Goal: Book appointment/travel/reservation: Book appointment/travel/reservation

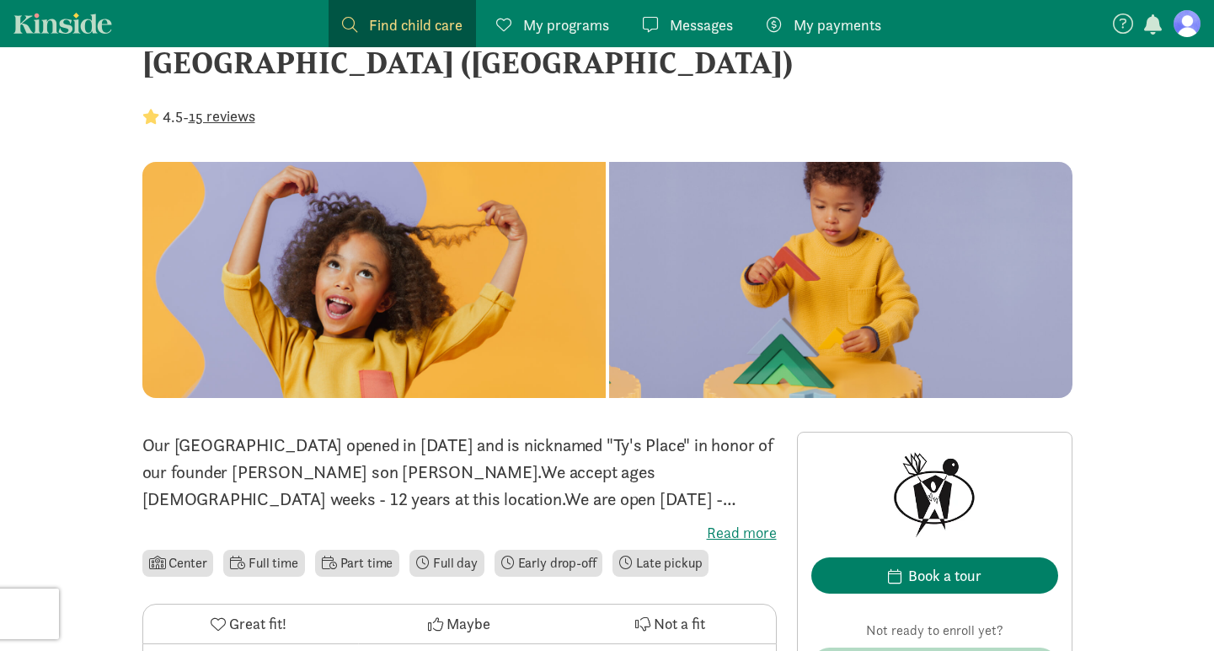
scroll to position [328, 0]
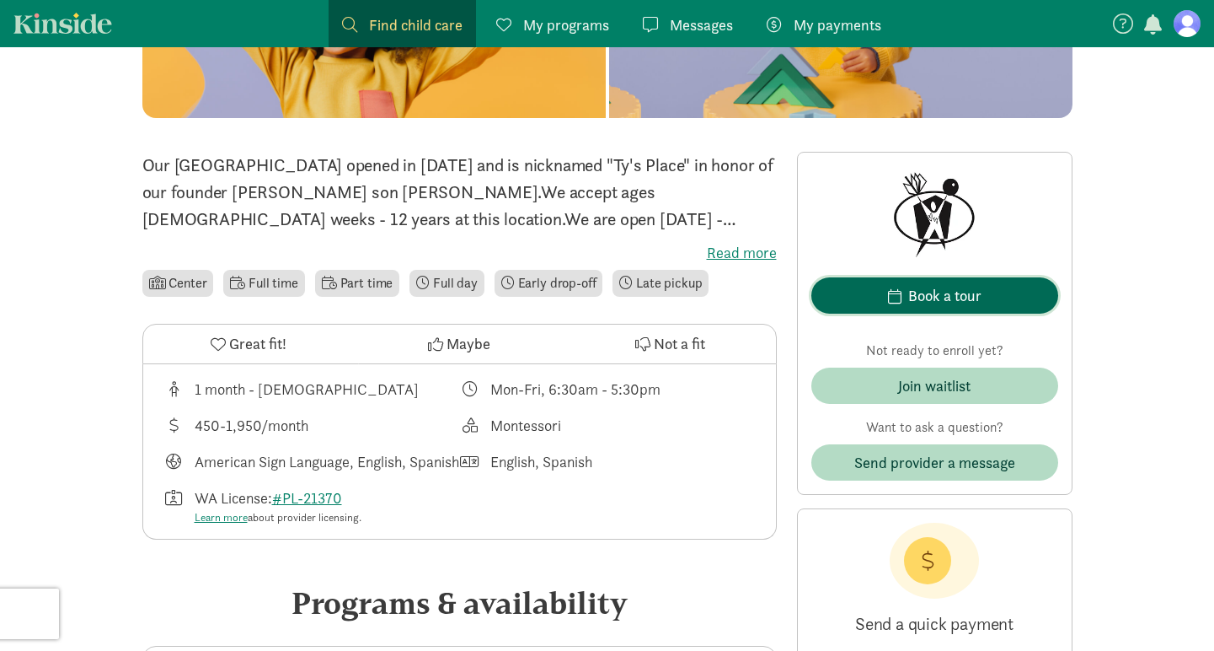
click at [926, 288] on div "Book a tour" at bounding box center [944, 295] width 73 height 23
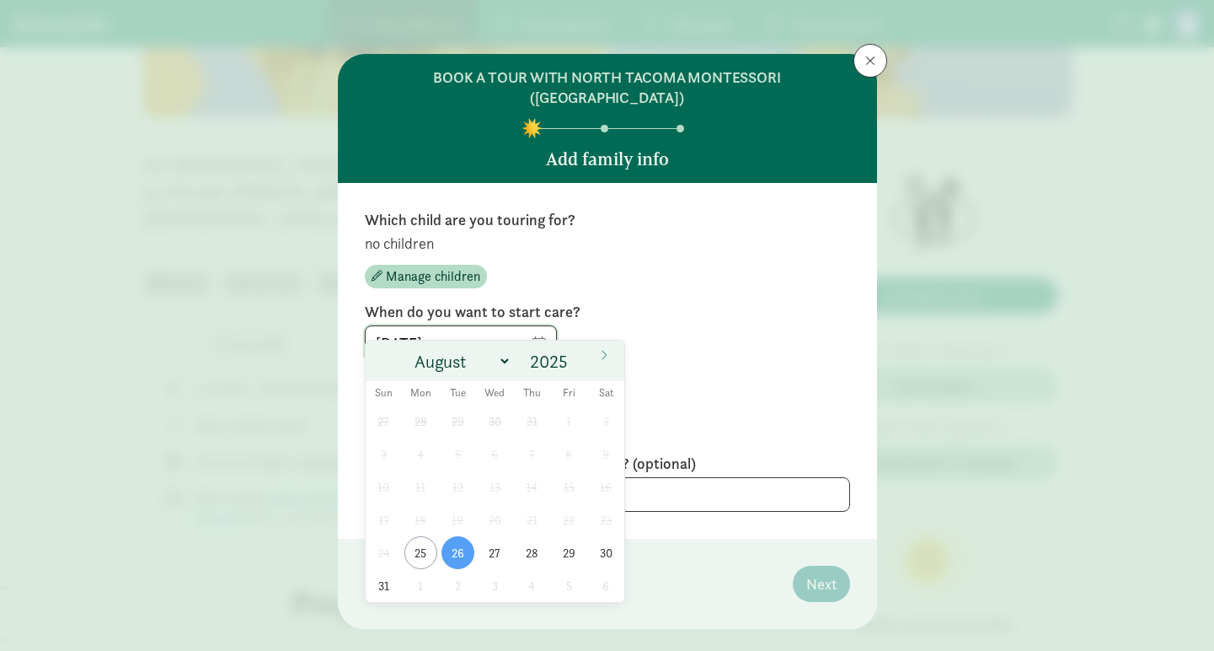
click at [533, 326] on input "08/26/2025" at bounding box center [461, 343] width 190 height 34
click at [565, 361] on input "2025" at bounding box center [552, 362] width 54 height 24
type input "2026"
select select "8"
click at [459, 419] on span "1" at bounding box center [458, 420] width 33 height 33
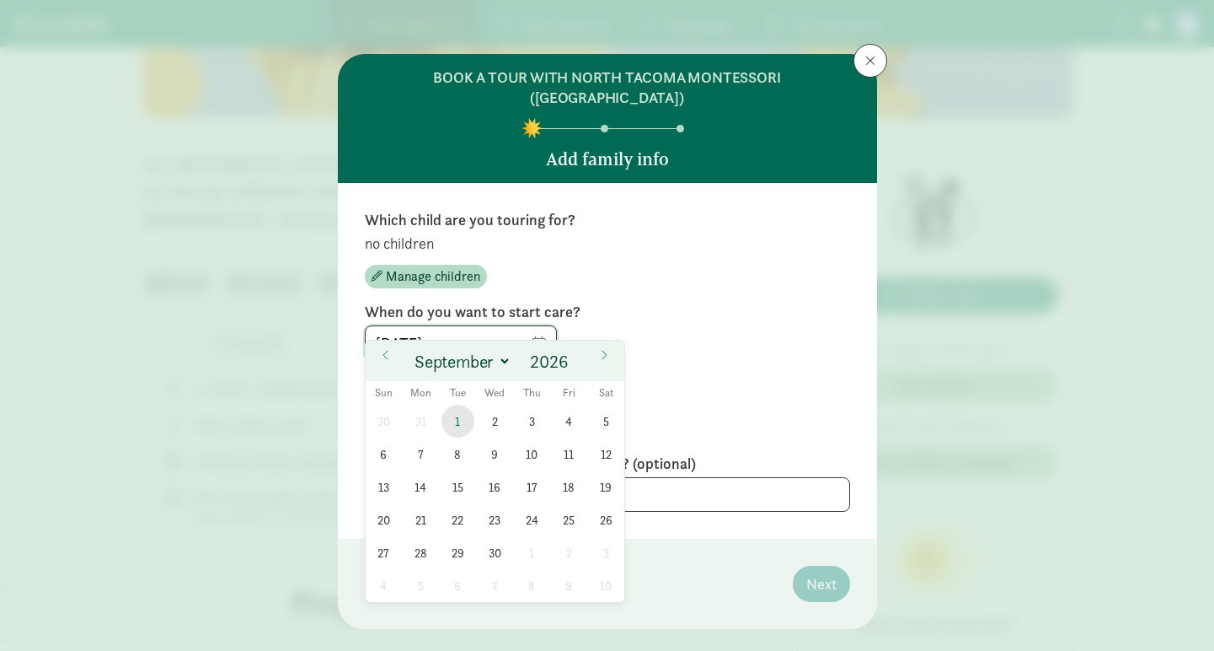
type input "[DATE]"
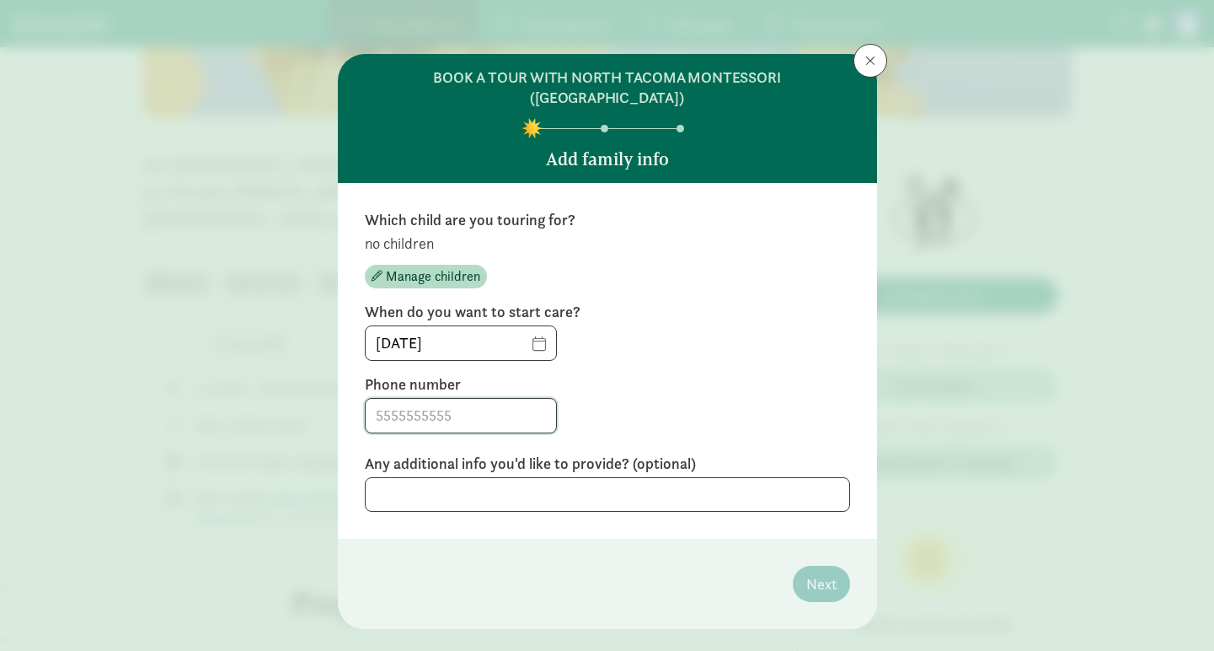
click at [463, 399] on input at bounding box center [461, 416] width 190 height 34
type input "3305031230"
click at [448, 479] on textarea at bounding box center [607, 494] width 485 height 35
click at [401, 266] on span "Manage children" at bounding box center [433, 276] width 94 height 20
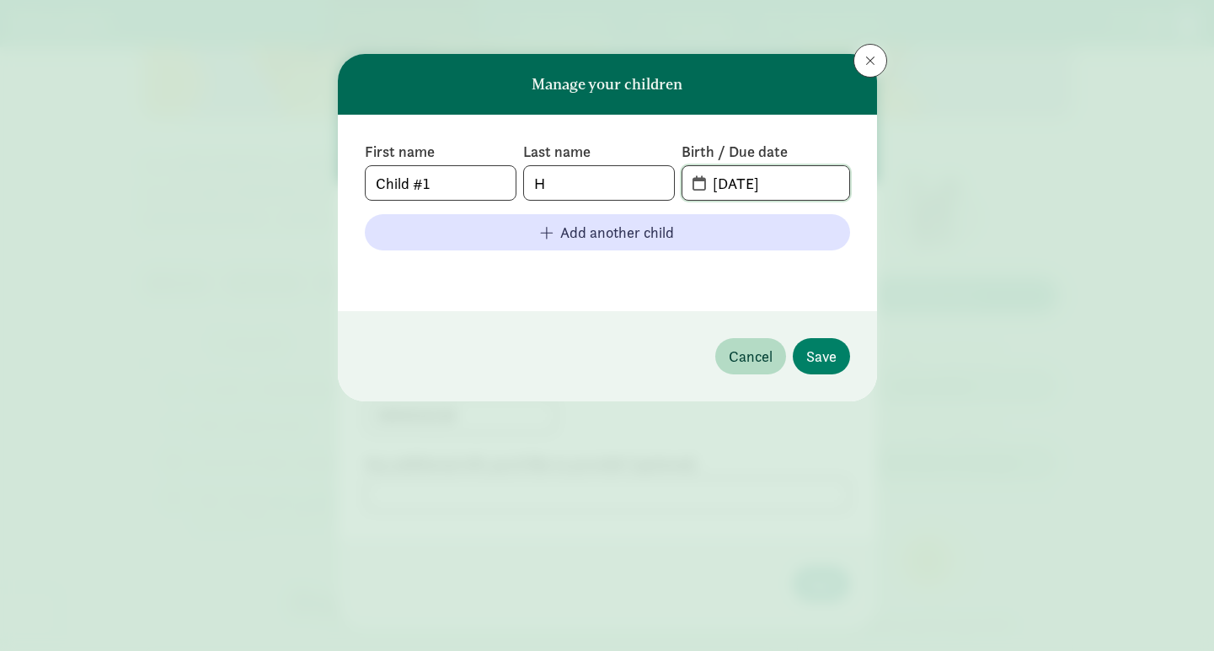
click at [726, 185] on input "08-25-2025" at bounding box center [776, 183] width 146 height 34
drag, startPoint x: 735, startPoint y: 185, endPoint x: 747, endPoint y: 186, distance: 11.9
click at [747, 186] on input "11-25-2025" at bounding box center [776, 183] width 146 height 34
type input "11-17-2025"
click at [584, 179] on input "H" at bounding box center [599, 183] width 150 height 34
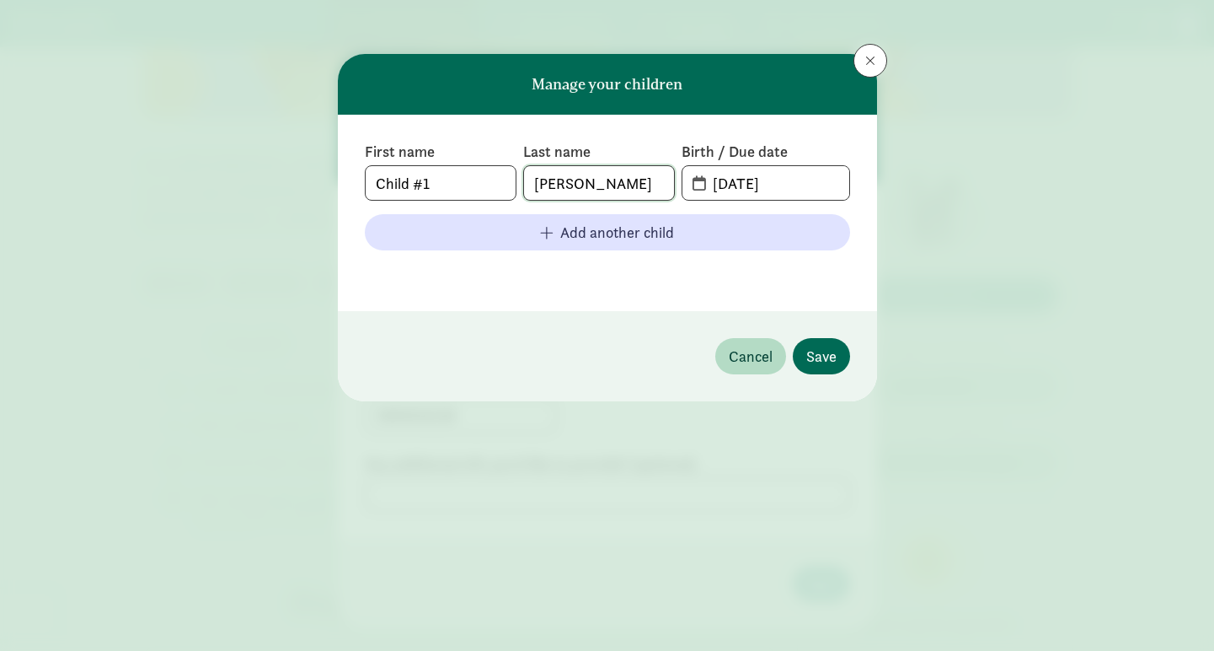
type input "Peterson"
click at [820, 365] on span "Save" at bounding box center [821, 356] width 30 height 23
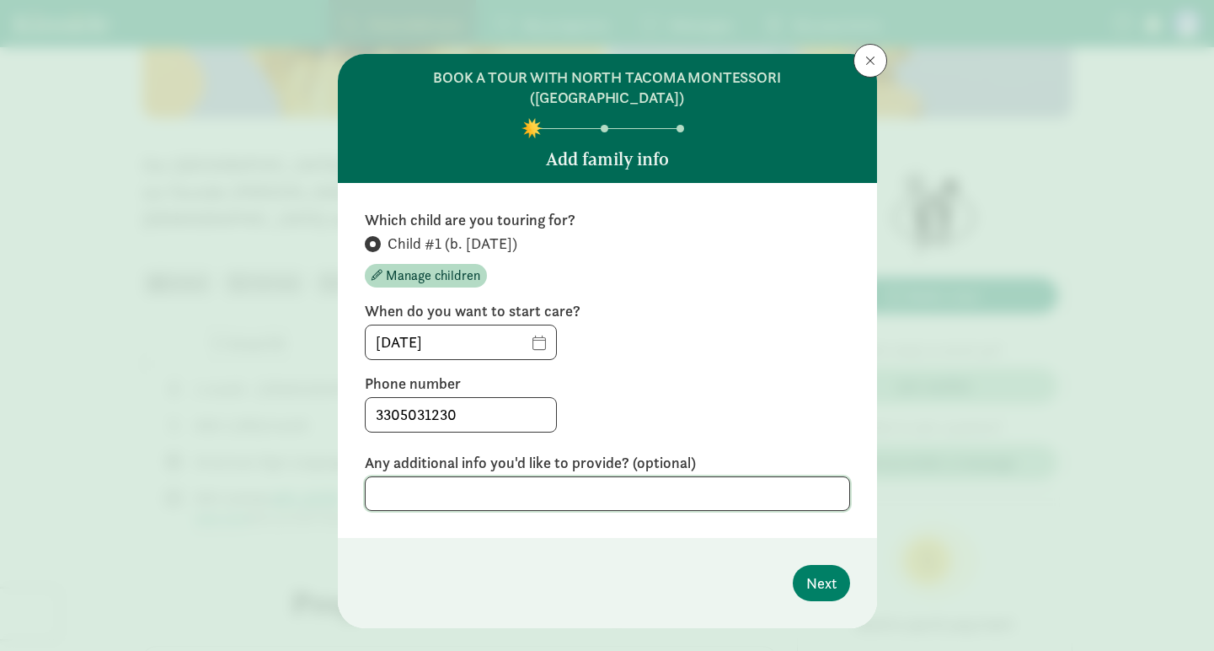
click at [575, 483] on textarea at bounding box center [607, 493] width 485 height 35
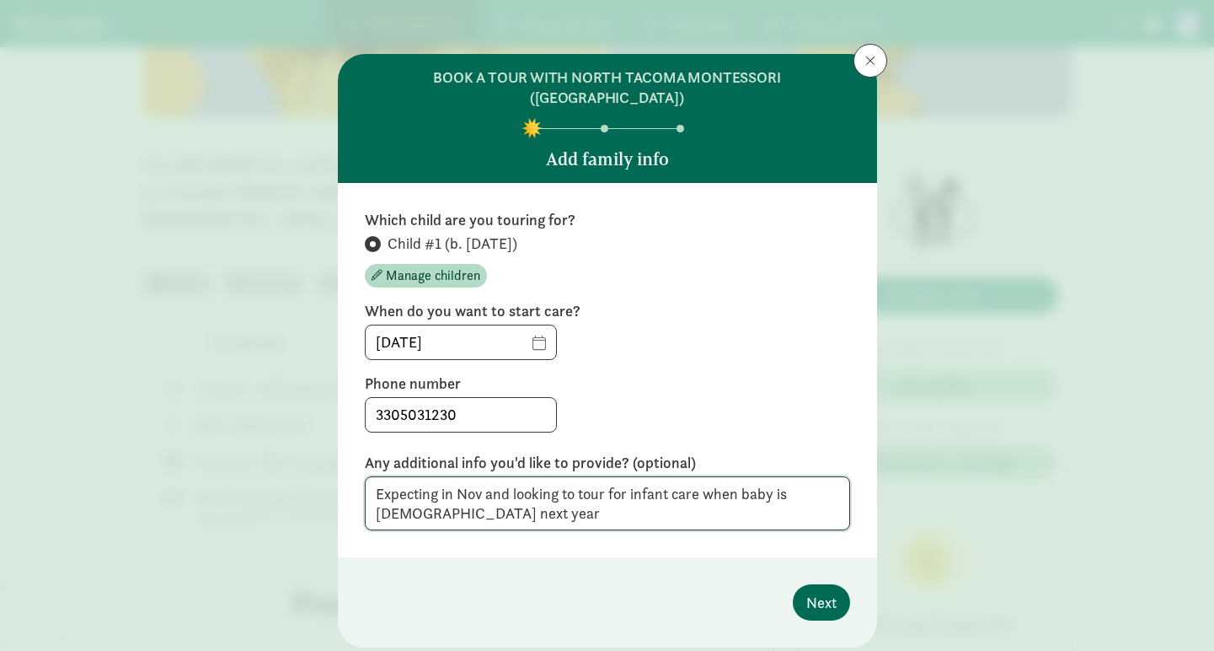
type textarea "Expecting in Nov and looking to tour for infant care when baby is 9 months old …"
click at [829, 591] on span "Next" at bounding box center [821, 602] width 30 height 23
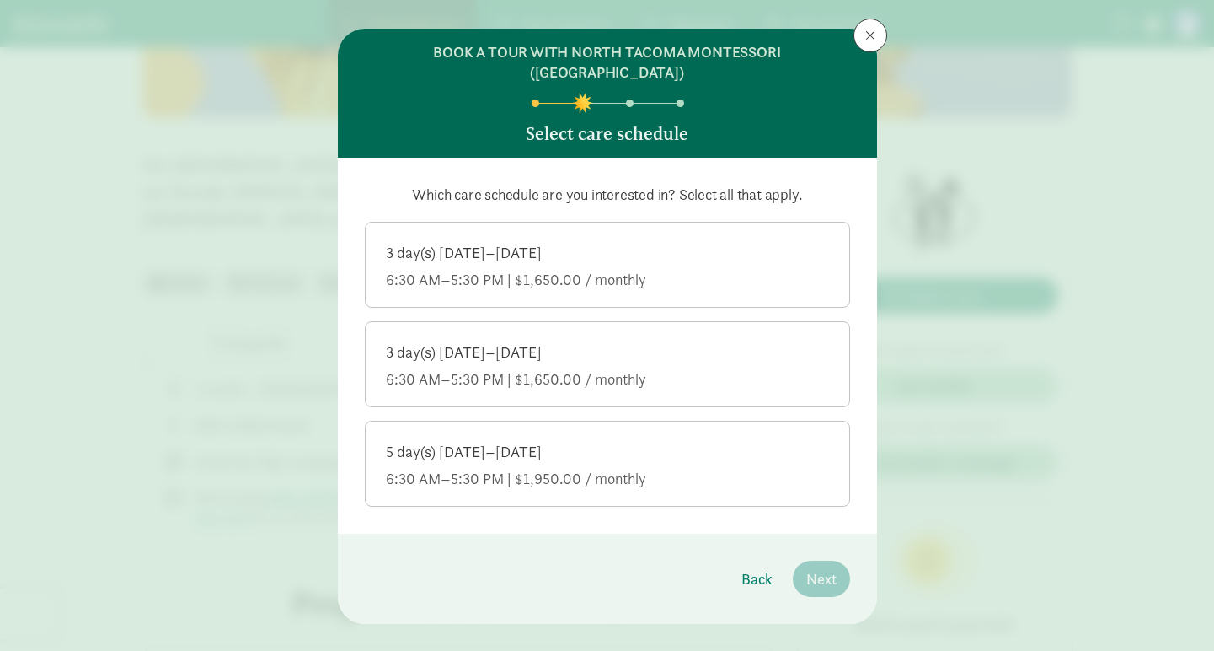
scroll to position [9, 0]
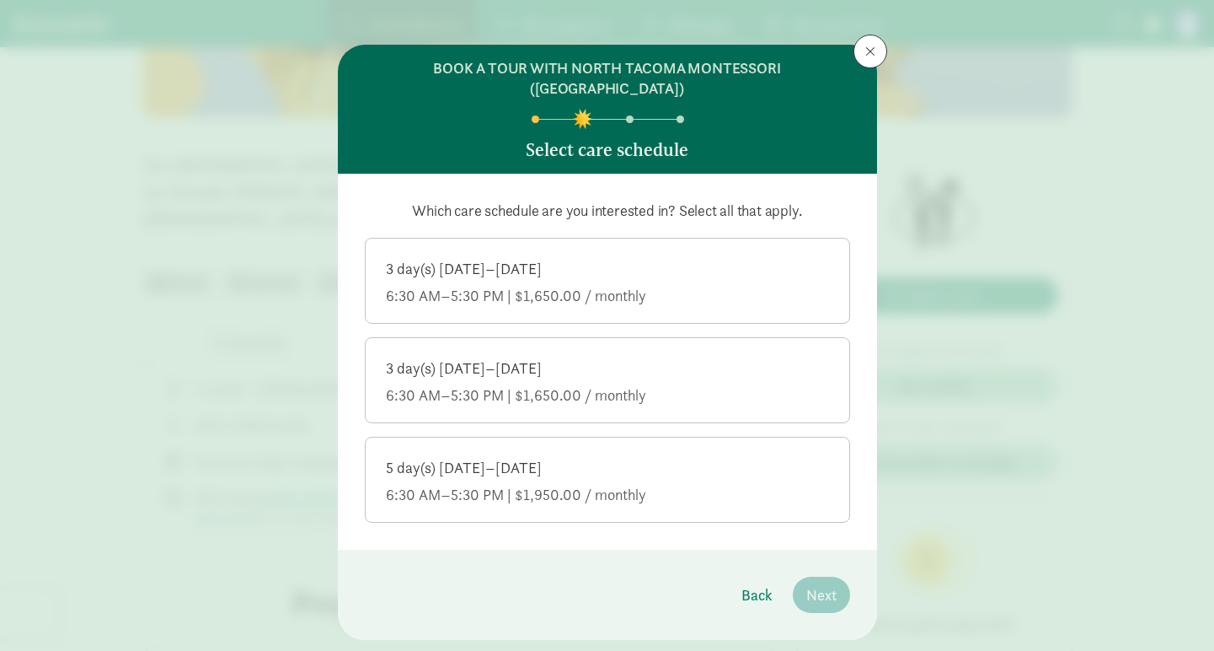
click at [662, 259] on div "3 day(s) Monday–Friday 6:30 AM–5:30 PM | $1,650.00 / monthly" at bounding box center [607, 282] width 443 height 47
click at [0, 0] on input "3 day(s) Monday–Friday 6:30 AM–5:30 PM | $1,650.00 / monthly" at bounding box center [0, 0] width 0 height 0
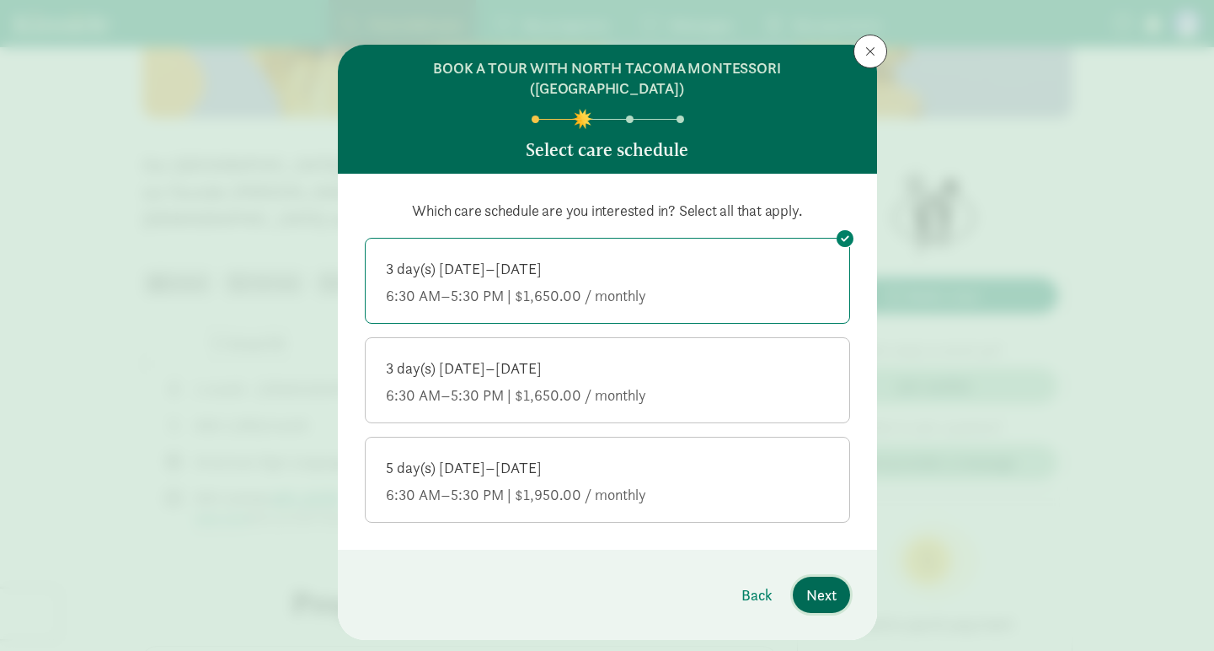
click at [825, 583] on span "Next" at bounding box center [821, 594] width 30 height 23
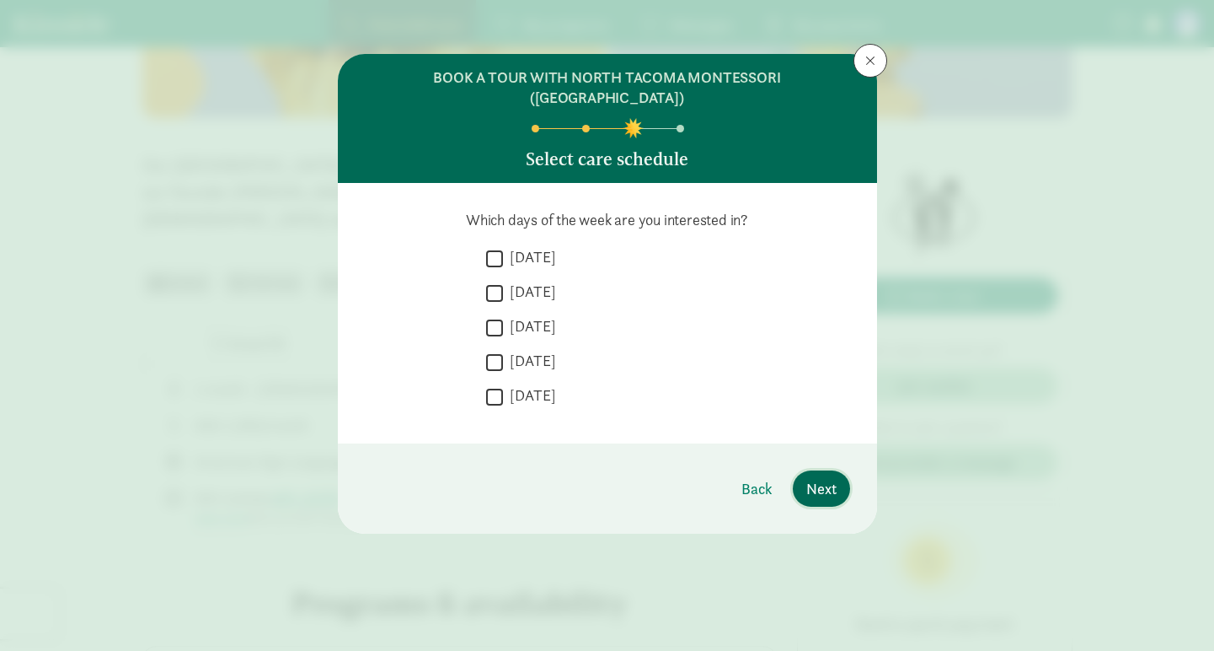
scroll to position [0, 0]
click at [494, 351] on input "Thursday" at bounding box center [494, 362] width 17 height 23
checkbox input "true"
click at [494, 316] on input "Wednesday" at bounding box center [494, 327] width 17 height 23
checkbox input "true"
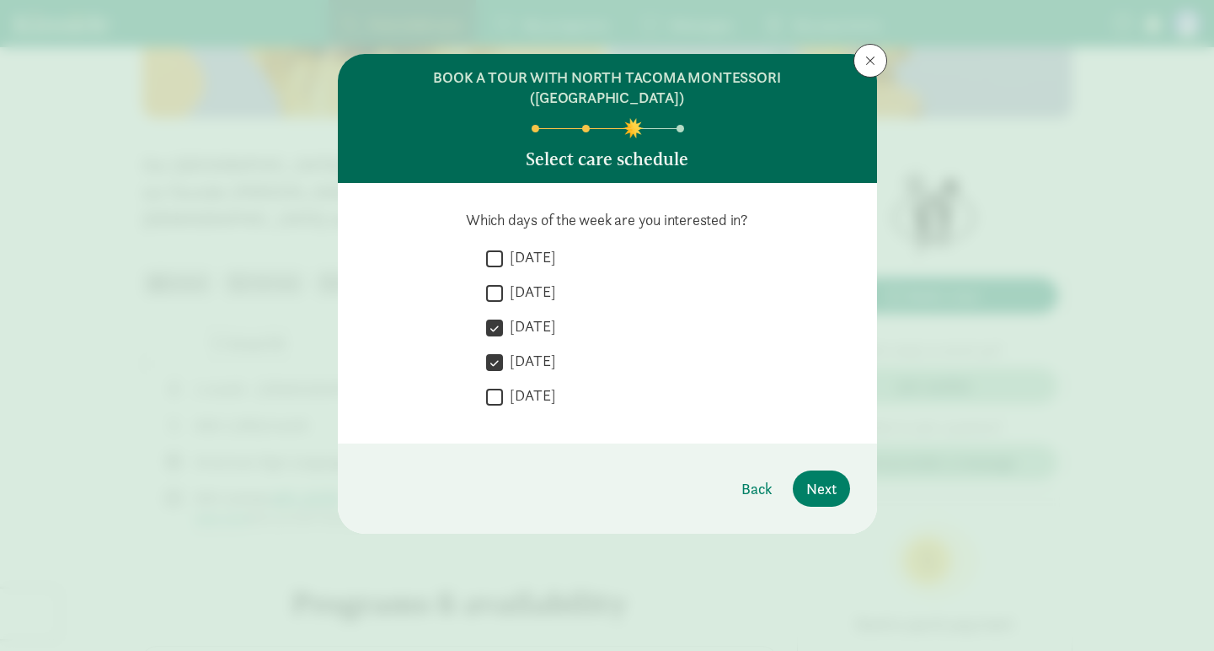
click at [491, 281] on input "Tuesday" at bounding box center [494, 292] width 17 height 23
checkbox input "true"
click at [817, 477] on span "Next" at bounding box center [821, 488] width 30 height 23
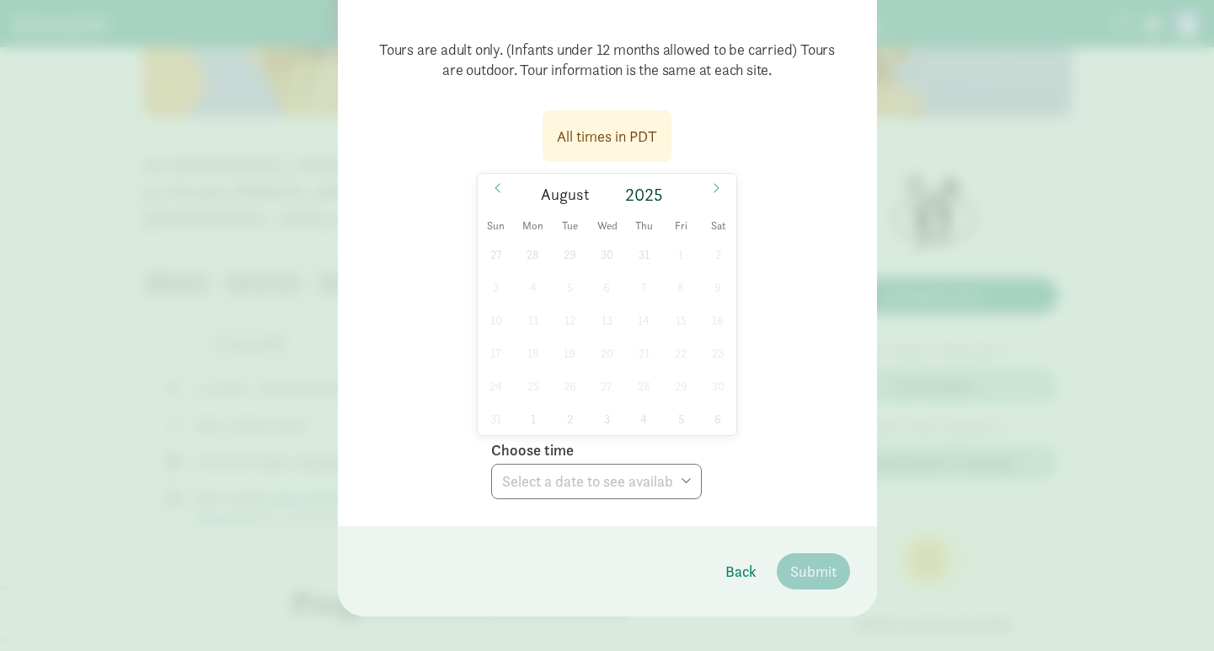
scroll to position [183, 0]
click at [716, 183] on icon at bounding box center [716, 189] width 10 height 12
click at [717, 183] on icon at bounding box center [716, 189] width 10 height 12
click at [596, 307] on div "28 29 30 1 2 3 4 5 6 7 8 9 10 11 12 13 14 15 16 17 18 19 20 21 22 23 24 25 26 2…" at bounding box center [608, 336] width 260 height 197
click at [498, 183] on icon at bounding box center [498, 189] width 10 height 12
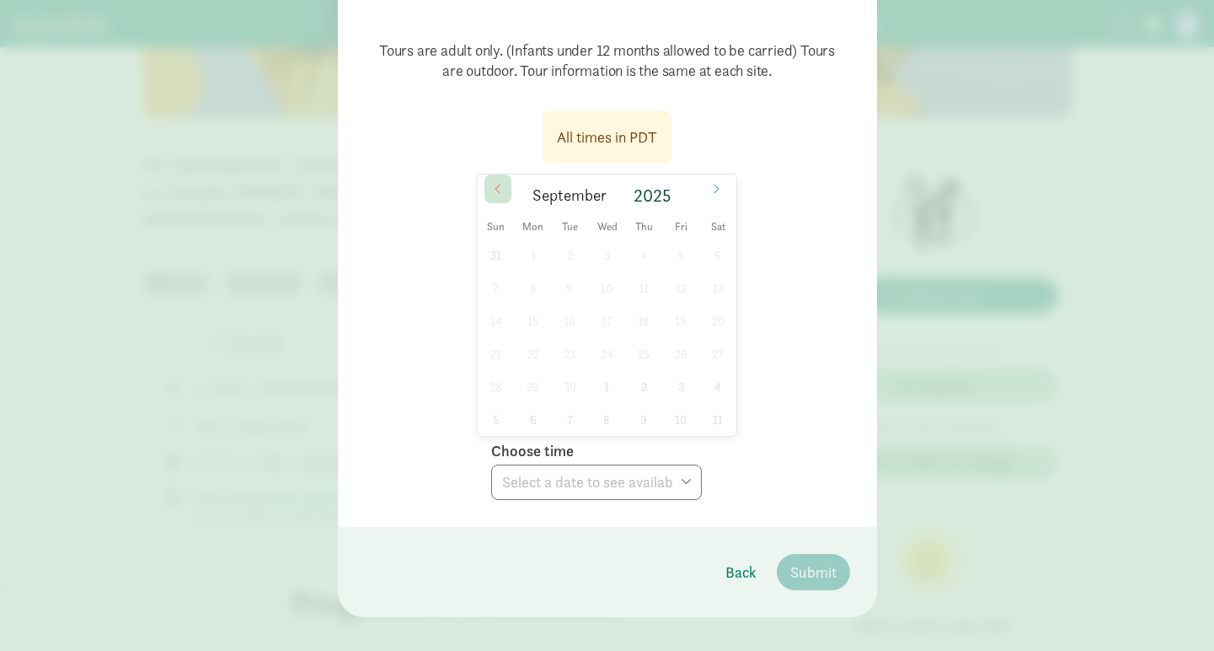
click at [498, 183] on icon at bounding box center [498, 189] width 10 height 12
click at [552, 378] on div "27 28 29 30 31 1 2 3 4 5 6 7 8 9 10 11 12 13 14 15 16 17 18 19 20 21 22 23 24 2…" at bounding box center [608, 336] width 260 height 197
click at [629, 369] on div "27 28 29 30 31 1 2 3 4 5 6 7 8 9 10 11 12 13 14 15 16 17 18 19 20 21 22 23 24 2…" at bounding box center [608, 336] width 260 height 197
click at [715, 183] on icon at bounding box center [716, 189] width 10 height 12
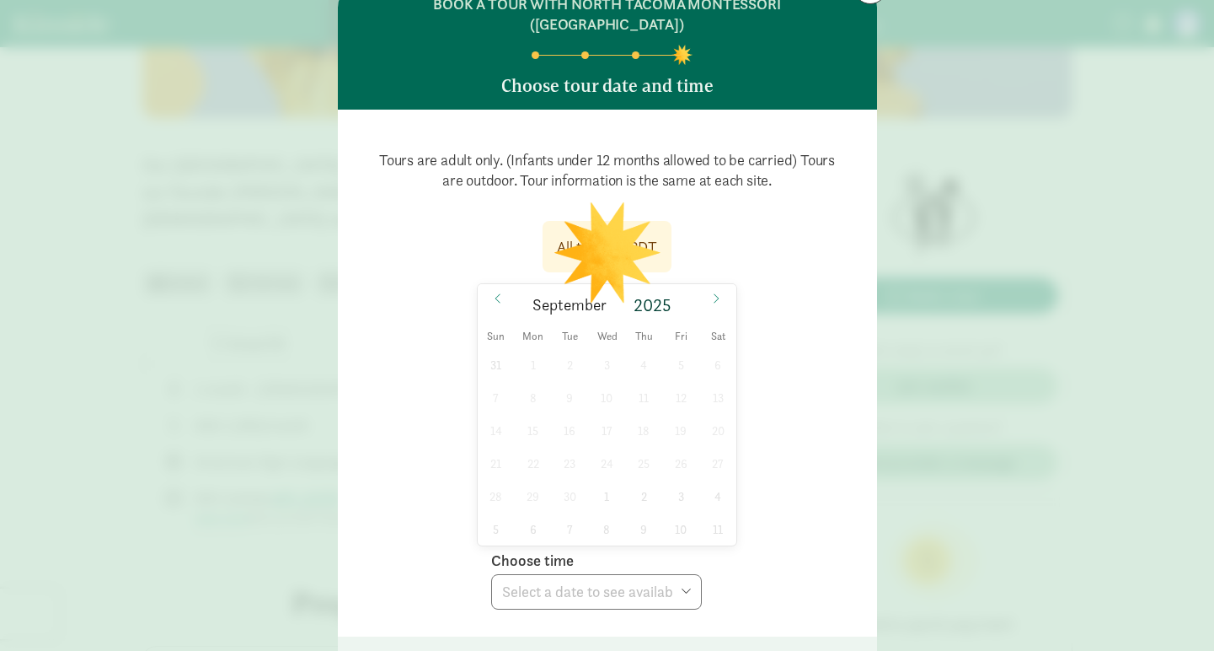
scroll to position [80, 0]
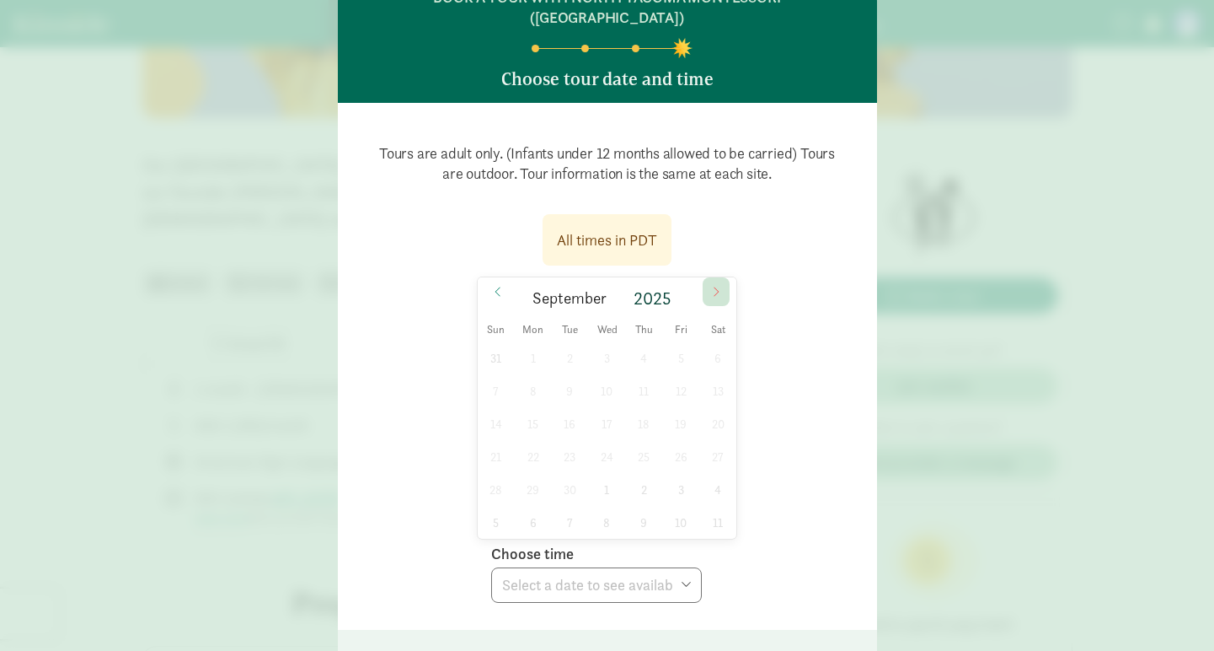
click at [720, 286] on icon at bounding box center [716, 292] width 10 height 12
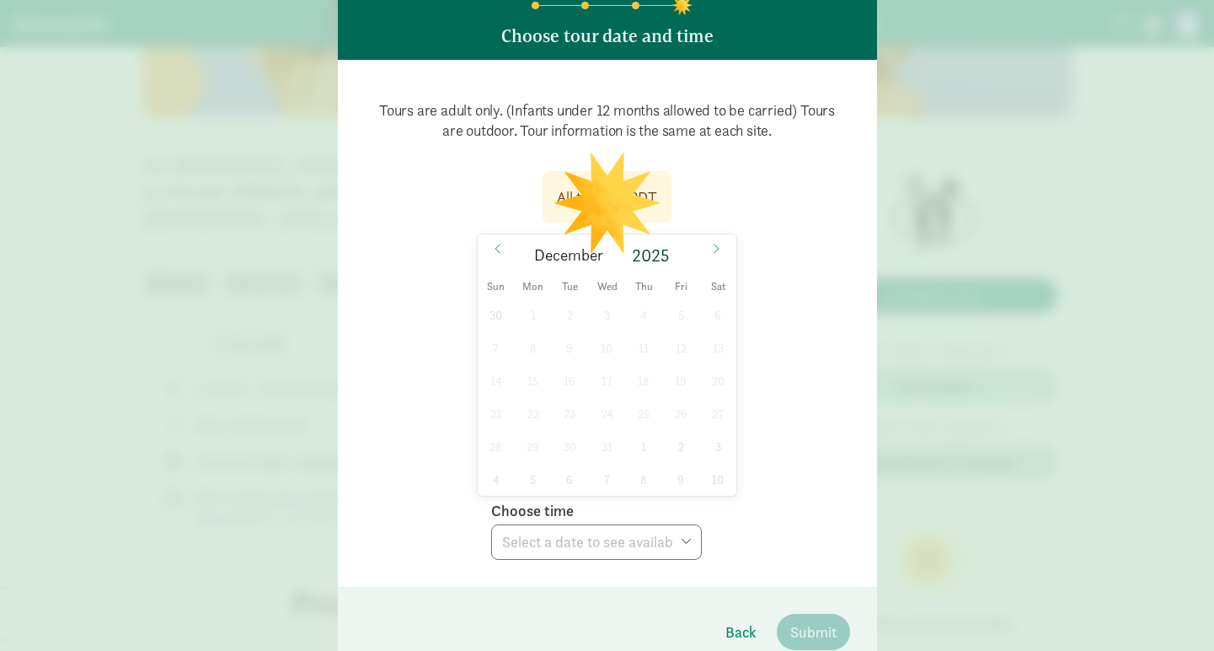
scroll to position [13, 0]
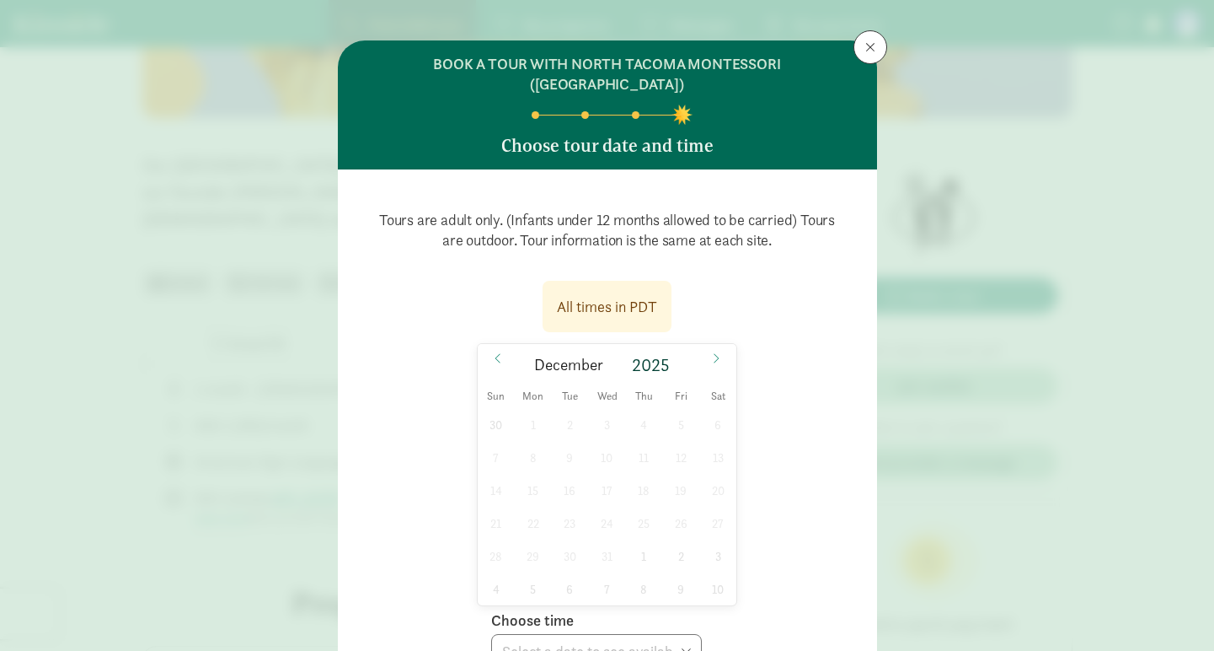
click at [877, 43] on button at bounding box center [871, 47] width 34 height 34
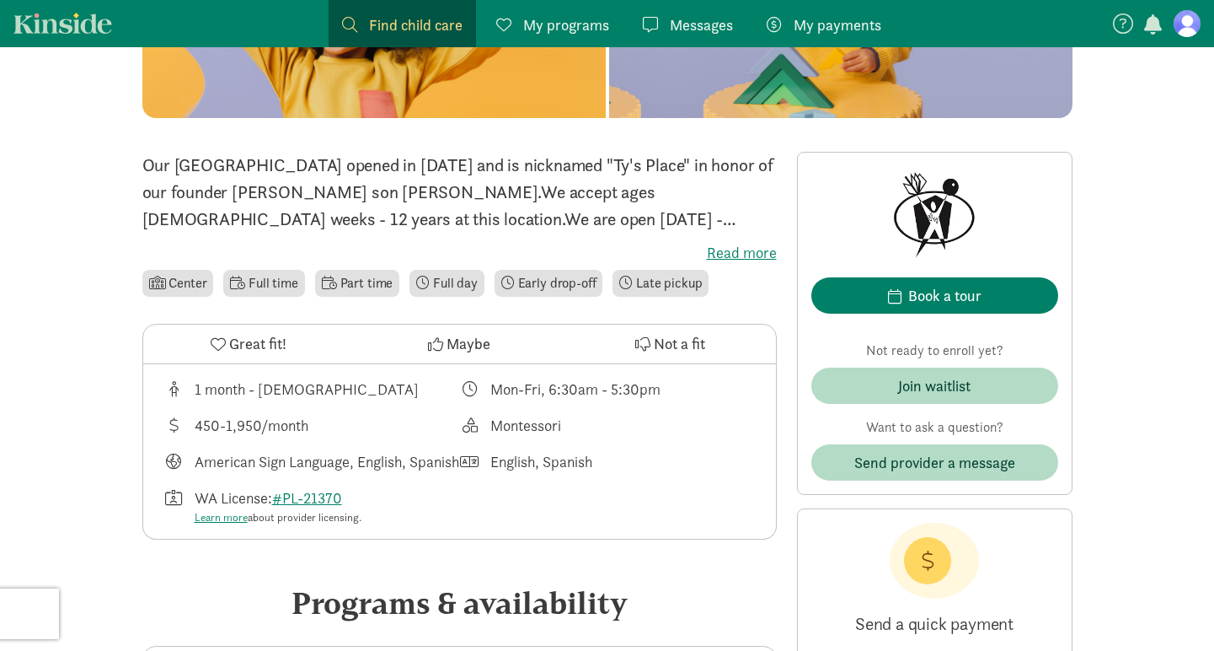
scroll to position [0, 0]
click at [447, 342] on span "Maybe" at bounding box center [469, 343] width 44 height 23
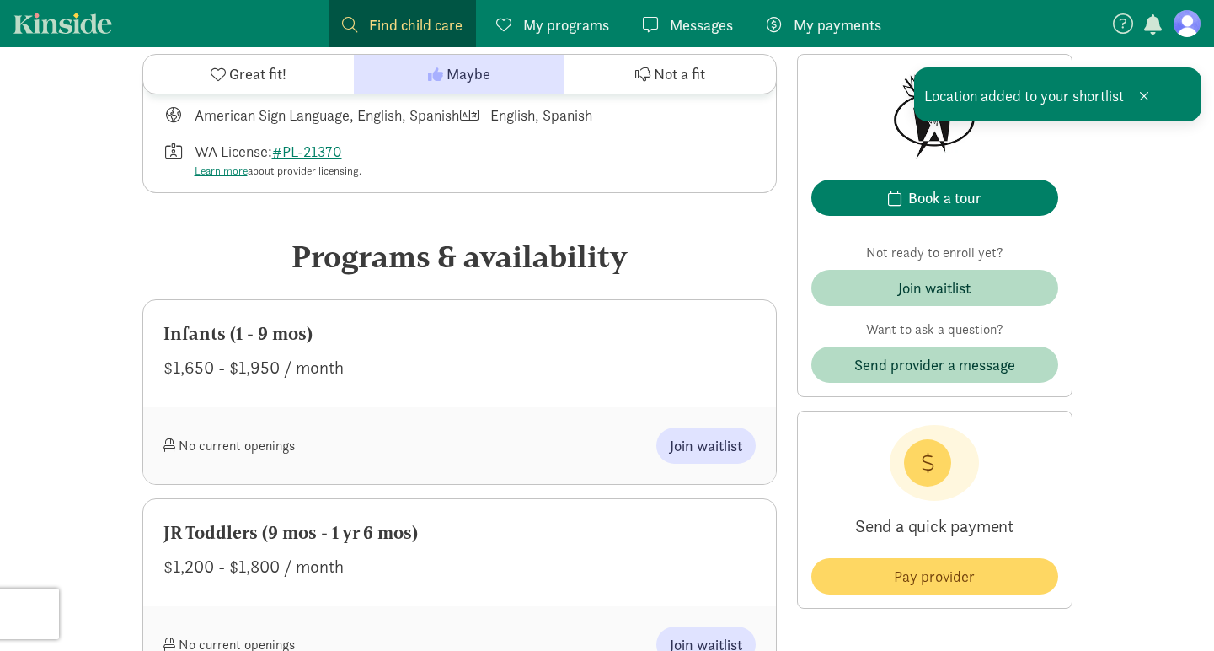
scroll to position [812, 0]
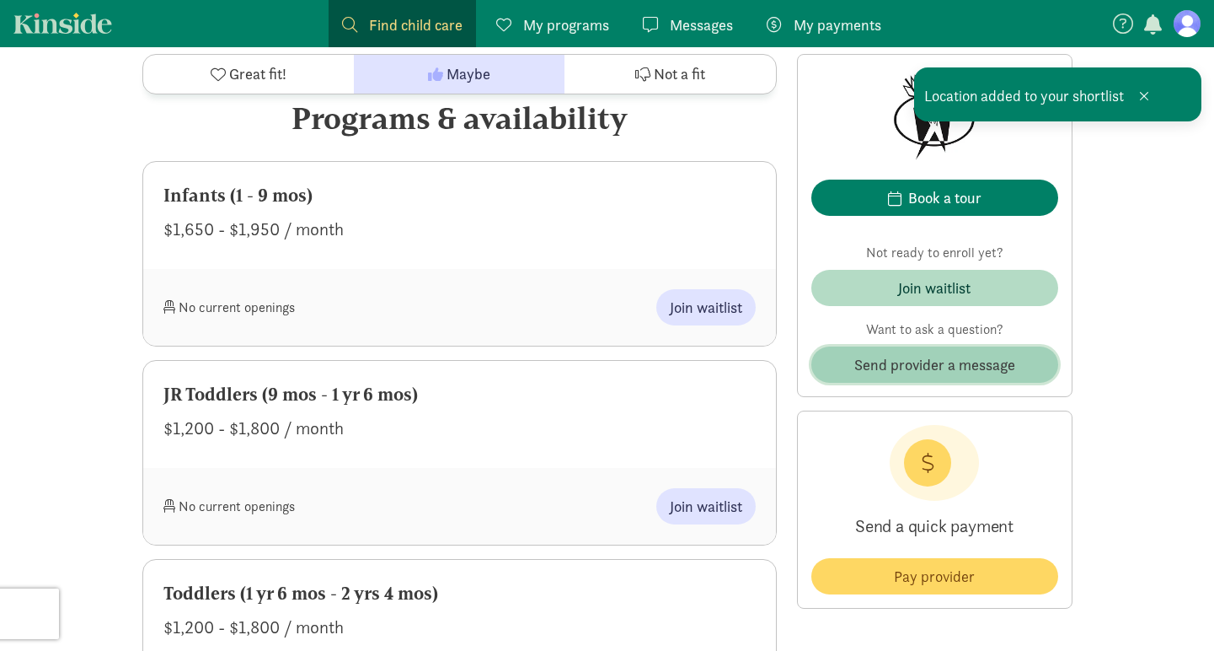
click at [892, 361] on span "Send provider a message" at bounding box center [934, 364] width 161 height 23
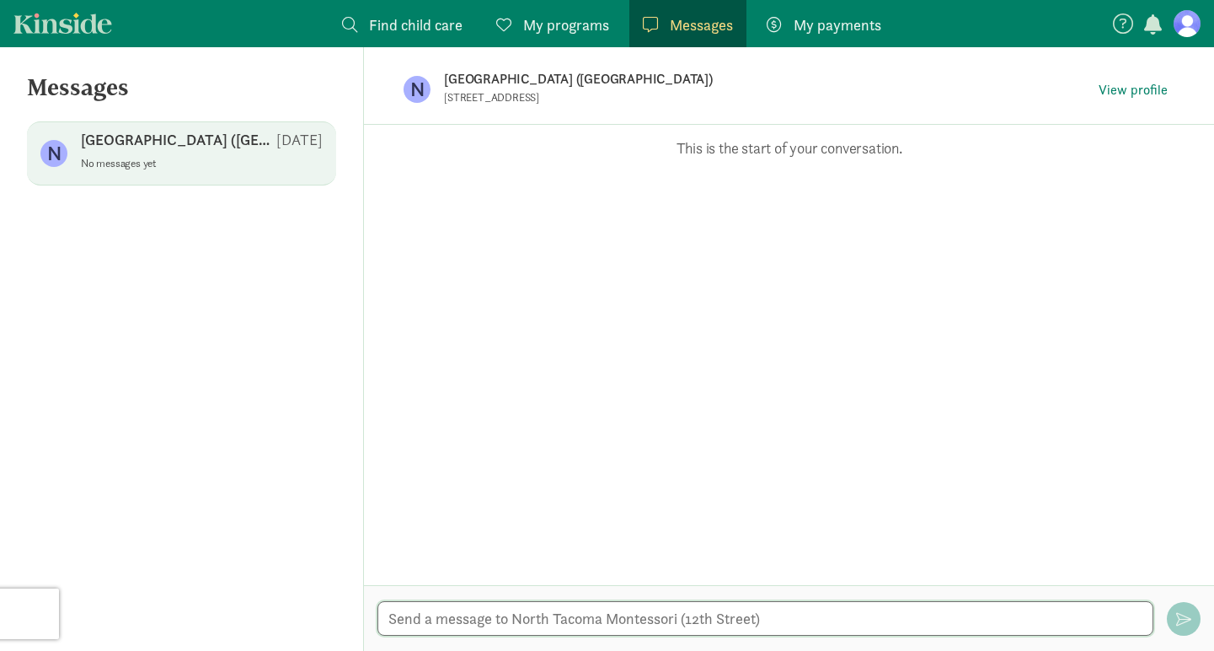
click at [544, 611] on textarea at bounding box center [766, 618] width 776 height 35
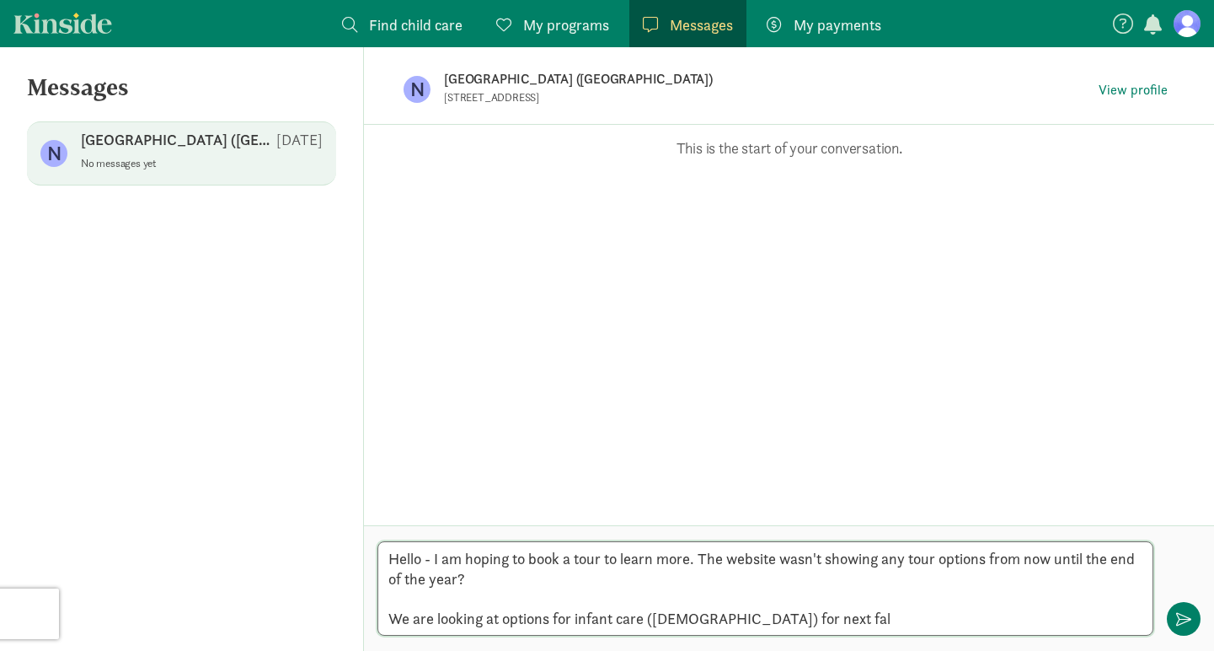
type textarea "Hello - I am hoping to book a tour to learn more. The website wasn't showing an…"
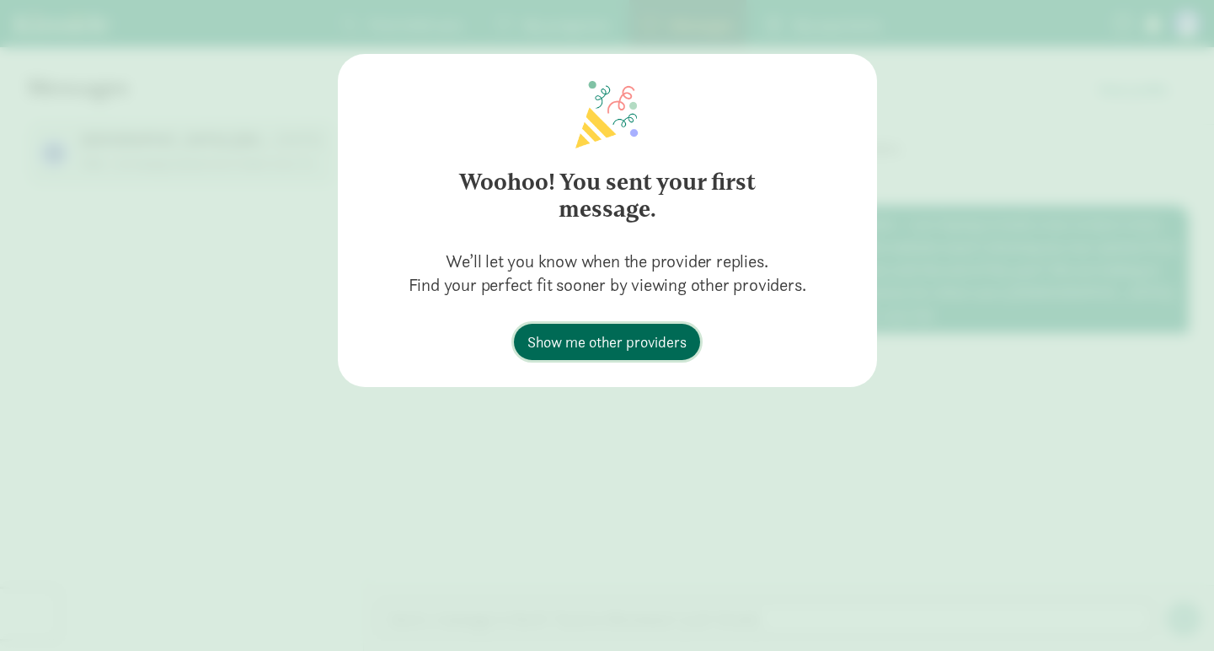
click at [640, 344] on span "Show me other providers" at bounding box center [606, 341] width 159 height 23
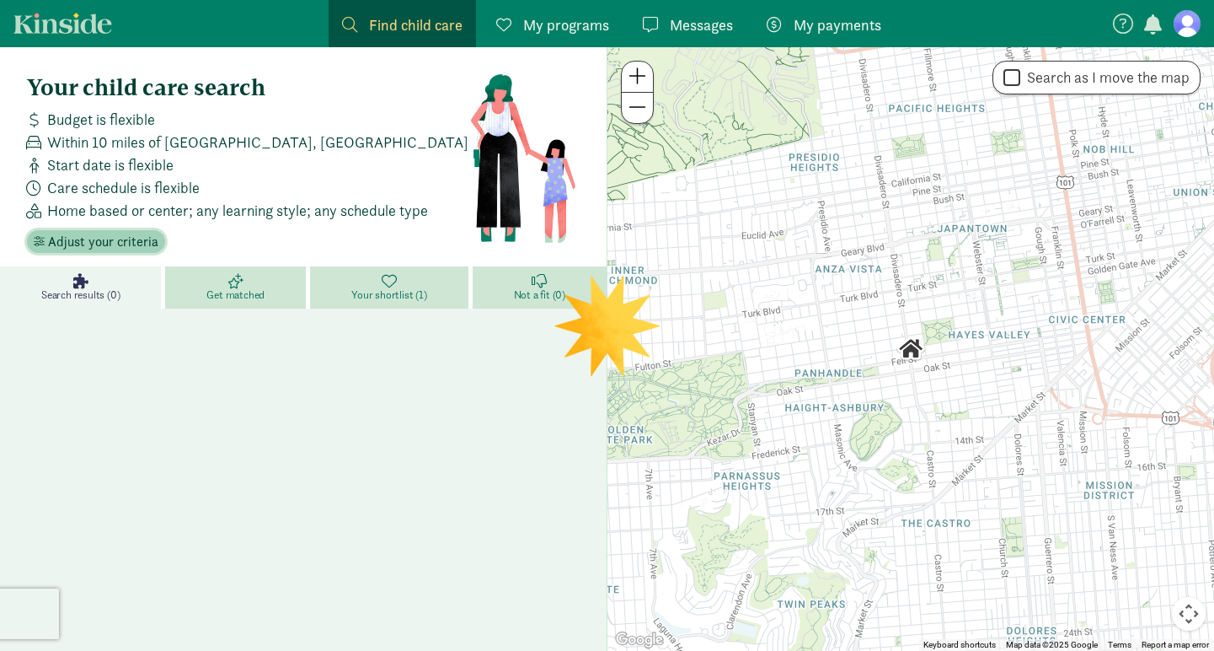
click at [120, 244] on span "Adjust your criteria" at bounding box center [103, 242] width 110 height 20
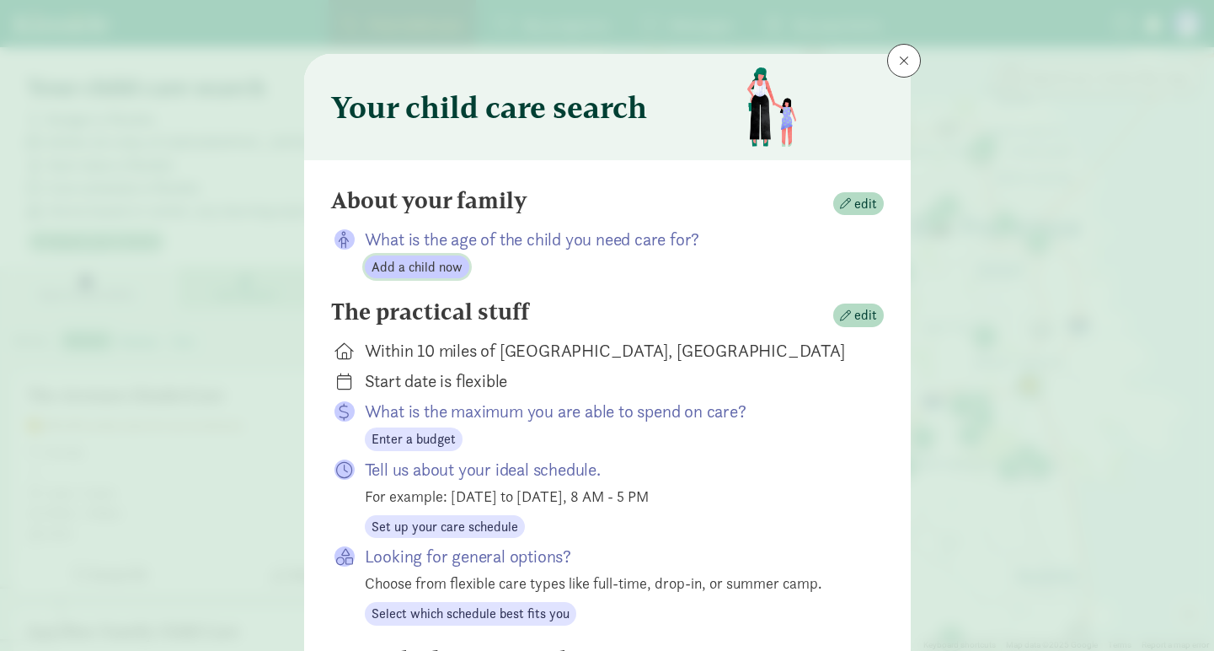
click at [441, 270] on span "Add a child now" at bounding box center [417, 267] width 91 height 20
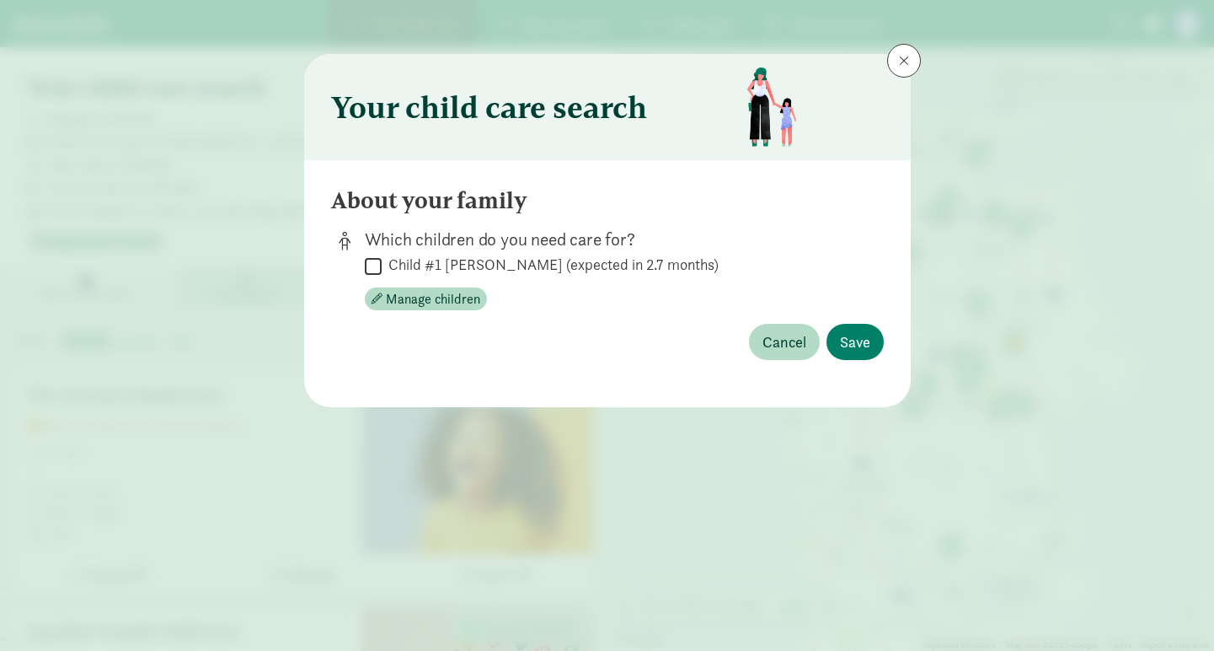
click at [383, 261] on label "Child #1 [PERSON_NAME] (expected in 2.7 months)" at bounding box center [550, 264] width 337 height 20
click at [382, 261] on input "Child #1 [PERSON_NAME] (expected in 2.7 months)" at bounding box center [373, 265] width 17 height 23
checkbox input "true"
click at [849, 344] on span "Save" at bounding box center [855, 341] width 30 height 23
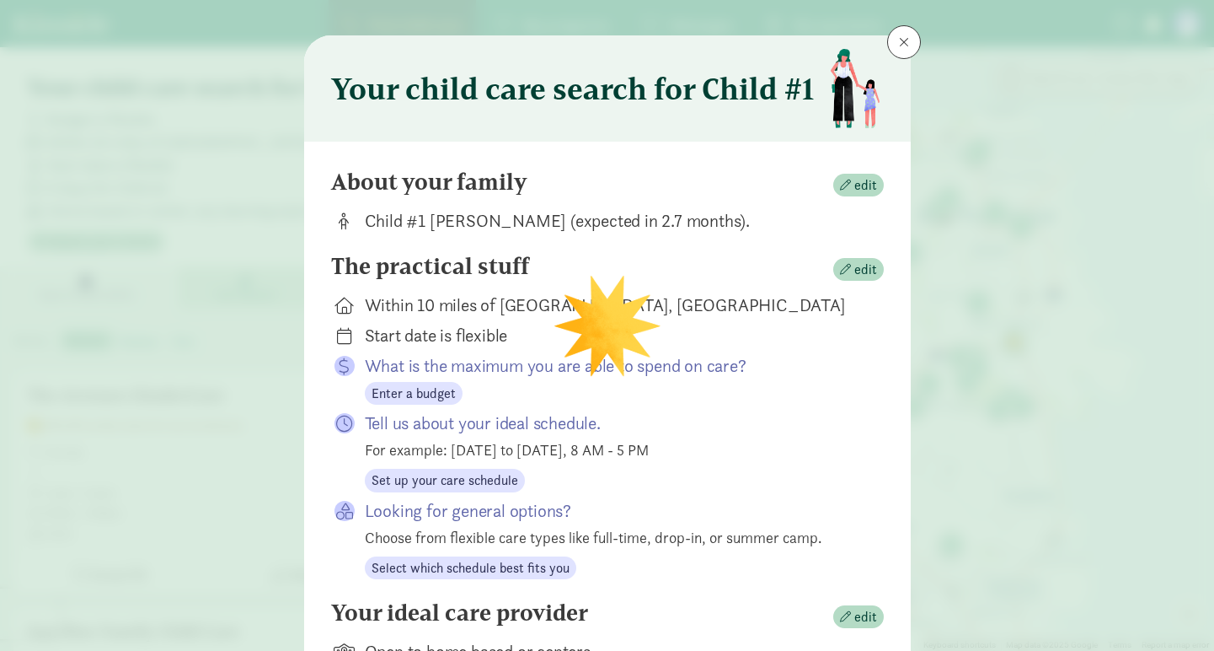
scroll to position [22, 0]
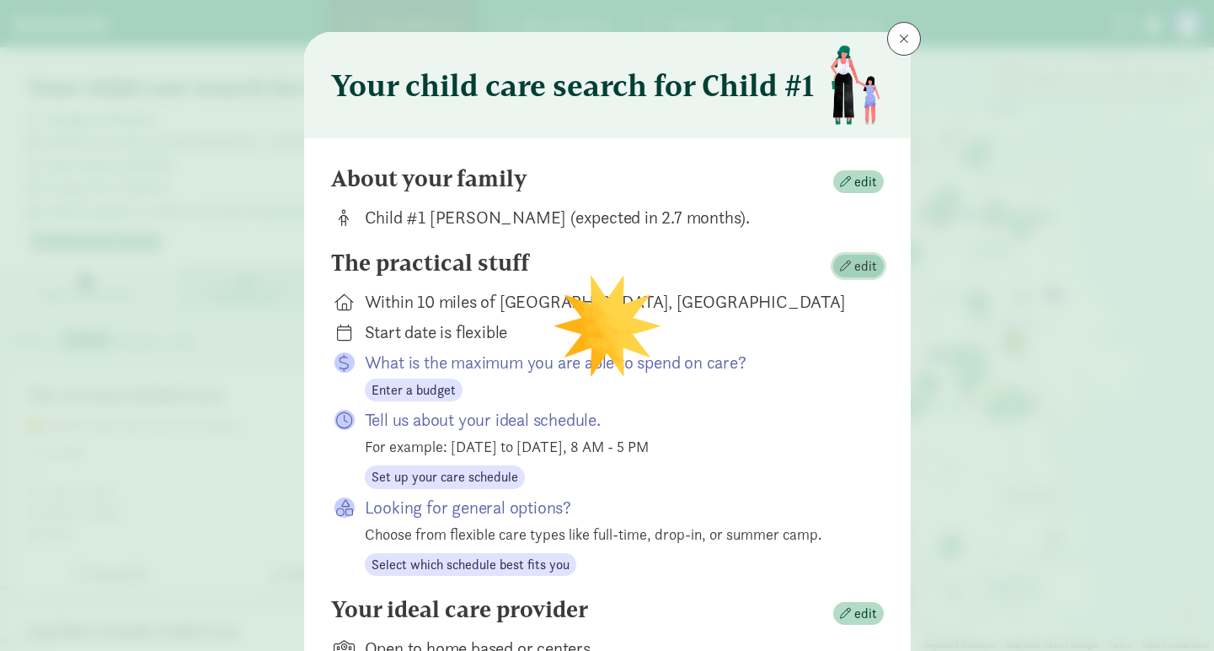
click at [846, 270] on span "button" at bounding box center [845, 265] width 11 height 11
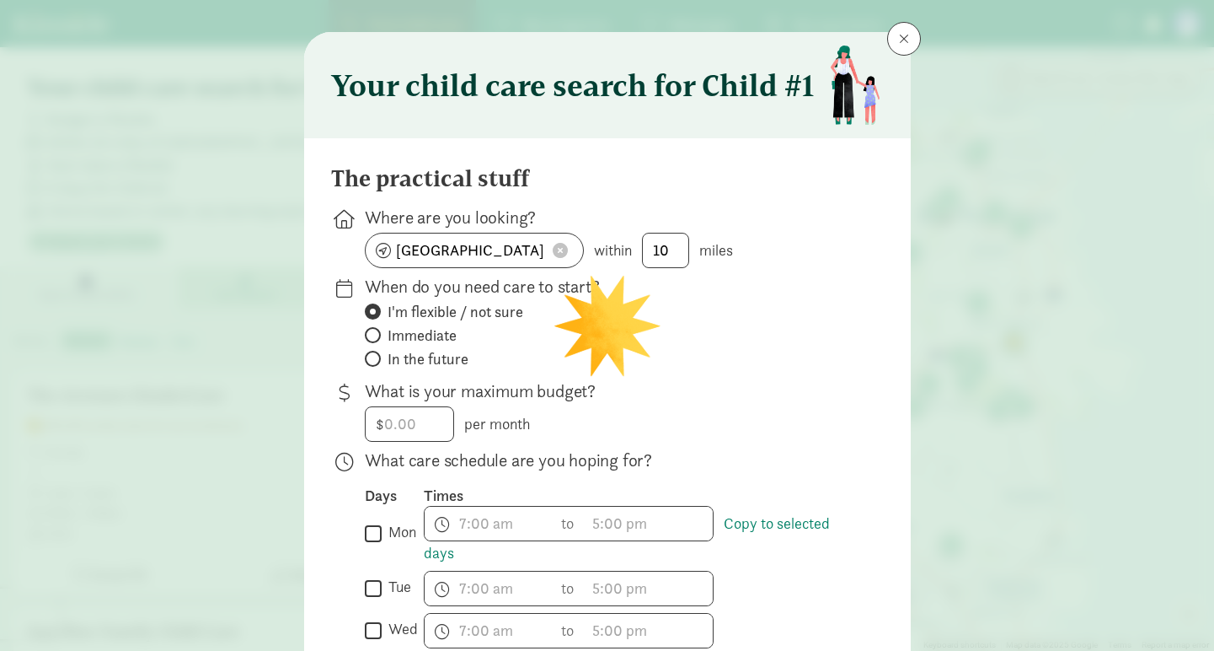
click at [566, 254] on span at bounding box center [560, 250] width 15 height 15
click at [505, 250] on input at bounding box center [474, 250] width 217 height 34
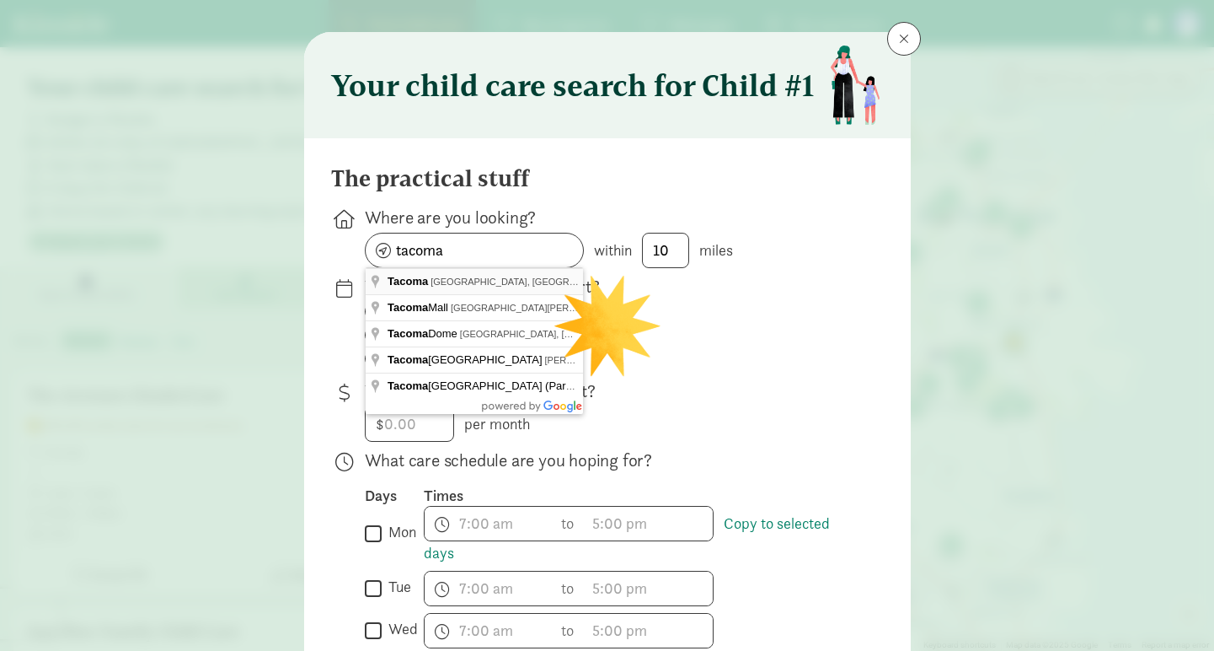
type input "[GEOGRAPHIC_DATA], [GEOGRAPHIC_DATA], [GEOGRAPHIC_DATA]"
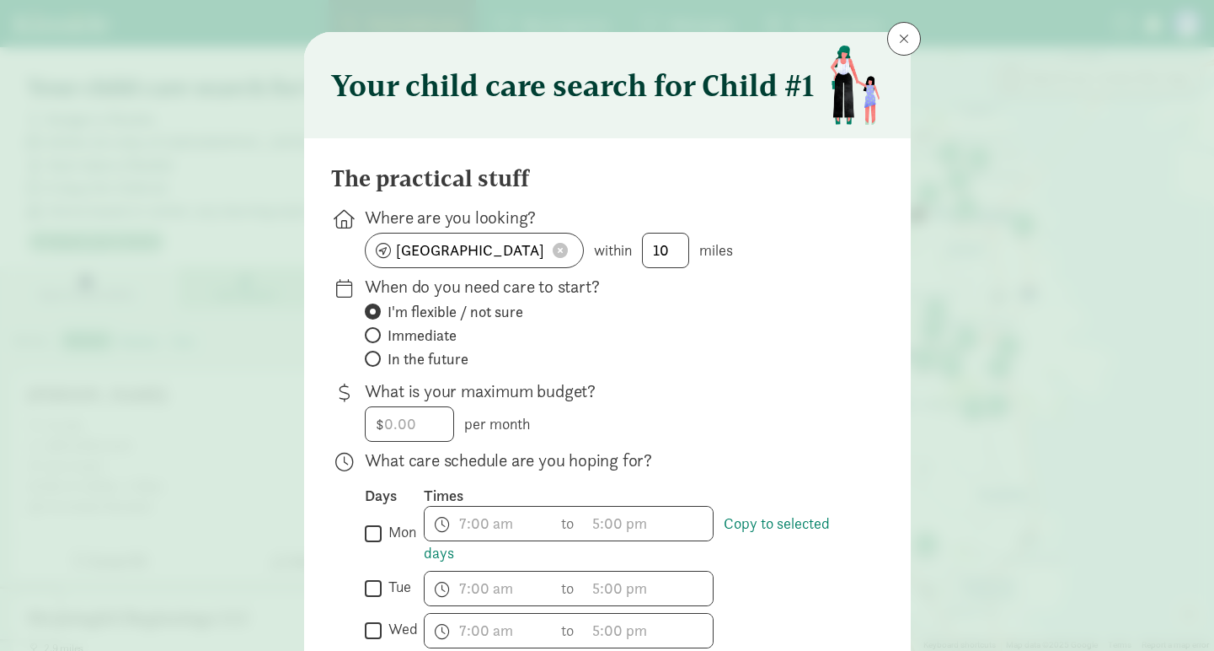
click at [415, 355] on span "In the future" at bounding box center [428, 359] width 81 height 20
click at [376, 355] on input "In the future" at bounding box center [370, 358] width 11 height 11
radio input "true"
radio input "false"
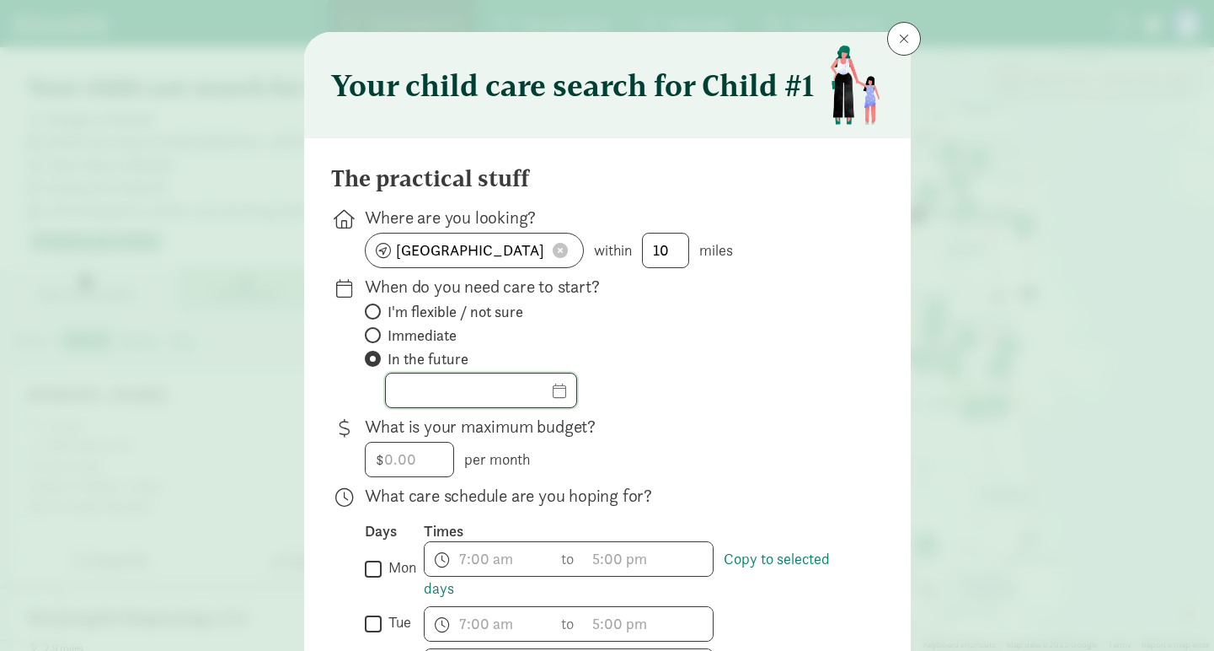
click at [484, 392] on input "text" at bounding box center [481, 390] width 190 height 34
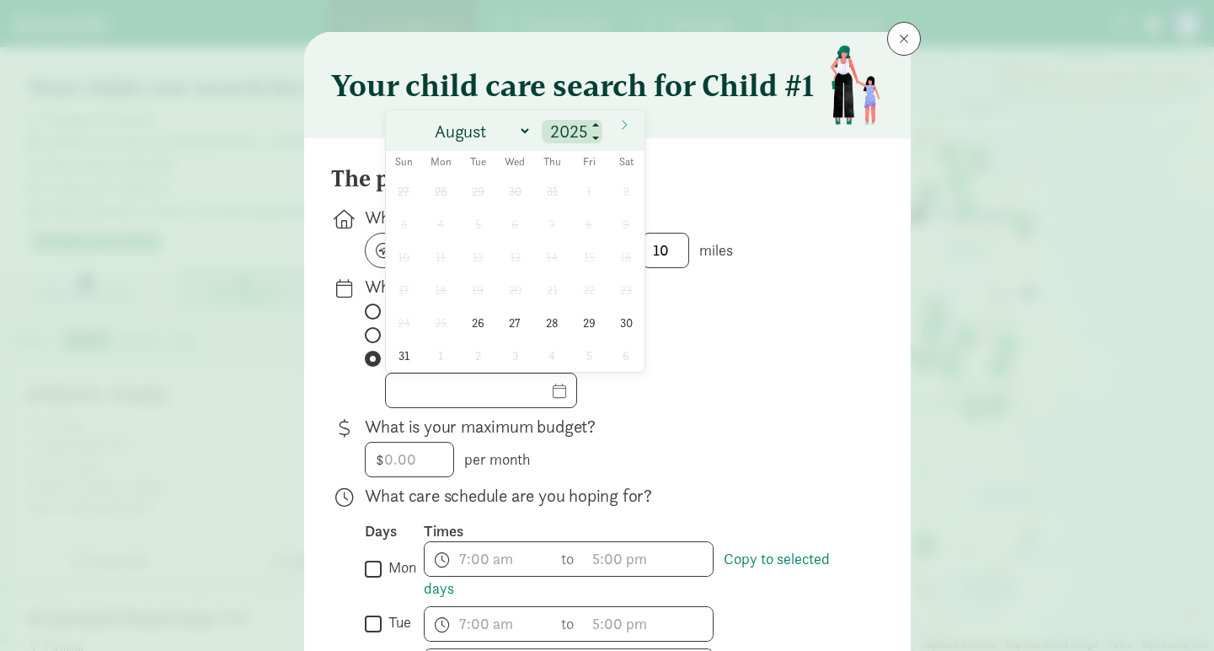
click at [584, 124] on input "2025" at bounding box center [572, 132] width 54 height 24
type input "2026"
select select "8"
click at [475, 205] on span "1" at bounding box center [478, 190] width 33 height 33
type input "09/01/2026"
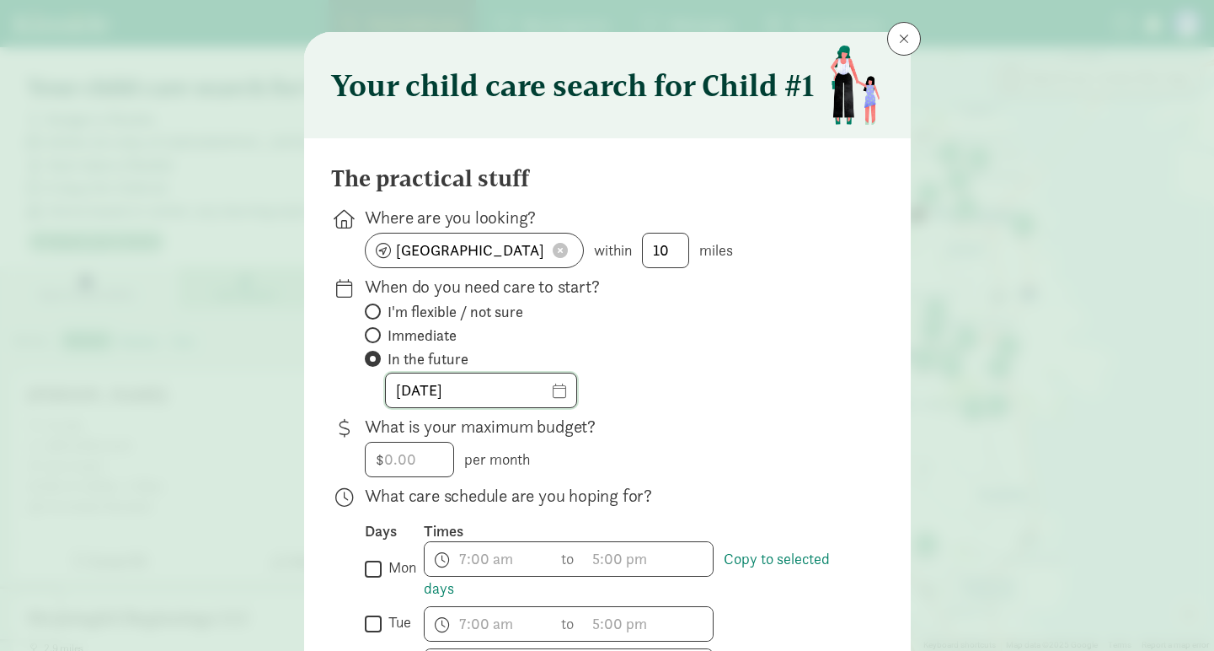
scroll to position [155, 0]
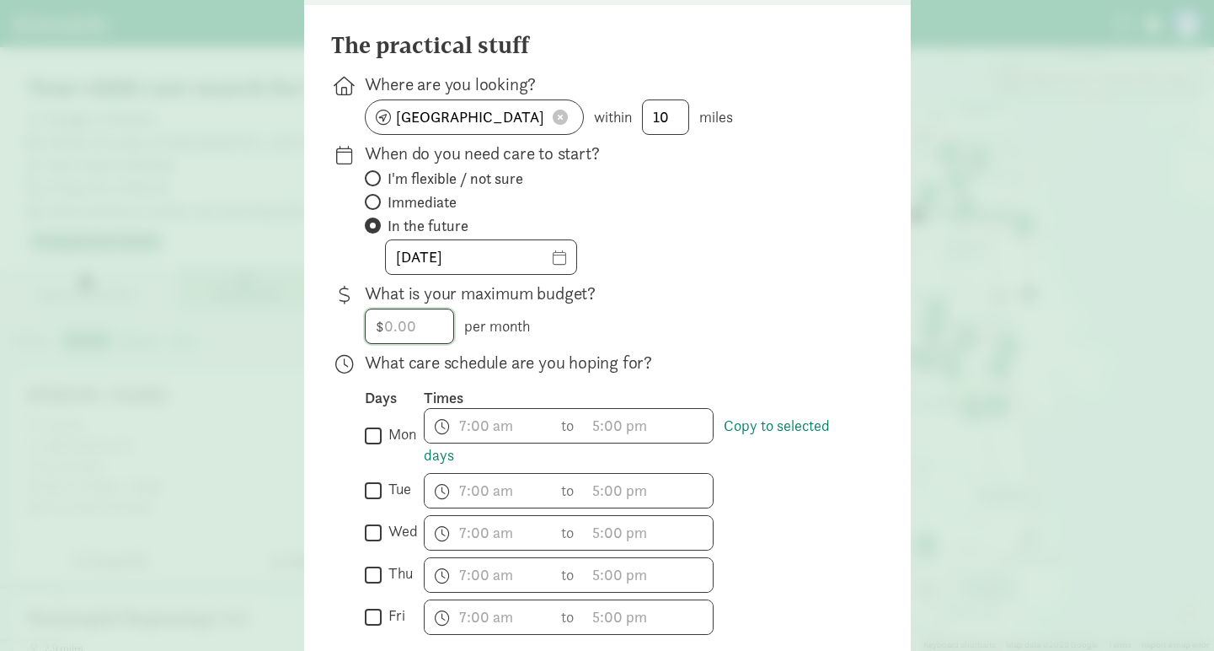
click at [411, 329] on input "number" at bounding box center [410, 326] width 88 height 34
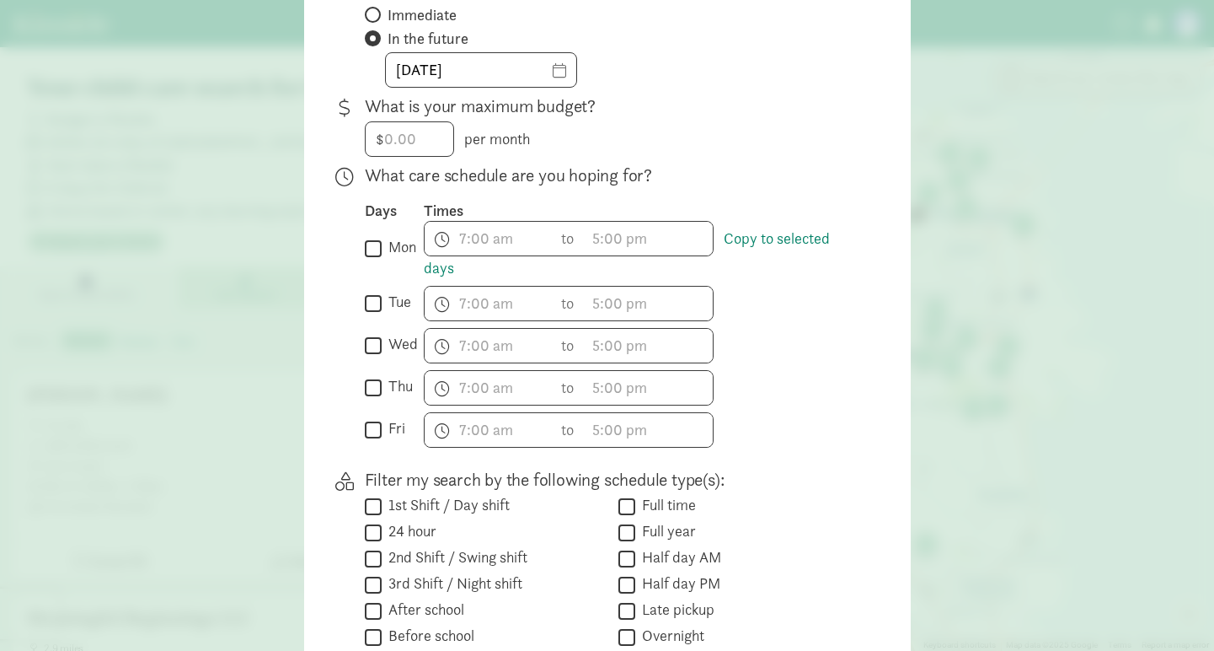
click at [376, 311] on input "tue" at bounding box center [373, 303] width 17 height 23
checkbox input "true"
click at [376, 344] on input "wed" at bounding box center [373, 345] width 17 height 23
checkbox input "true"
click at [375, 379] on input "thu" at bounding box center [373, 387] width 17 height 23
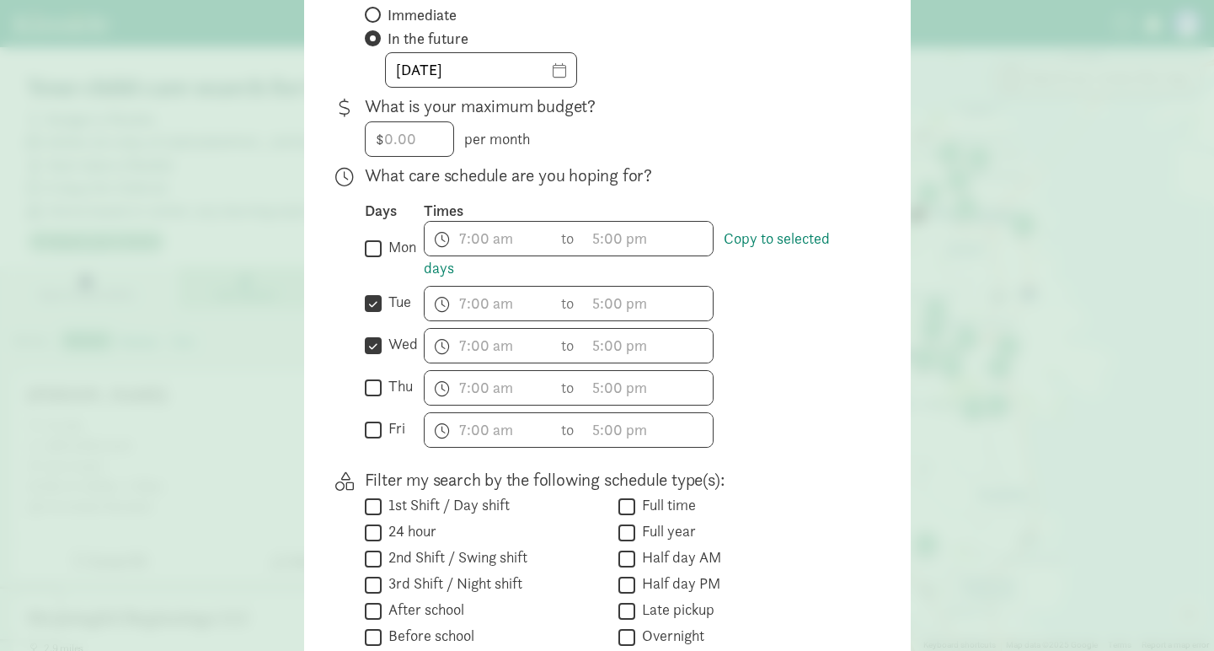
checkbox input "true"
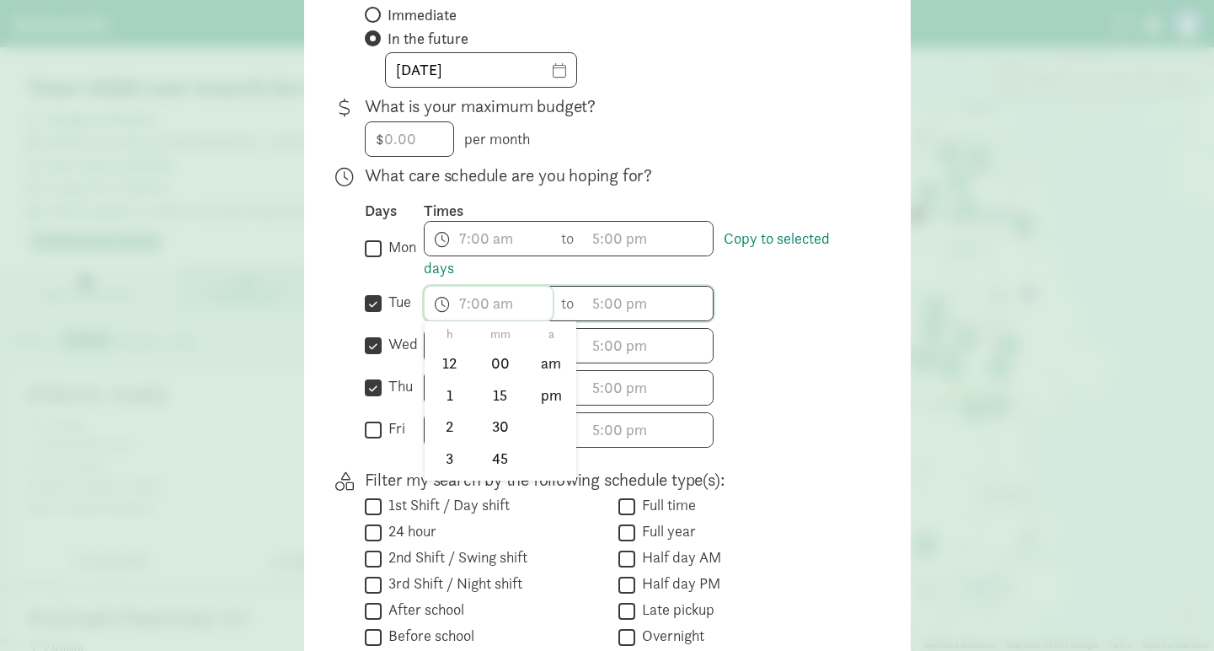
click at [480, 307] on span "h 12 1 2 3 4 5 6 7 8 9 10 11 mm 00 15 30 45 a am pm" at bounding box center [489, 304] width 128 height 34
click at [446, 380] on li "7" at bounding box center [450, 377] width 50 height 32
click at [501, 419] on li "30" at bounding box center [500, 426] width 50 height 32
click at [554, 356] on li "am" at bounding box center [552, 362] width 50 height 32
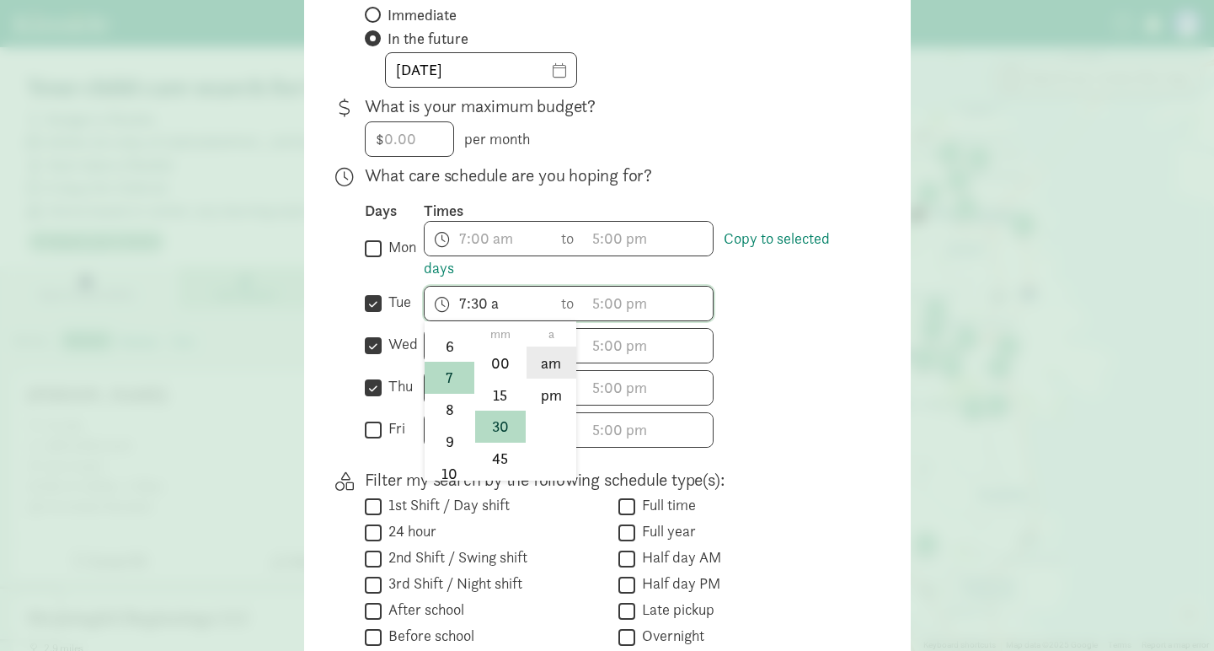
type input "7:30 am"
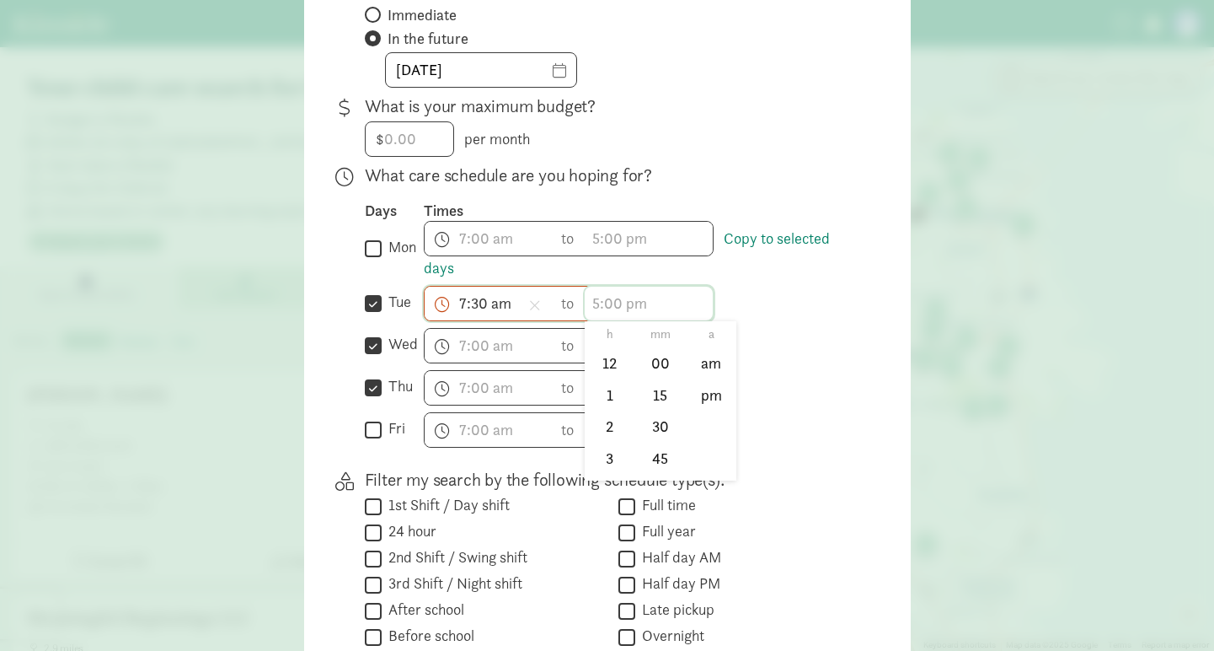
click at [608, 297] on span "h 12 1 2 3 4 5 6 7 8 9 10 11 mm 00 15 30 45 a am pm" at bounding box center [649, 304] width 128 height 34
click at [604, 452] on li "3" at bounding box center [610, 458] width 50 height 32
click at [654, 419] on li "30" at bounding box center [660, 426] width 50 height 32
click at [706, 387] on li "pm" at bounding box center [712, 394] width 50 height 32
type input "3:30 pm"
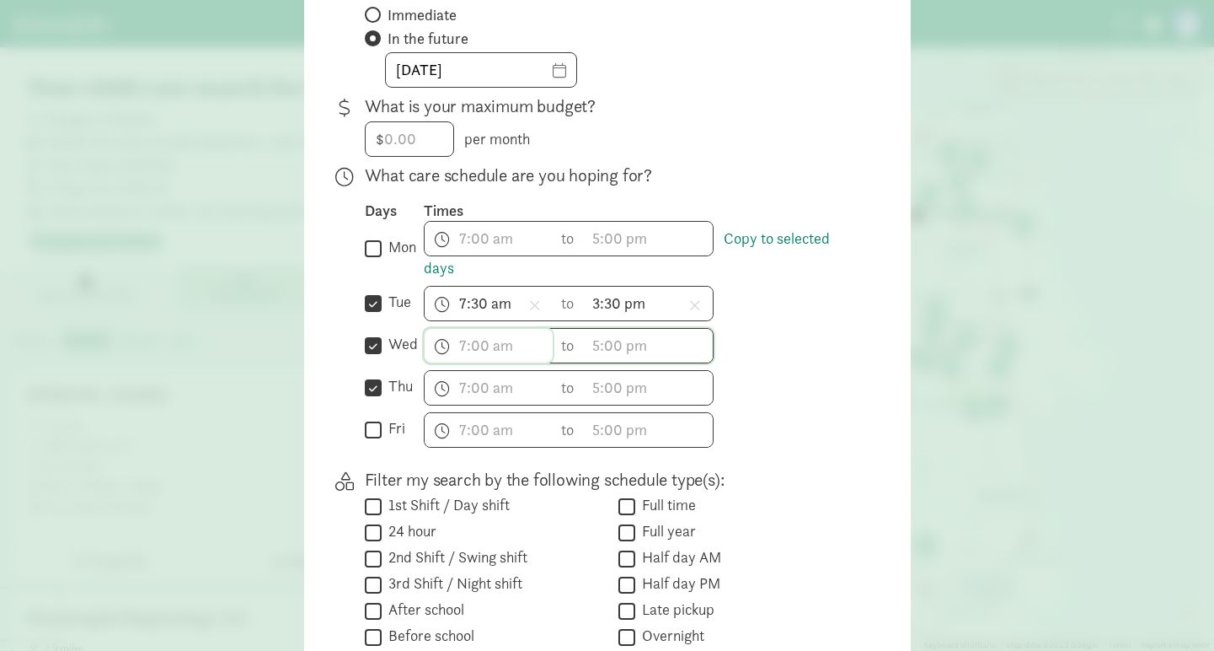
click at [501, 352] on input "text" at bounding box center [489, 346] width 128 height 34
click at [447, 516] on li "7" at bounding box center [450, 520] width 50 height 32
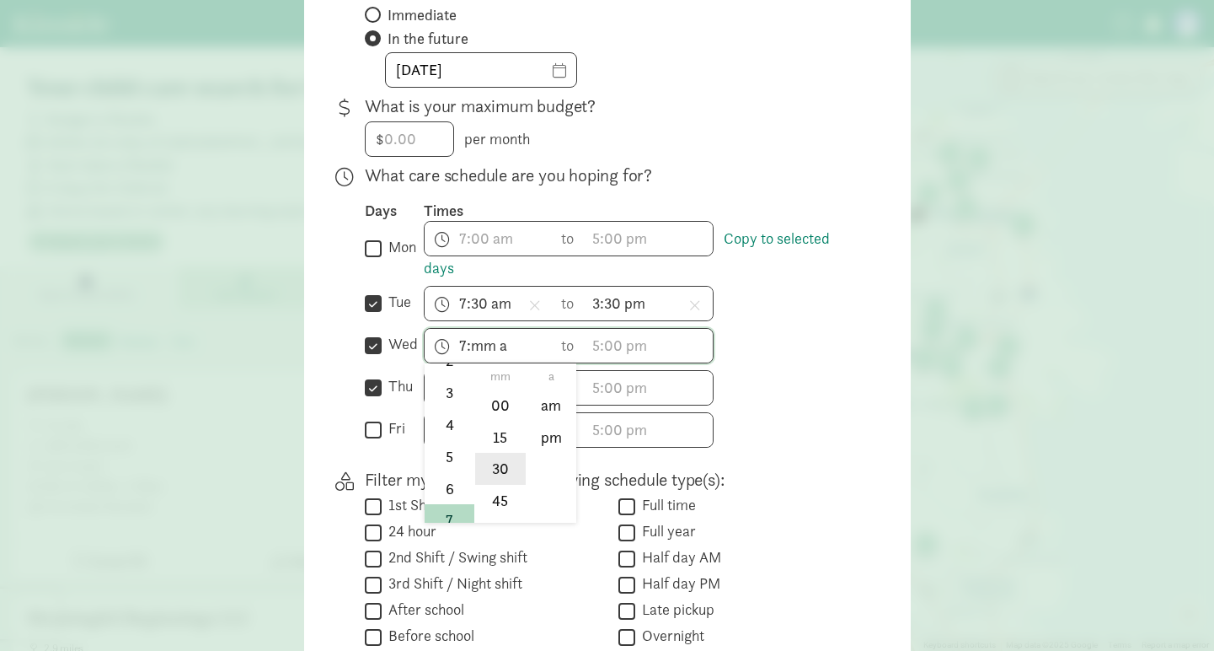
click at [500, 469] on li "30" at bounding box center [500, 469] width 50 height 32
click at [549, 403] on li "am" at bounding box center [552, 404] width 50 height 32
type input "7:30 am"
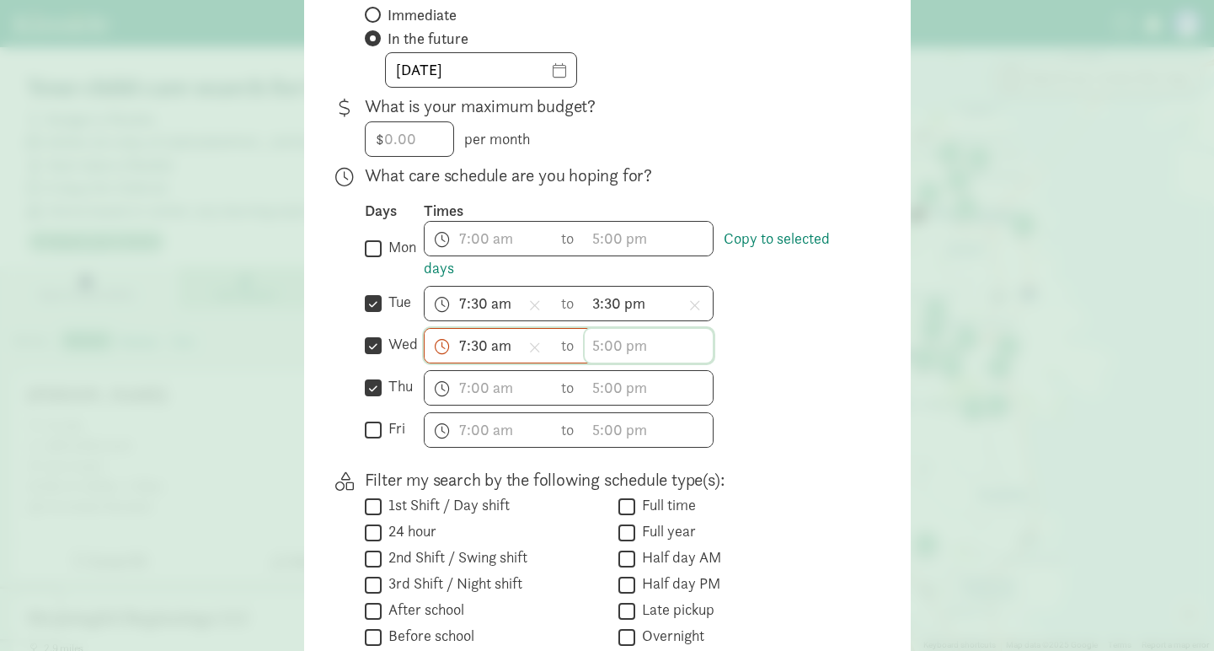
click at [624, 336] on input "text" at bounding box center [649, 346] width 128 height 34
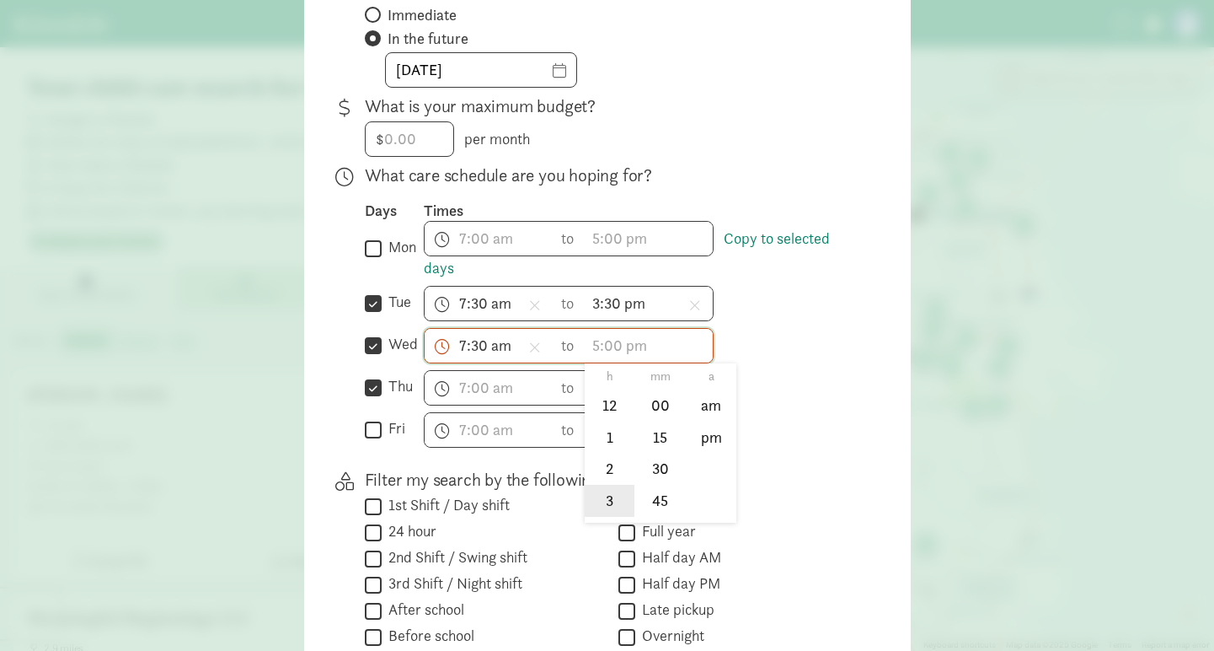
click at [605, 493] on li "3" at bounding box center [610, 501] width 50 height 32
click at [647, 467] on li "30" at bounding box center [660, 469] width 50 height 32
click at [705, 427] on li "pm" at bounding box center [712, 436] width 50 height 32
type input "3:30 pm"
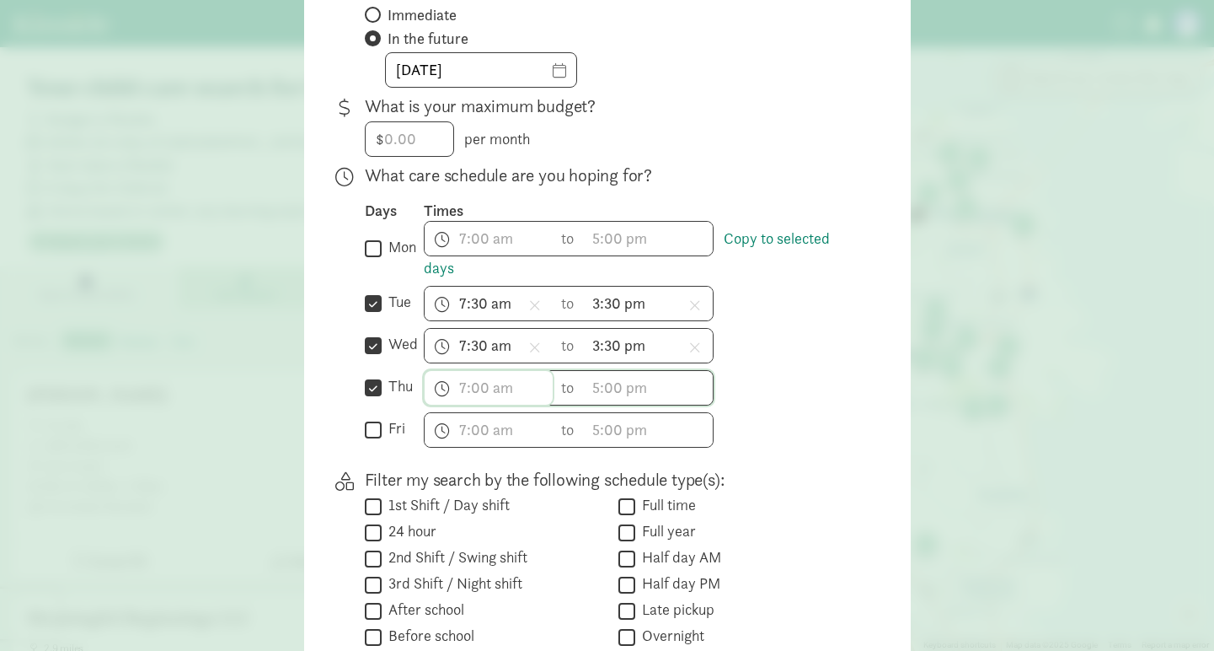
click at [479, 388] on input "text" at bounding box center [489, 388] width 128 height 34
click at [453, 523] on li "7" at bounding box center [450, 523] width 50 height 32
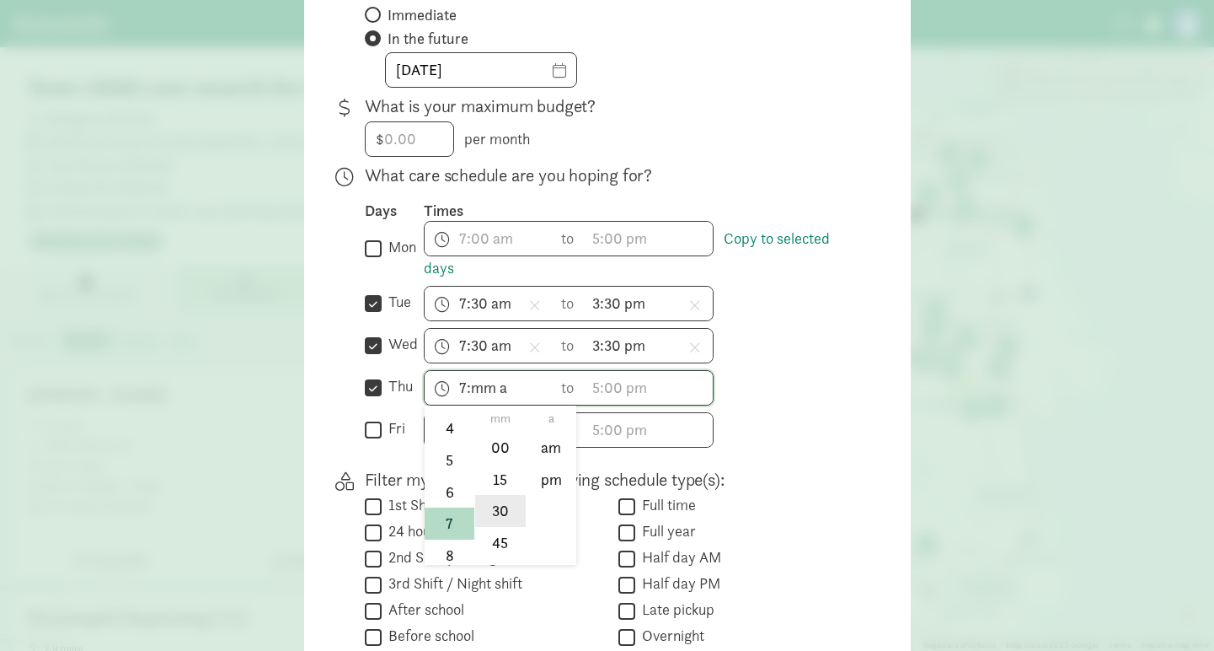
click at [501, 516] on li "30" at bounding box center [500, 511] width 50 height 32
click at [552, 453] on li "am" at bounding box center [552, 447] width 50 height 32
type input "7:30 am"
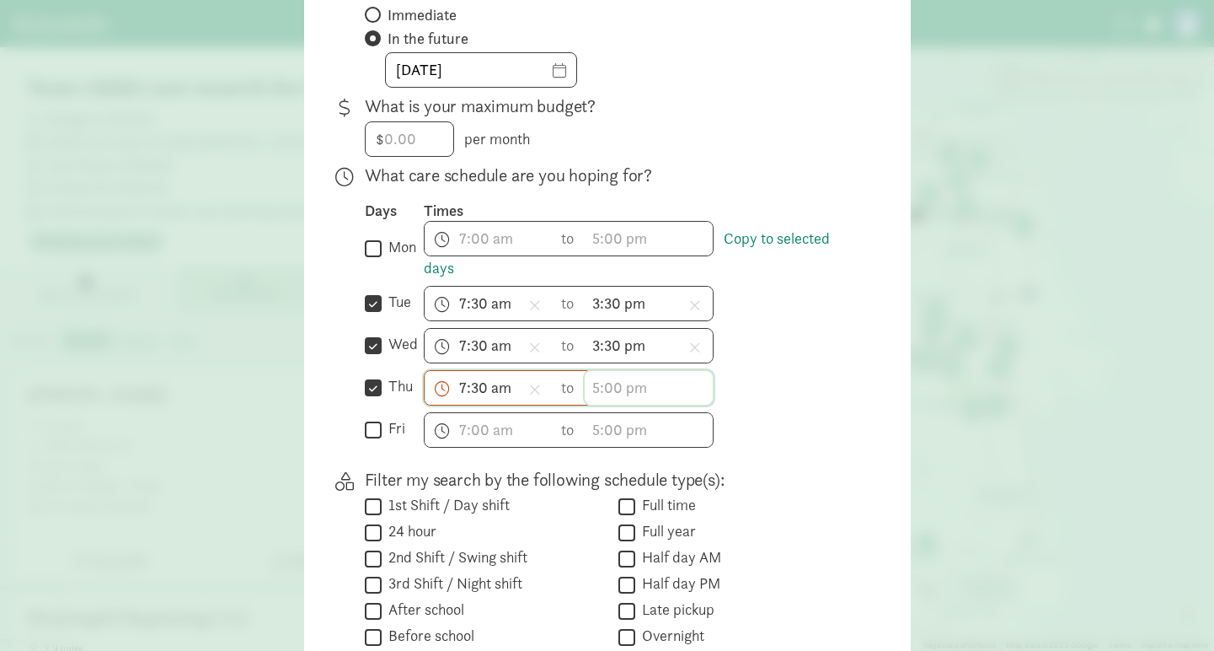
click at [617, 373] on input "text" at bounding box center [649, 388] width 128 height 34
click at [608, 543] on li "3" at bounding box center [610, 543] width 50 height 32
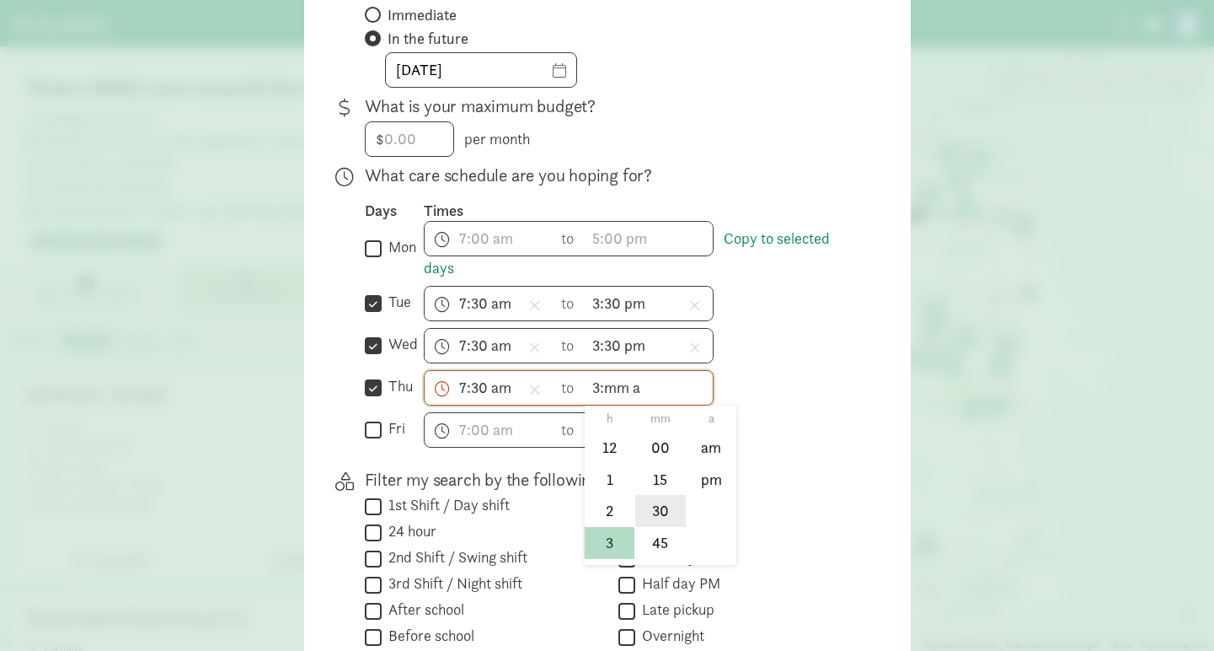
click at [661, 517] on li "30" at bounding box center [660, 511] width 50 height 32
click at [704, 469] on li "pm" at bounding box center [712, 479] width 50 height 32
type input "3:30 pm"
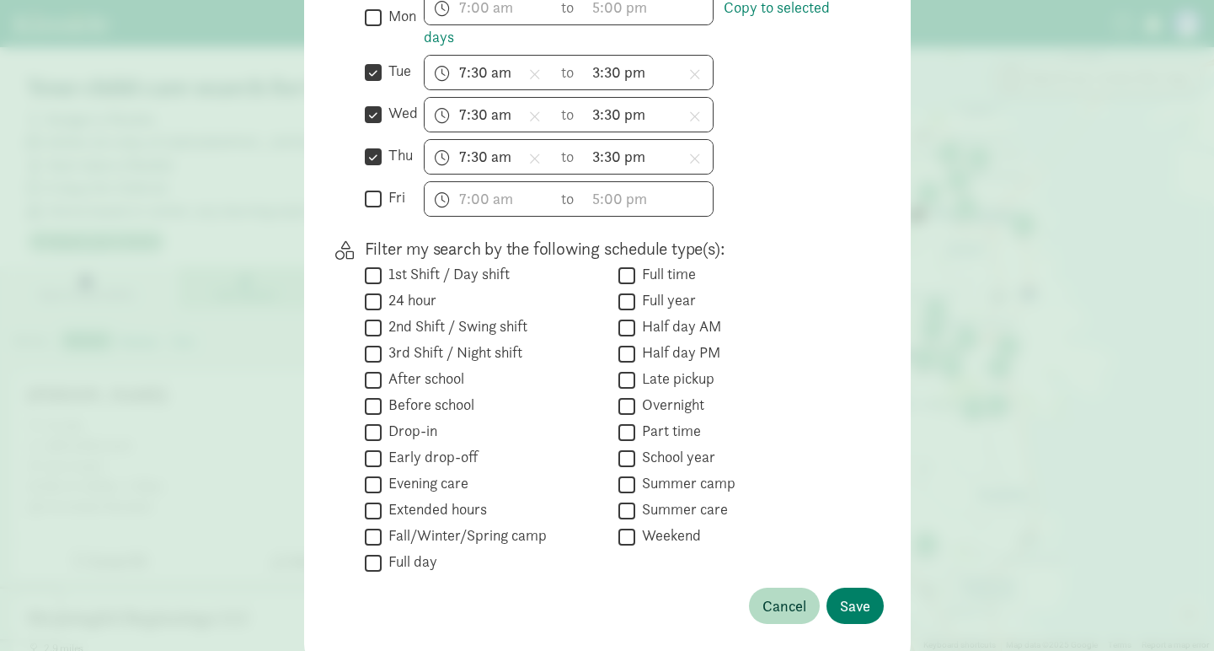
scroll to position [574, 0]
click at [624, 436] on input "Part time" at bounding box center [627, 431] width 17 height 23
checkbox input "true"
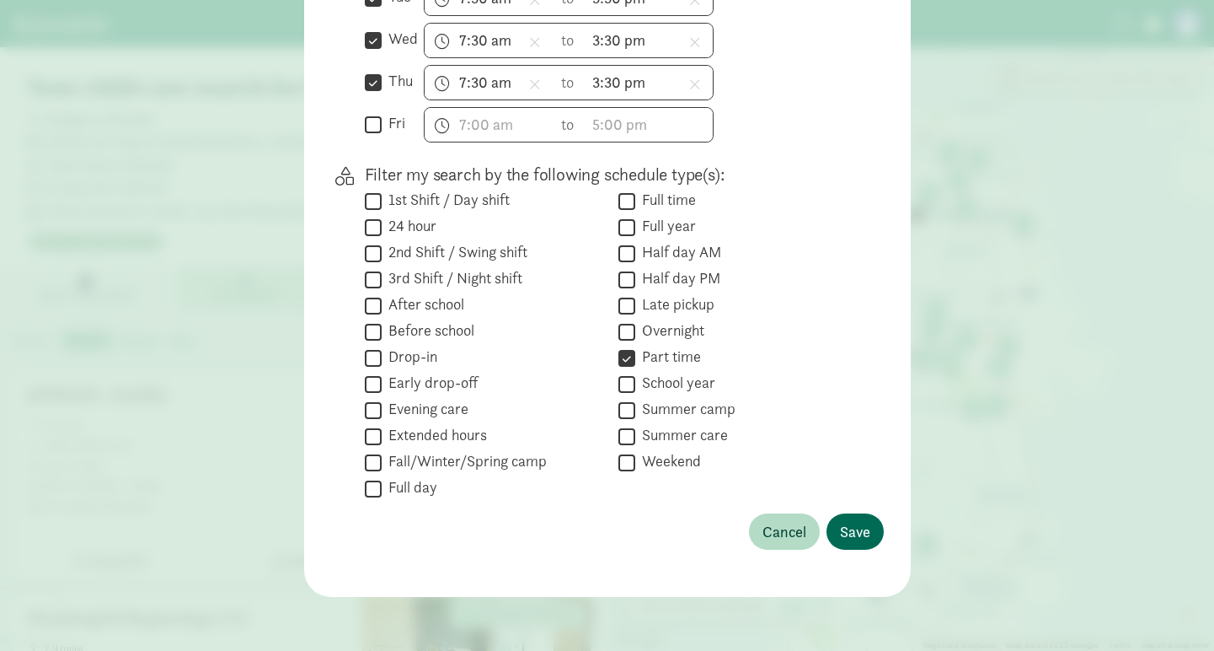
scroll to position [647, 0]
click at [699, 253] on label "Half day AM" at bounding box center [678, 252] width 86 height 20
click at [635, 253] on input "Half day AM" at bounding box center [627, 253] width 17 height 23
checkbox input "true"
click at [854, 522] on span "Save" at bounding box center [855, 531] width 30 height 23
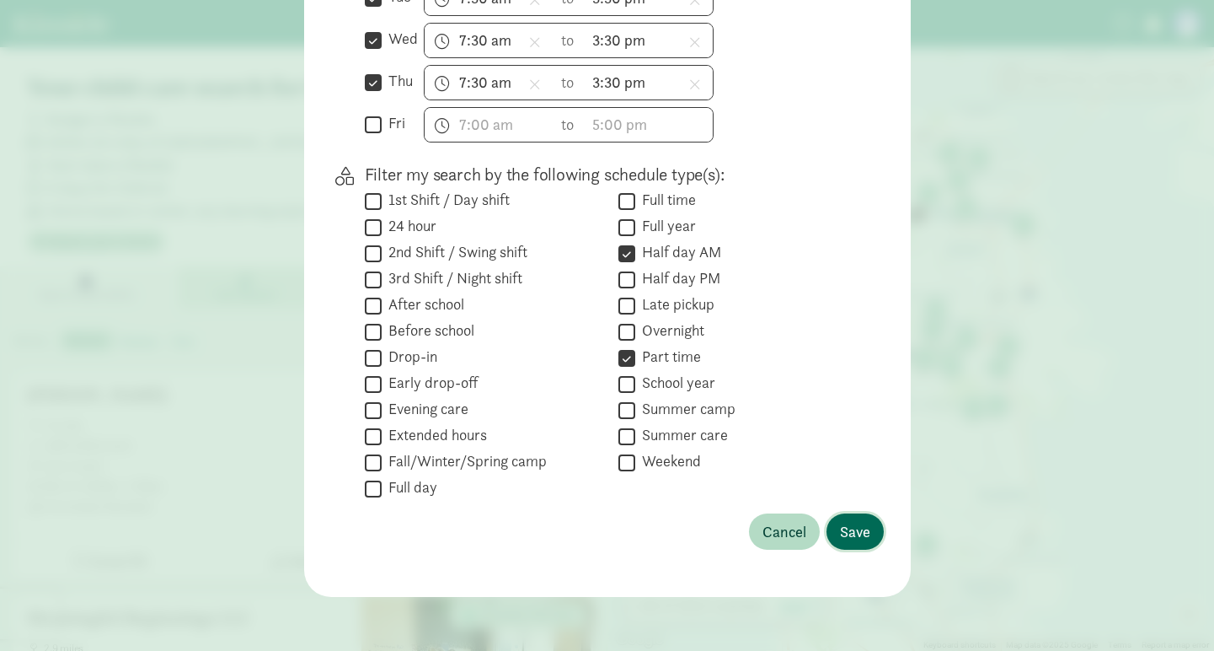
scroll to position [112, 0]
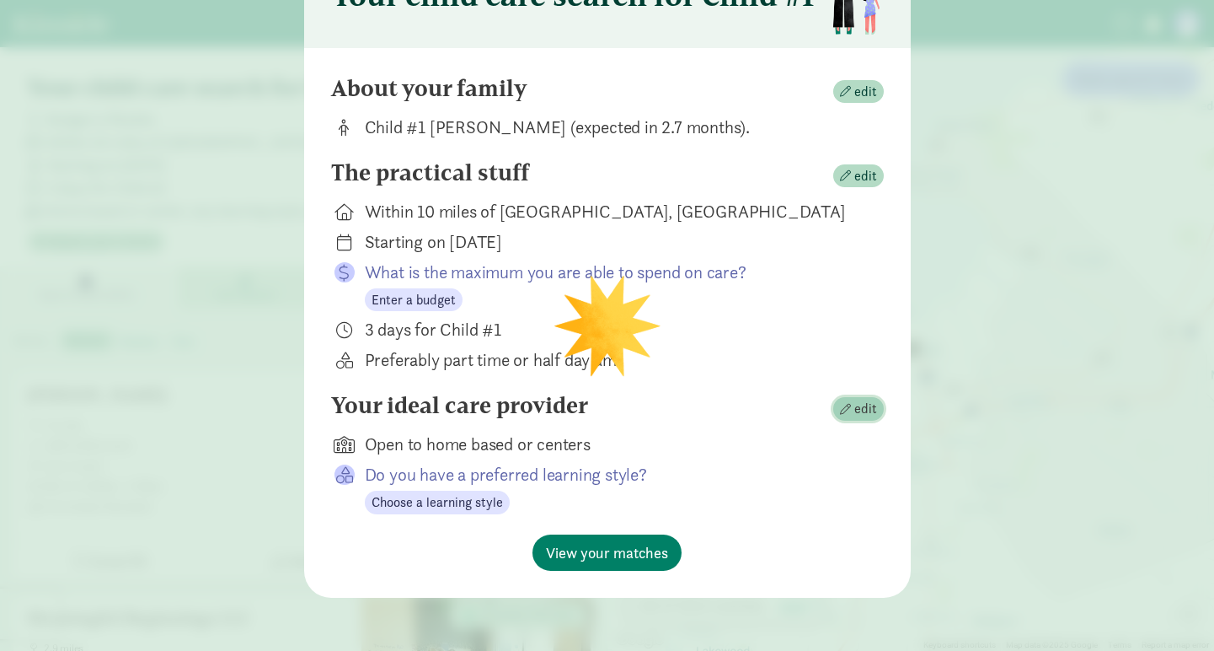
click at [844, 409] on span "button" at bounding box center [845, 409] width 11 height 11
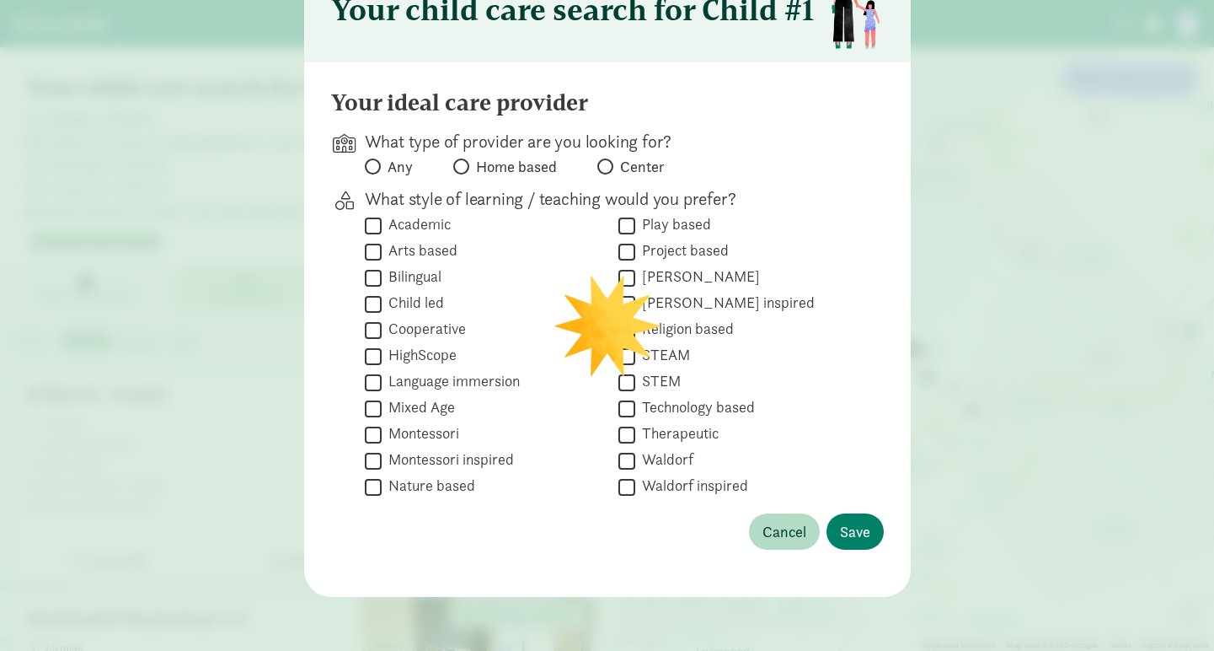
scroll to position [98, 0]
click at [378, 167] on span at bounding box center [373, 166] width 16 height 16
click at [376, 167] on input "Any" at bounding box center [370, 166] width 11 height 11
radio input "true"
click at [415, 223] on label "Academic" at bounding box center [416, 224] width 69 height 20
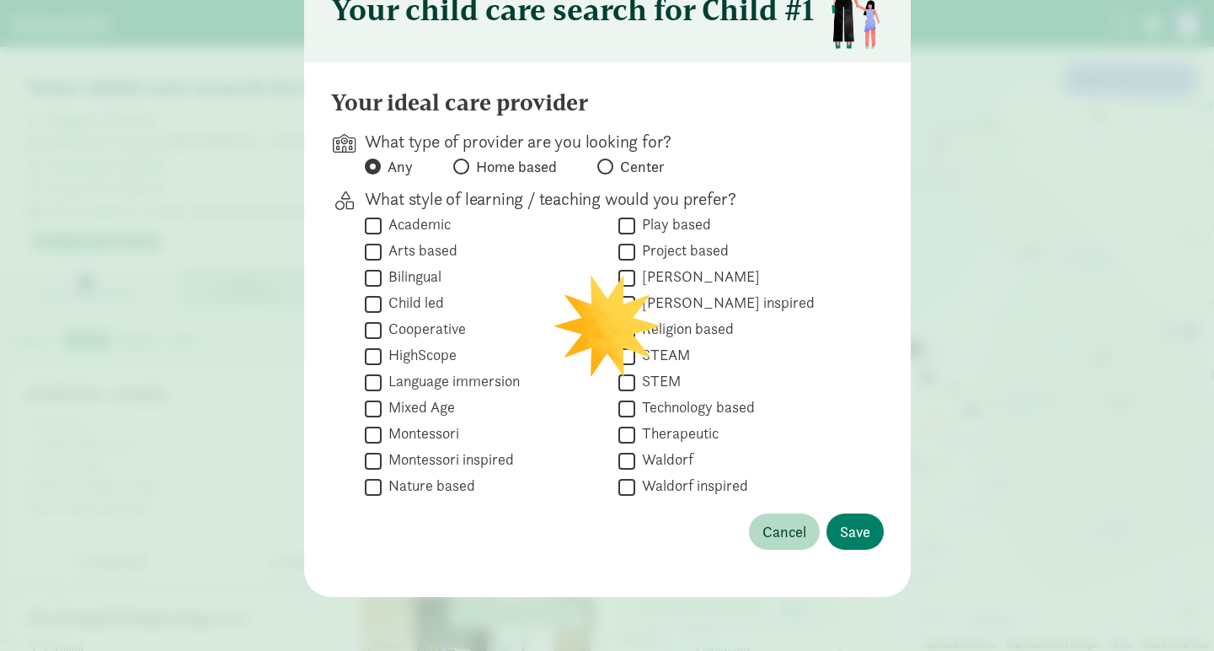
click at [382, 223] on input "Academic" at bounding box center [373, 225] width 17 height 23
checkbox input "true"
click at [406, 276] on label "Bilingual" at bounding box center [412, 276] width 60 height 20
click at [382, 276] on input "Bilingual" at bounding box center [373, 277] width 17 height 23
checkbox input "true"
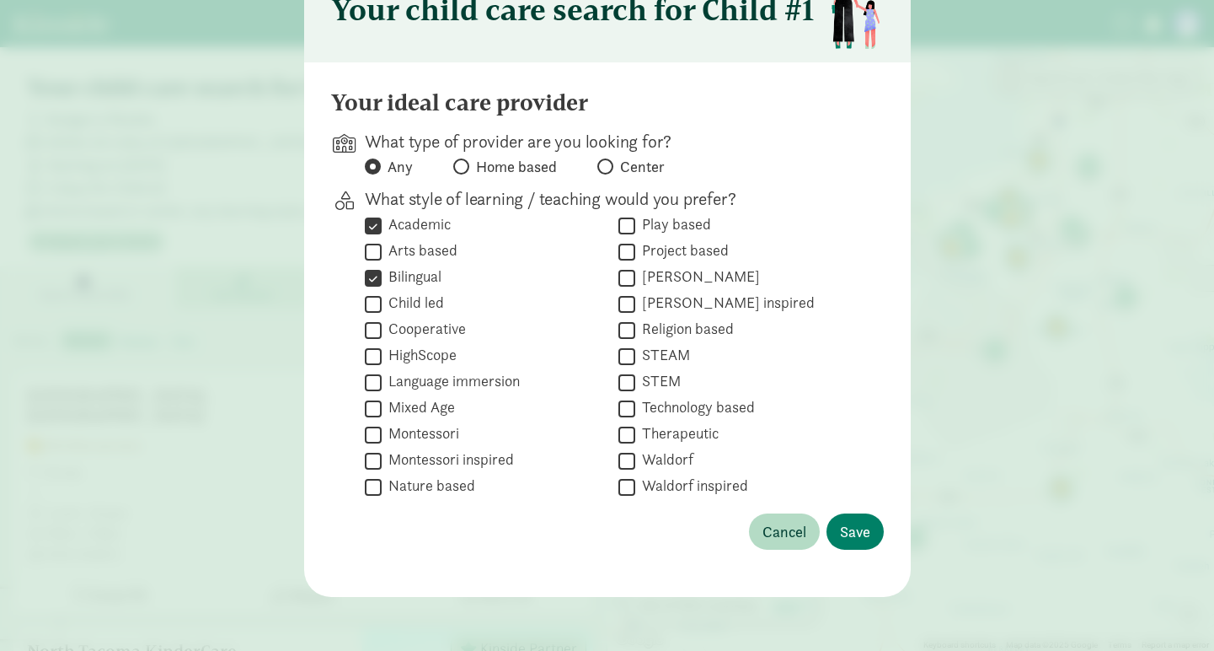
click at [411, 435] on label "Montessori" at bounding box center [421, 433] width 78 height 20
click at [382, 435] on input "Montessori" at bounding box center [373, 434] width 17 height 23
checkbox input "true"
click at [411, 463] on label "Montessori inspired" at bounding box center [448, 459] width 132 height 20
click at [382, 463] on input "Montessori inspired" at bounding box center [373, 460] width 17 height 23
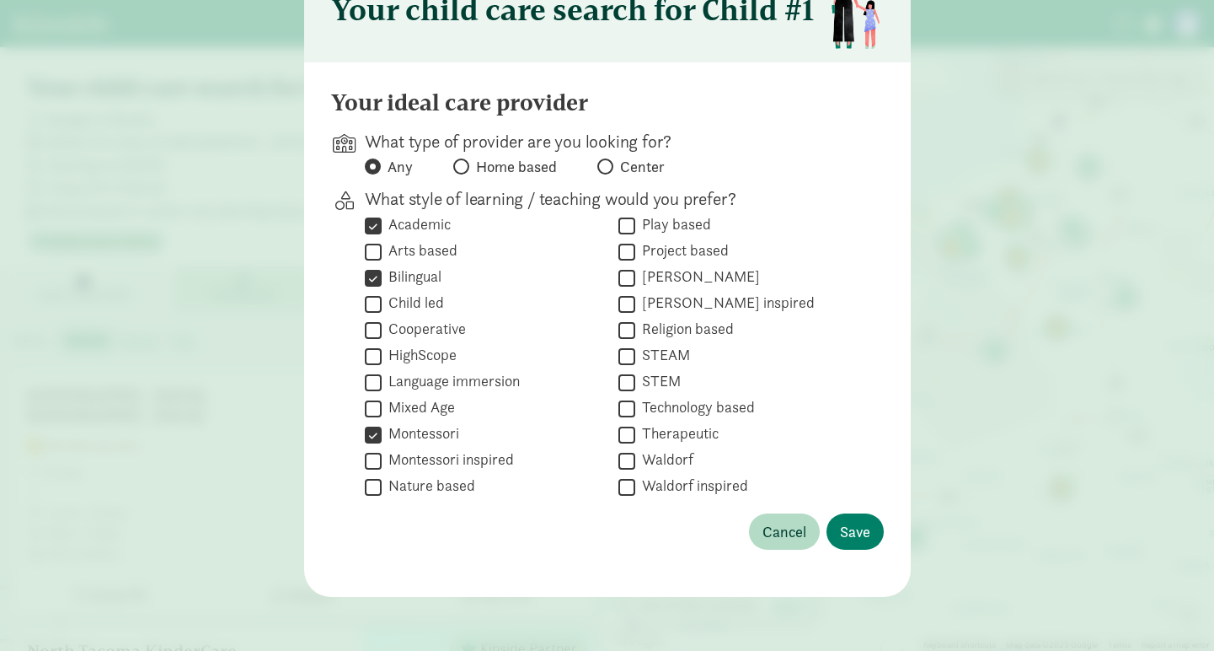
checkbox input "true"
click at [411, 490] on label "Nature based" at bounding box center [429, 485] width 94 height 20
click at [382, 490] on input "Nature based" at bounding box center [373, 486] width 17 height 23
checkbox input "true"
click at [469, 379] on label "Language immersion" at bounding box center [451, 381] width 138 height 20
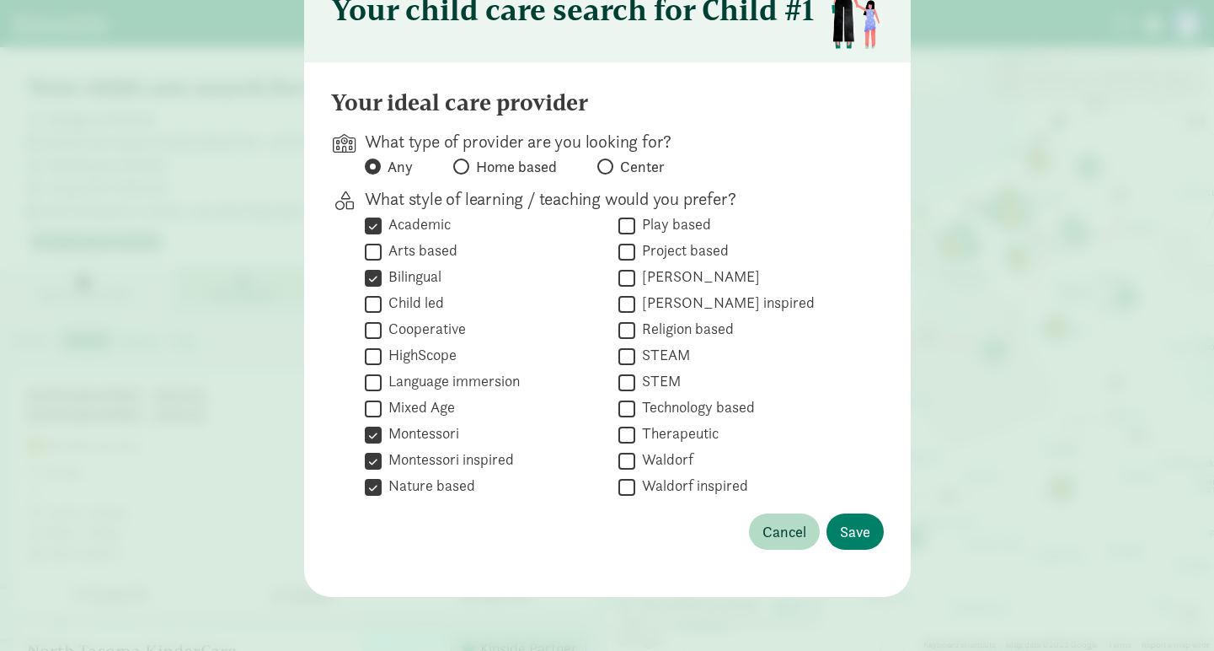
click at [382, 379] on input "Language immersion" at bounding box center [373, 382] width 17 height 23
checkbox input "true"
click at [422, 307] on label "Child led" at bounding box center [413, 302] width 62 height 20
click at [382, 307] on input "Child led" at bounding box center [373, 303] width 17 height 23
checkbox input "true"
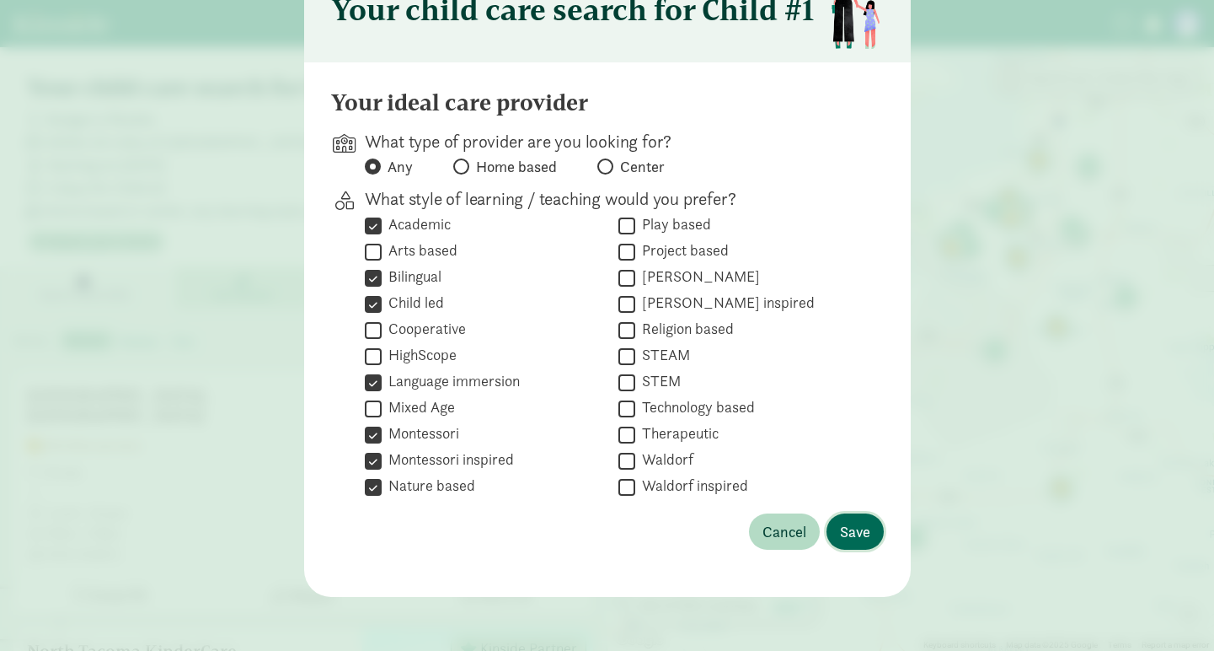
click at [850, 535] on span "Save" at bounding box center [855, 531] width 30 height 23
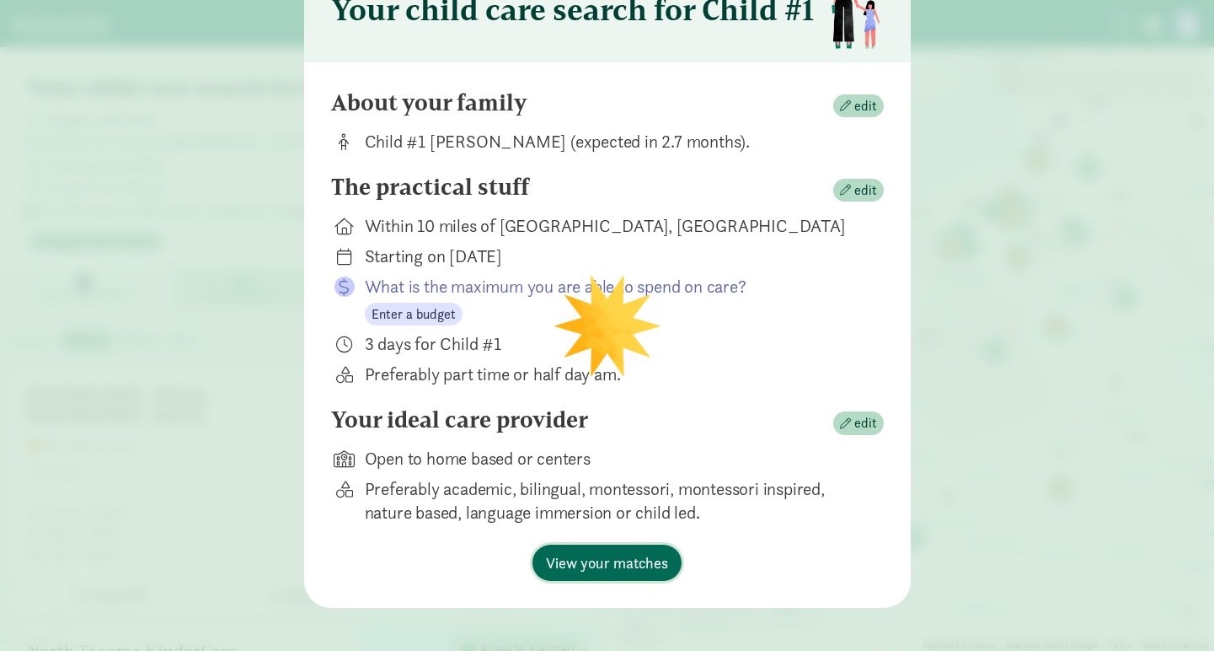
click at [655, 561] on span "View your matches" at bounding box center [607, 562] width 122 height 23
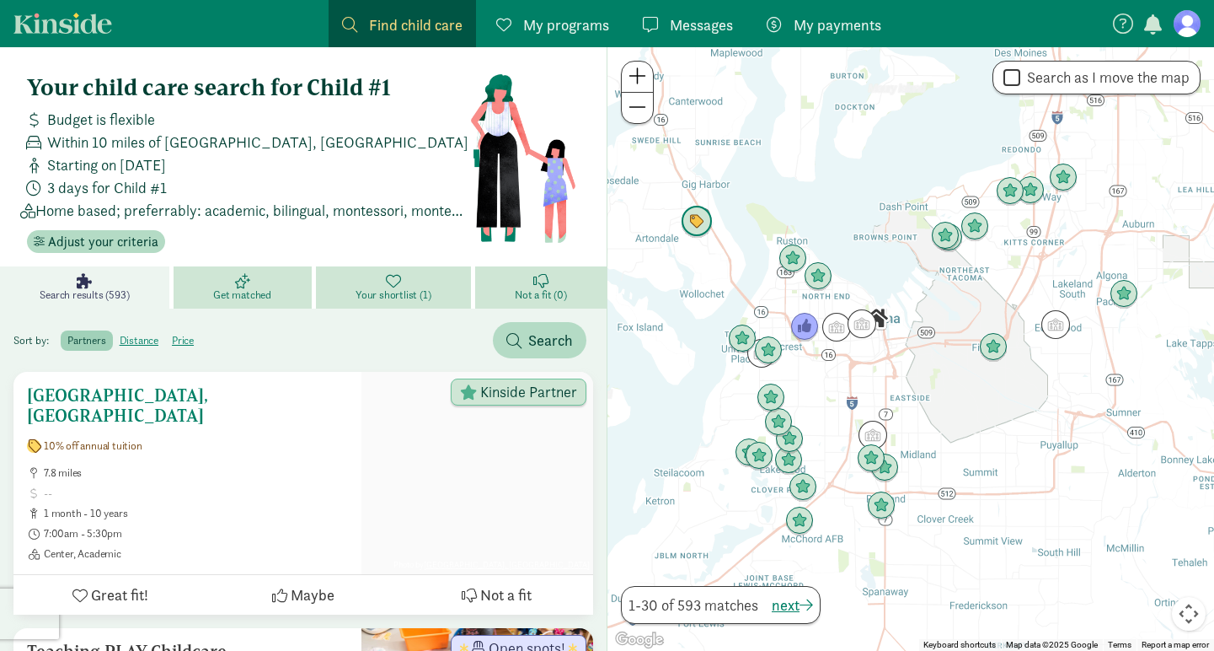
scroll to position [0, 0]
click at [836, 332] on img "Click to see details" at bounding box center [837, 327] width 32 height 32
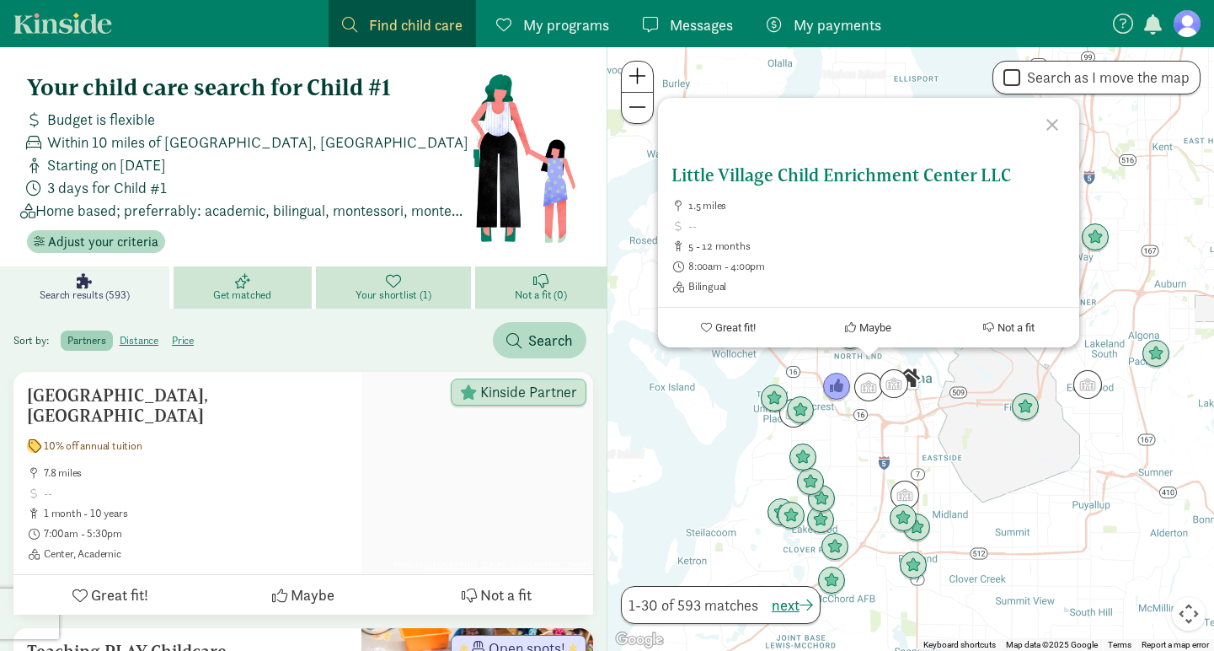
click at [865, 168] on h5 "Little Village Child Enrichment Center LLC" at bounding box center [869, 175] width 394 height 20
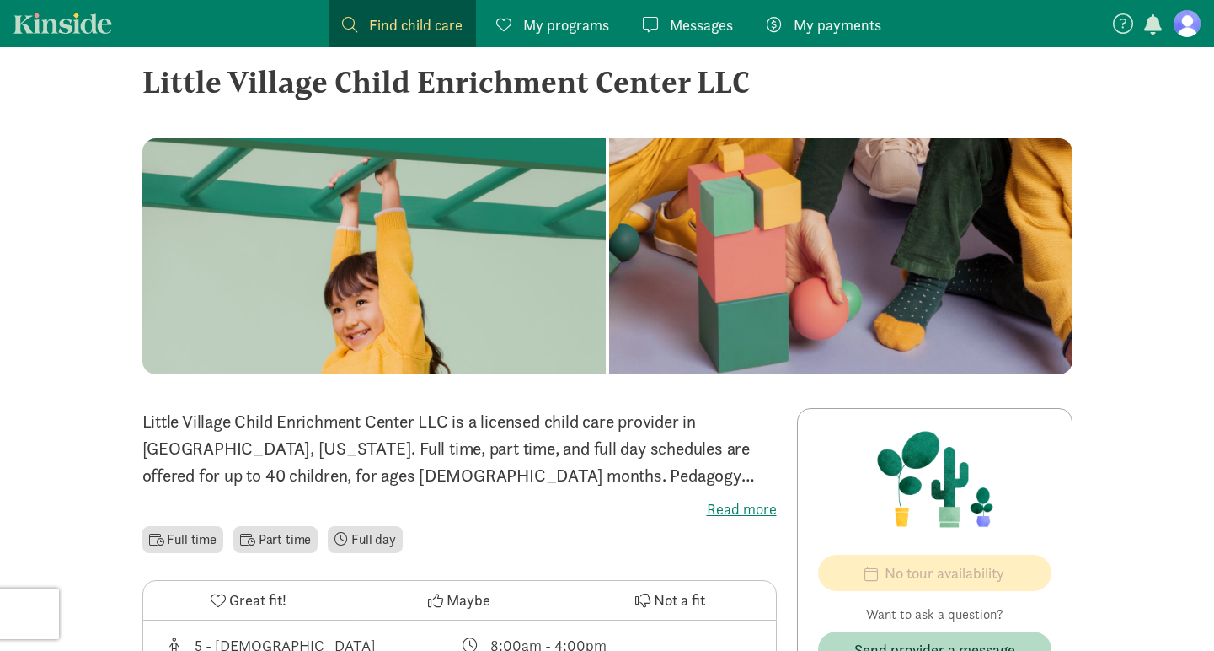
scroll to position [34, 0]
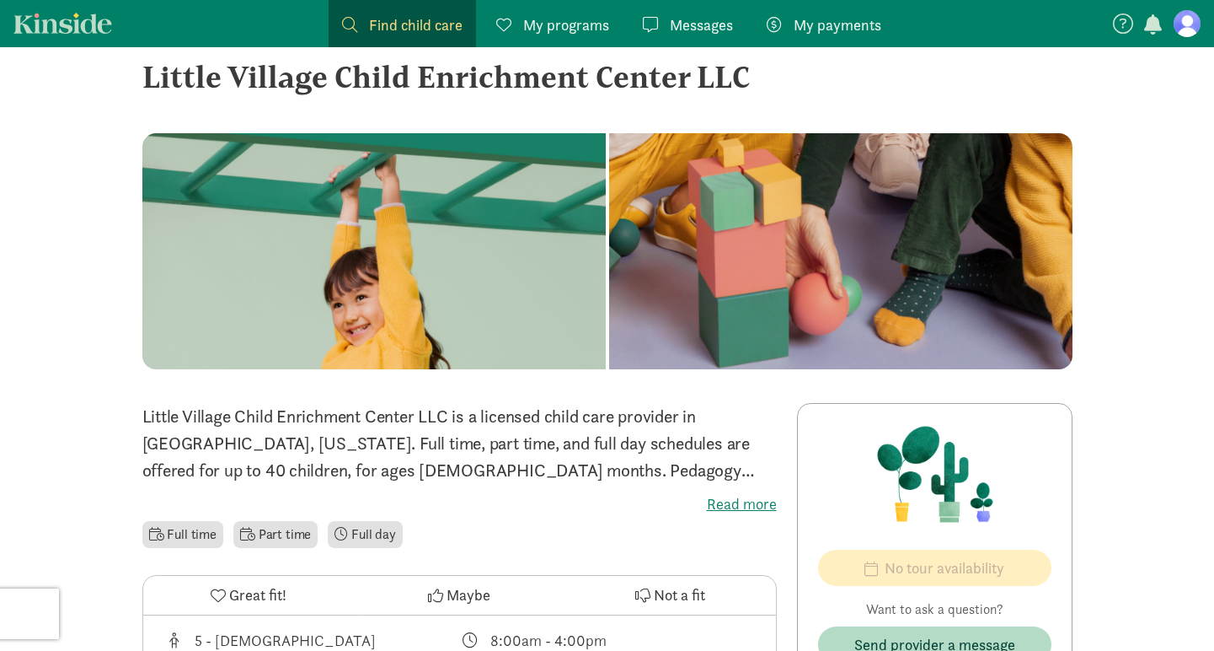
click at [726, 505] on label "Read more" at bounding box center [459, 504] width 635 height 20
click at [0, 0] on input "Read more" at bounding box center [0, 0] width 0 height 0
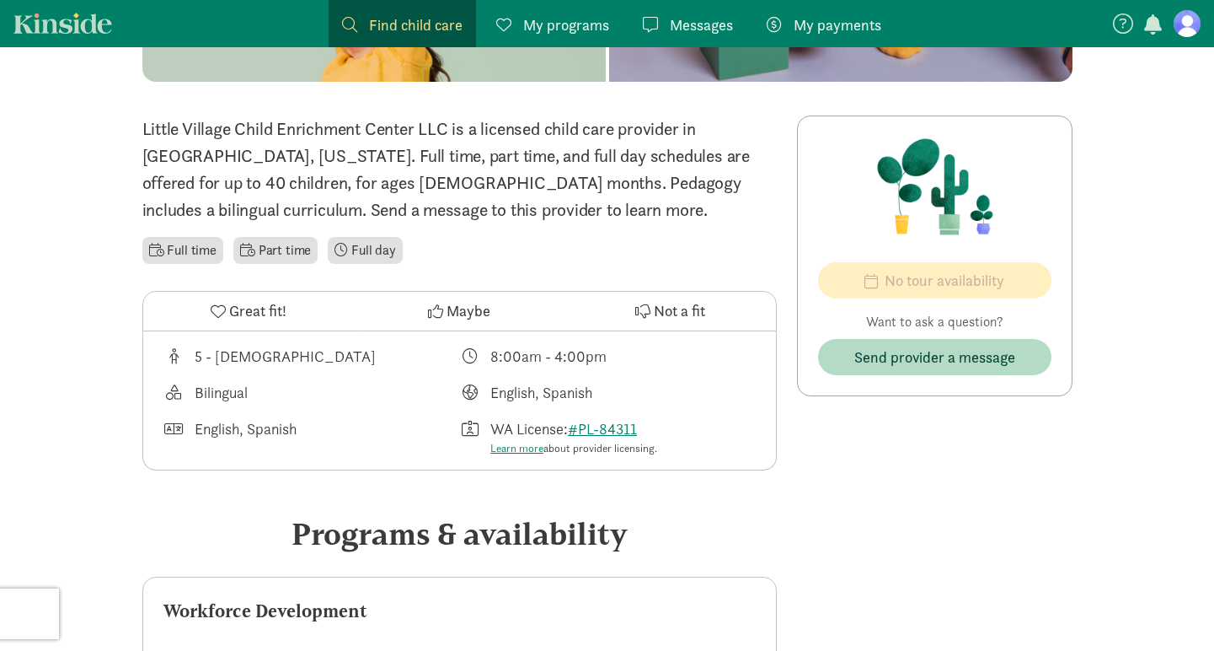
scroll to position [320, 0]
click at [481, 313] on span "Maybe" at bounding box center [469, 311] width 44 height 23
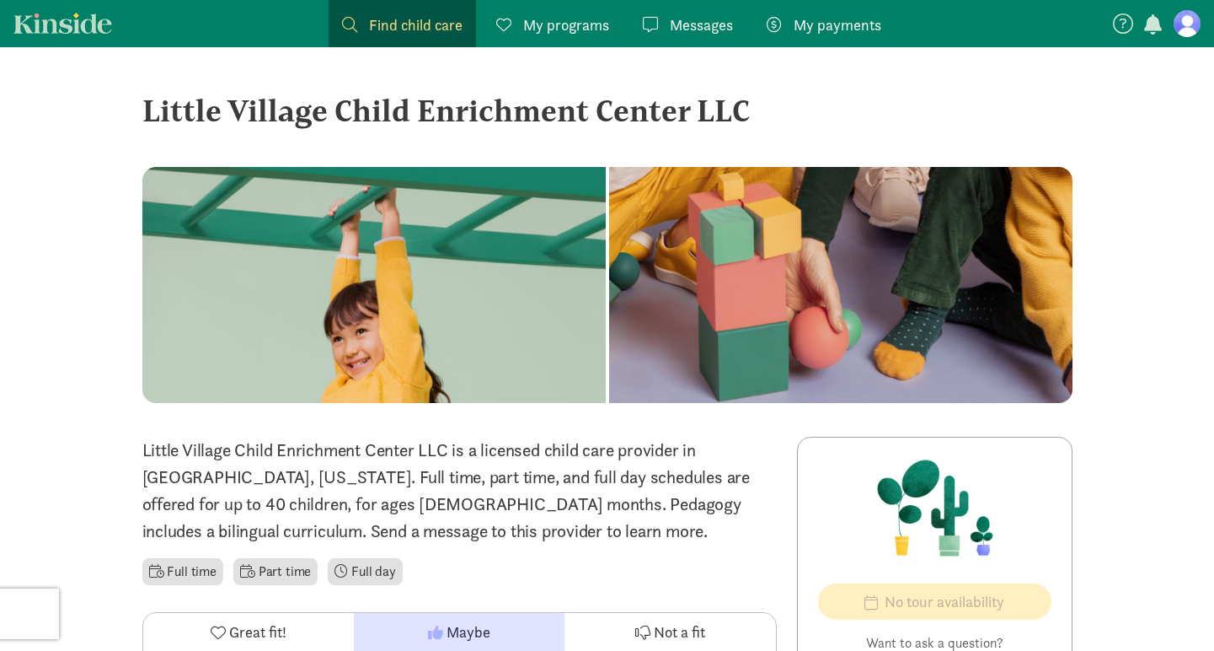
scroll to position [0, 0]
drag, startPoint x: 144, startPoint y: 100, endPoint x: 787, endPoint y: 112, distance: 643.0
click at [787, 112] on div "Little Village Child Enrichment Center LLC" at bounding box center [607, 111] width 930 height 46
copy div "Little Village Child Enrichment Center LLC"
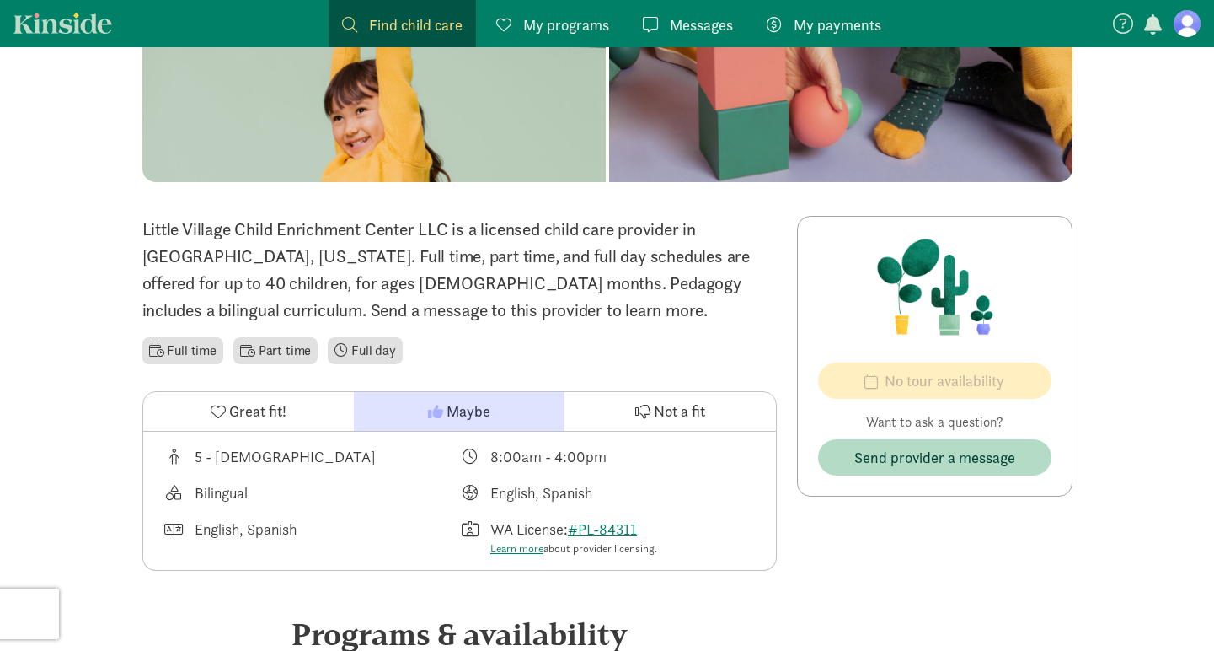
click at [692, 395] on button "Not a fit" at bounding box center [670, 411] width 211 height 39
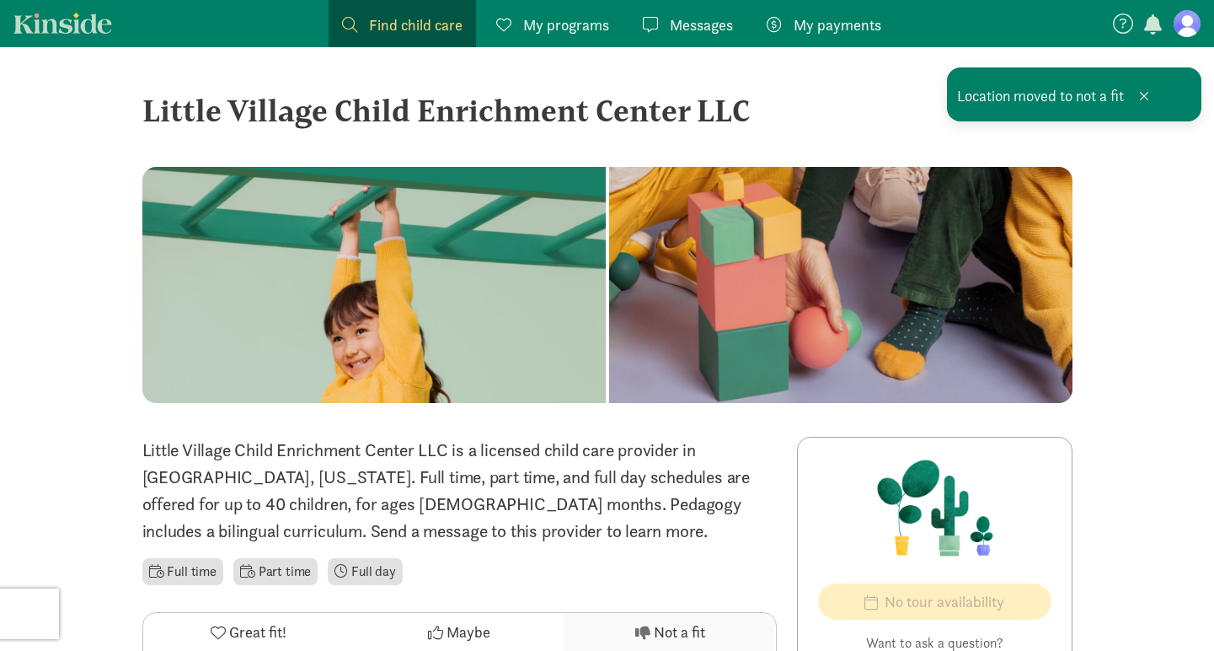
scroll to position [0, 0]
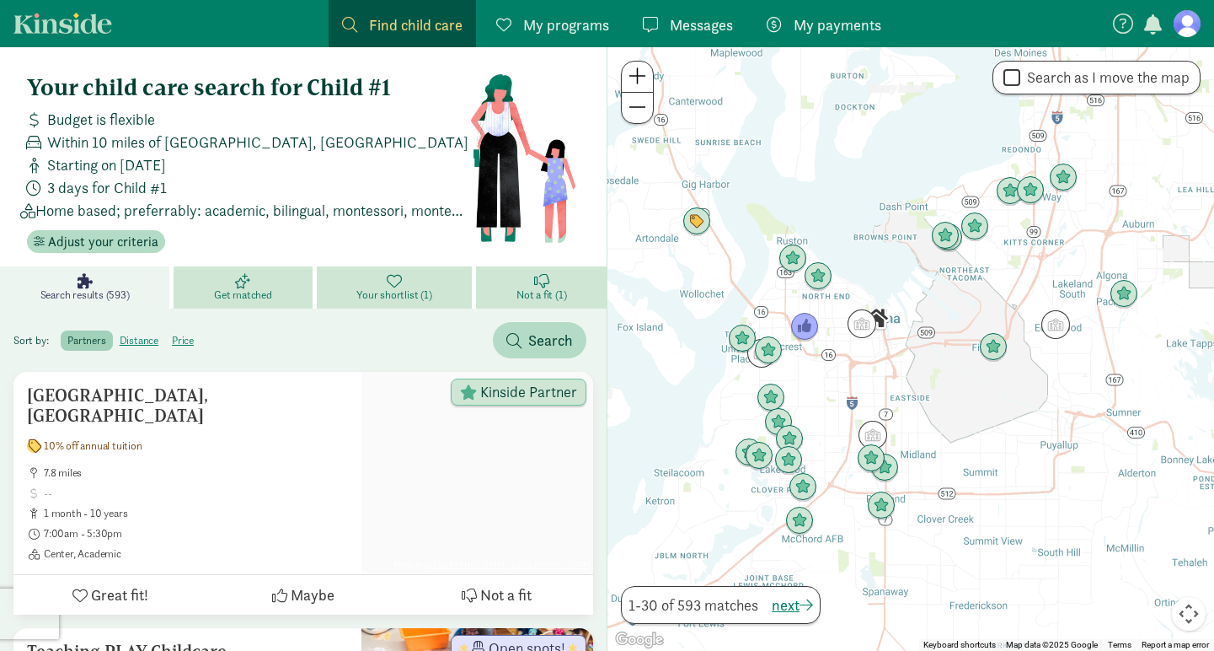
click at [635, 78] on span at bounding box center [638, 76] width 18 height 20
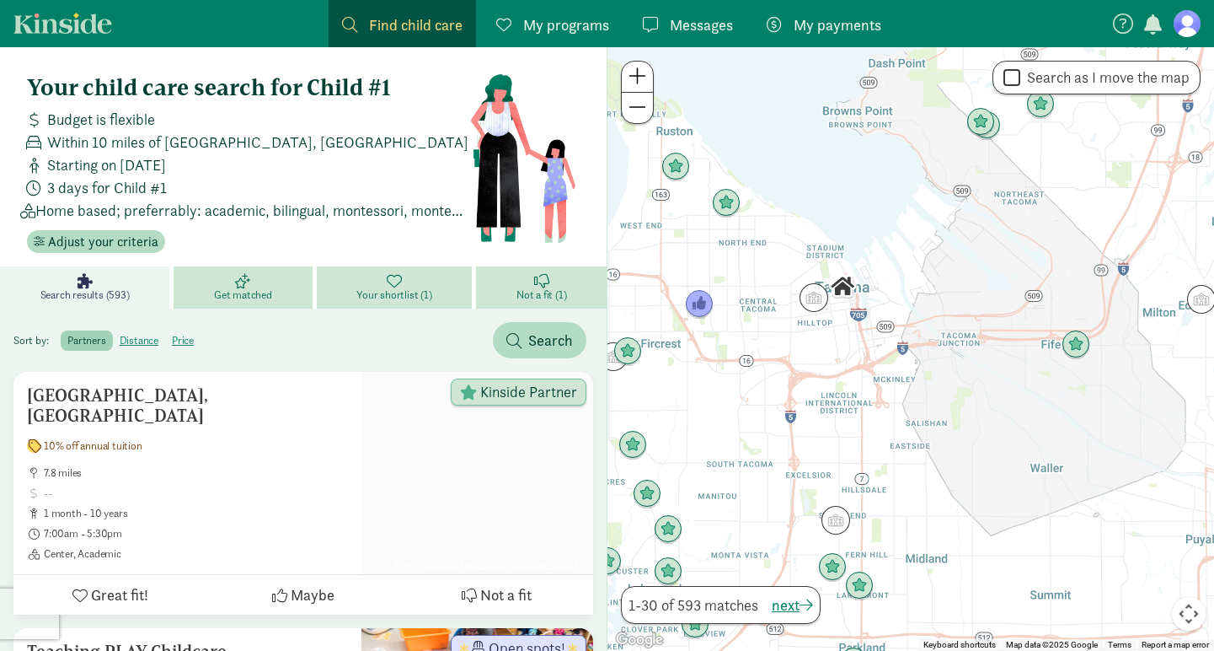
click at [635, 78] on span at bounding box center [638, 76] width 18 height 20
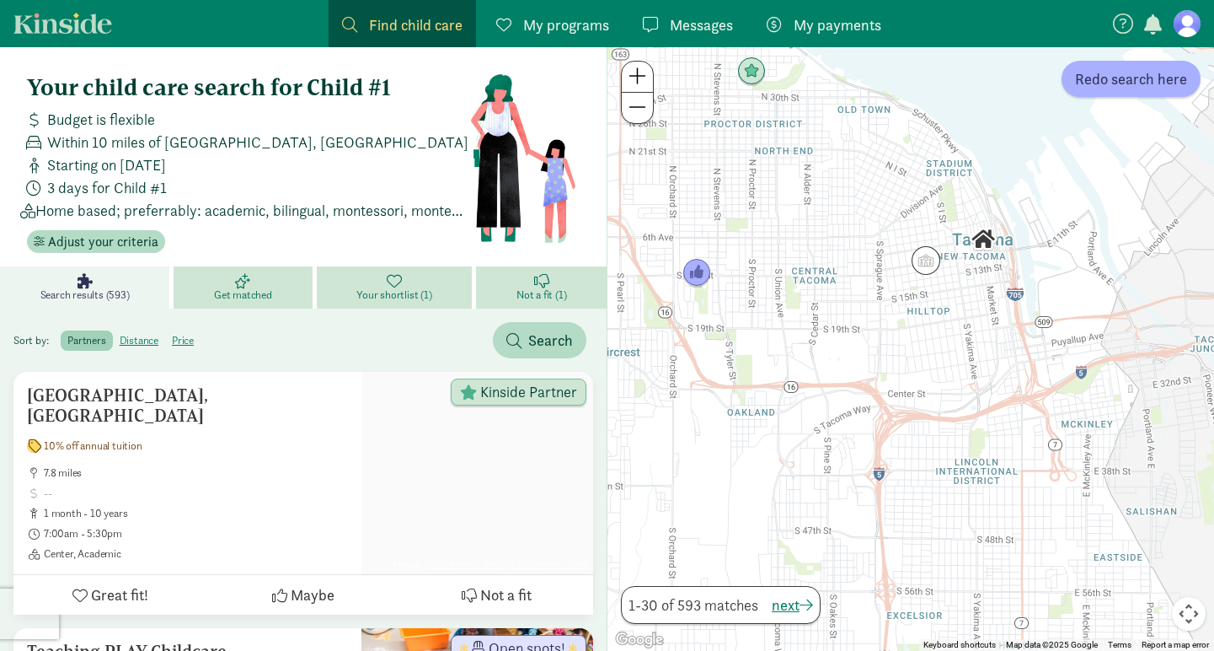
drag, startPoint x: 745, startPoint y: 339, endPoint x: 959, endPoint y: 351, distance: 214.4
click at [959, 351] on div at bounding box center [911, 348] width 607 height 603
click at [929, 261] on img "Click to see details" at bounding box center [926, 260] width 32 height 32
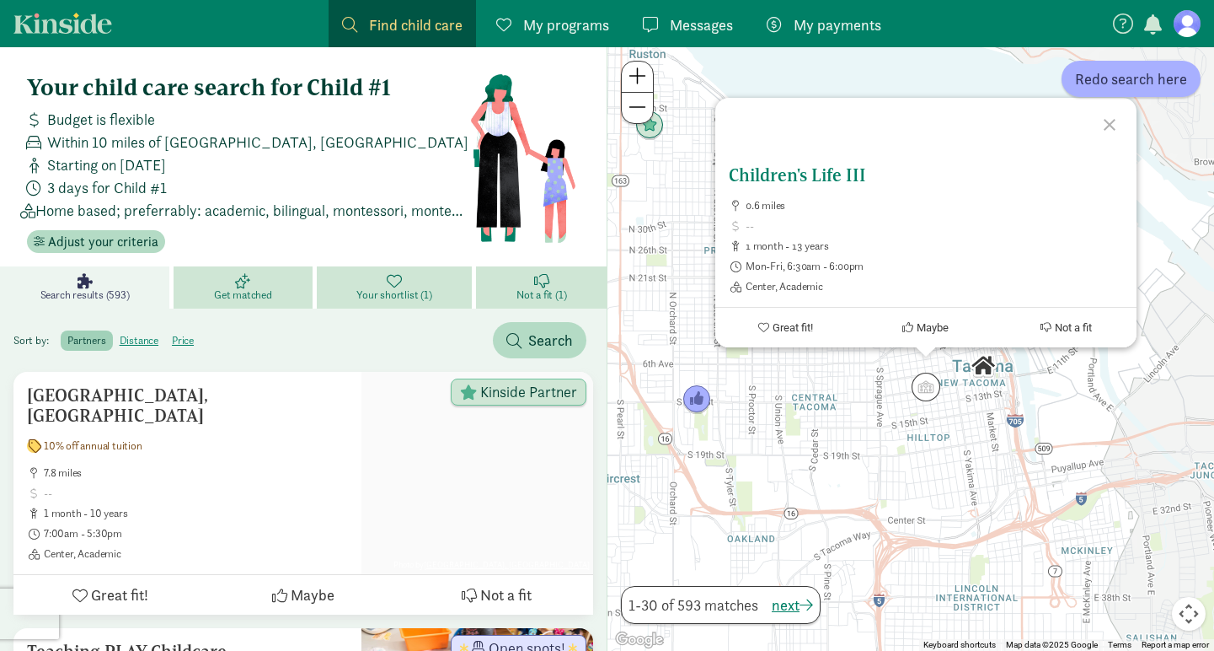
click at [850, 173] on h5 "Children's Life III" at bounding box center [926, 175] width 394 height 20
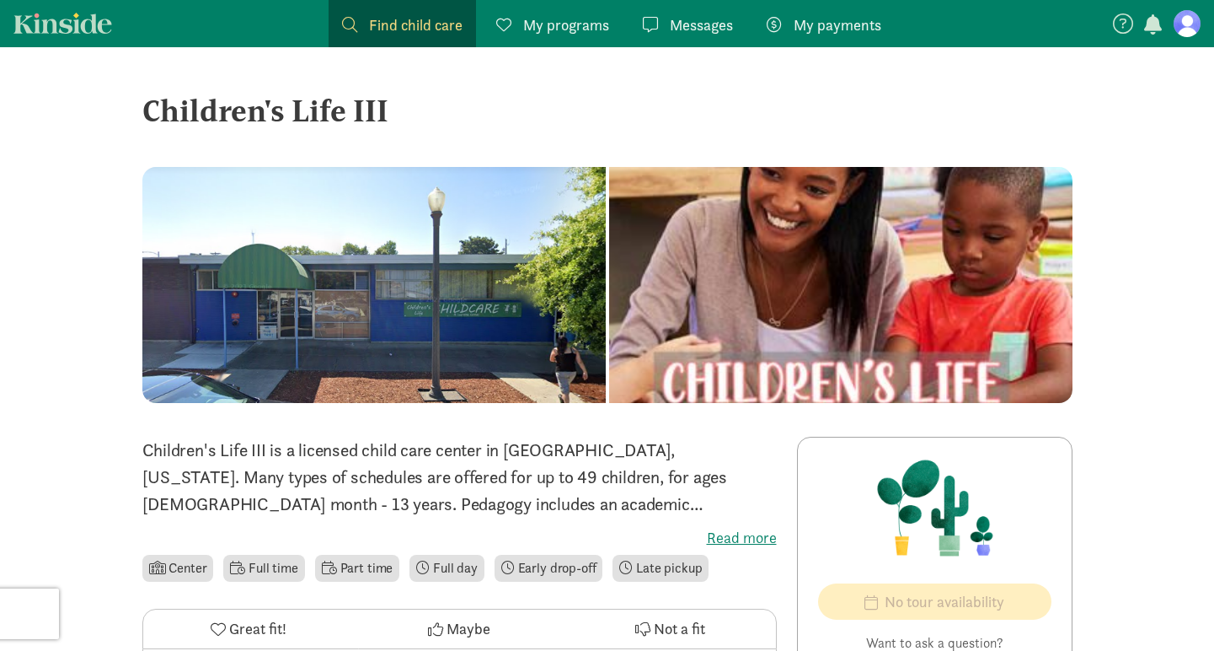
click at [735, 536] on label "Read more" at bounding box center [459, 537] width 635 height 20
click at [0, 0] on input "Read more" at bounding box center [0, 0] width 0 height 0
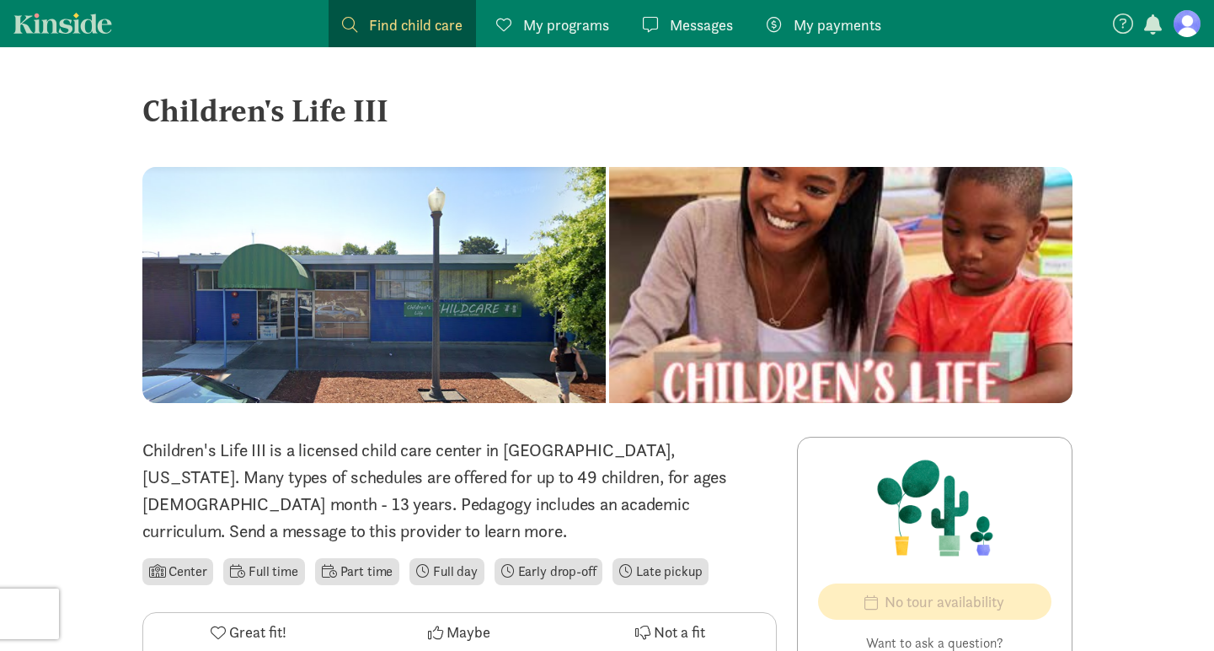
click at [609, 281] on div at bounding box center [840, 285] width 463 height 236
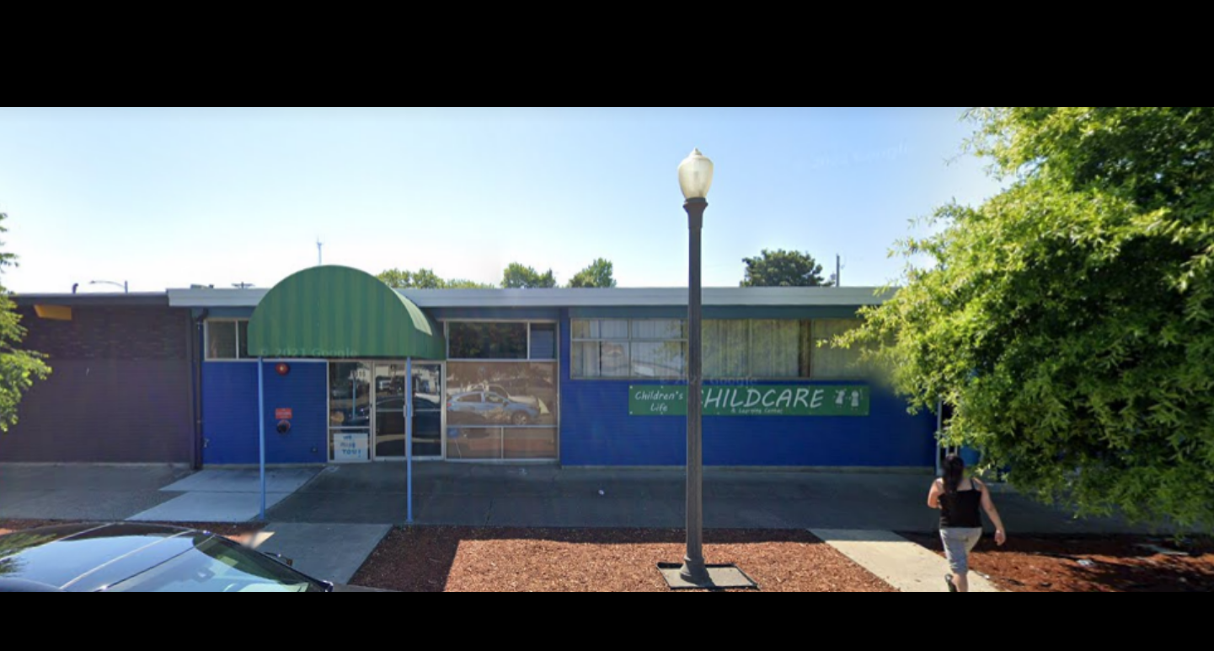
scroll to position [28, 0]
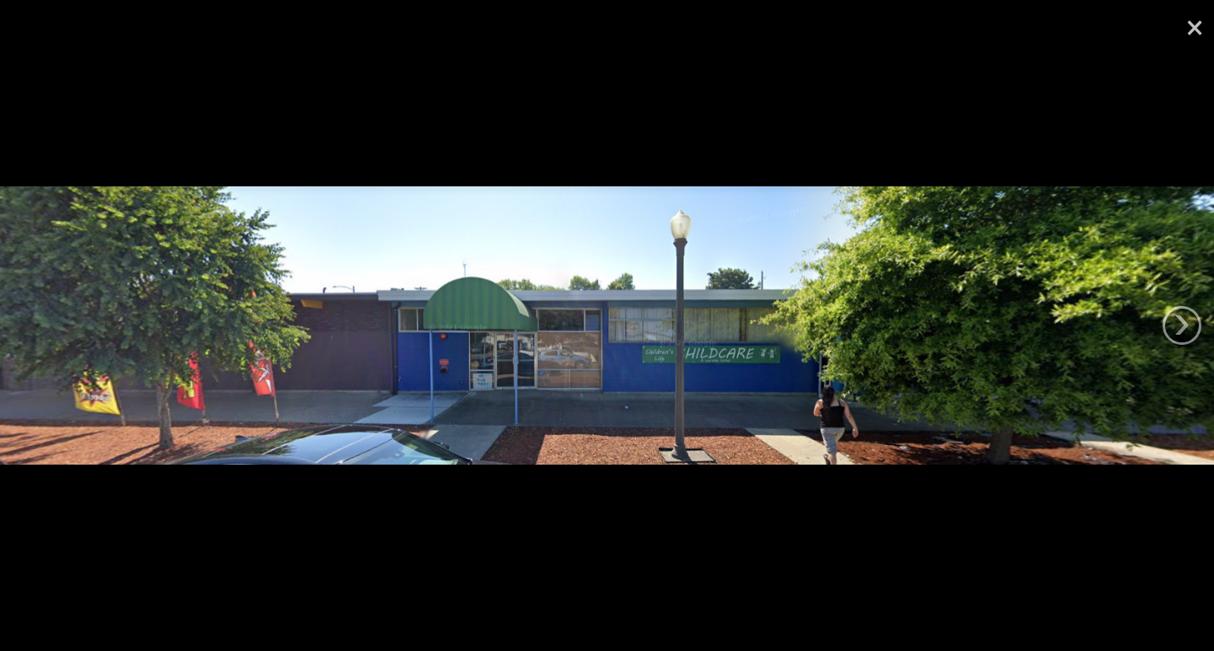
click at [1195, 25] on link "×" at bounding box center [1194, 25] width 39 height 51
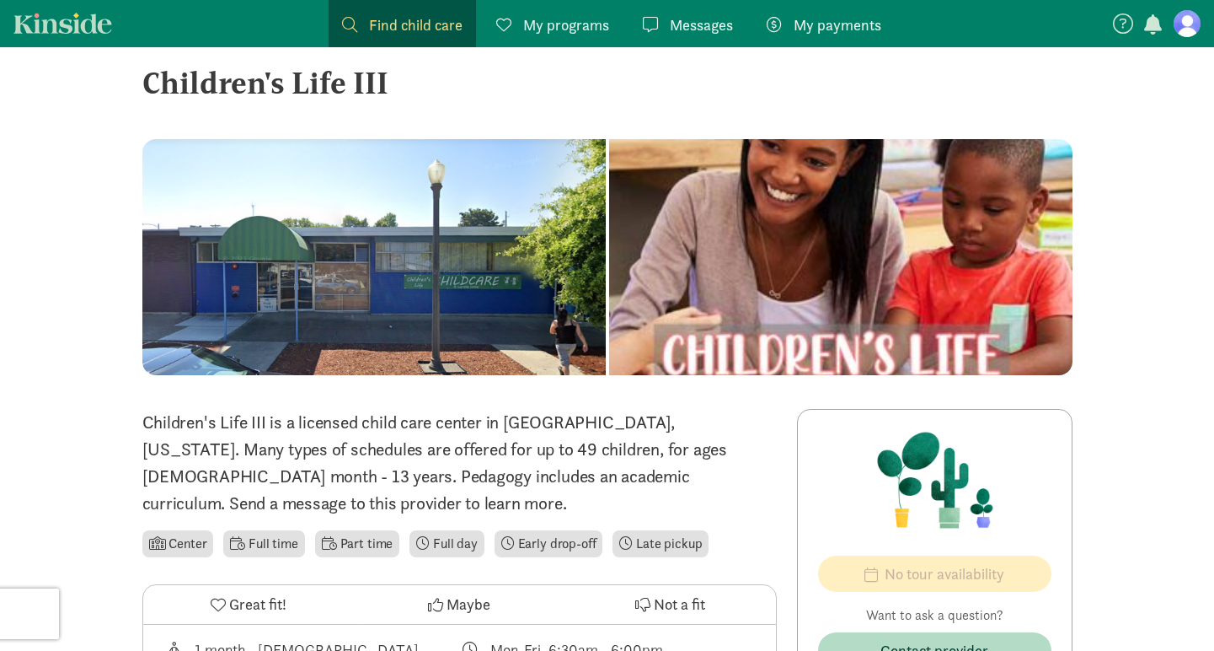
drag, startPoint x: 144, startPoint y: 77, endPoint x: 435, endPoint y: 93, distance: 291.2
copy div "Children's Life III"
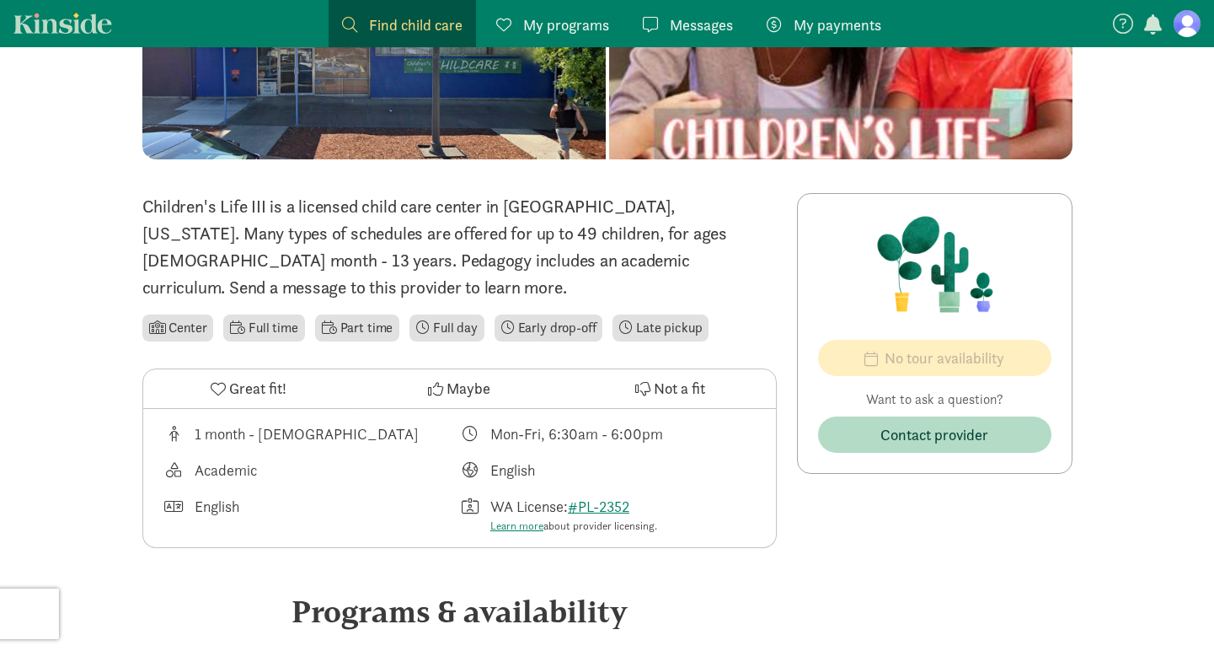
scroll to position [269, 0]
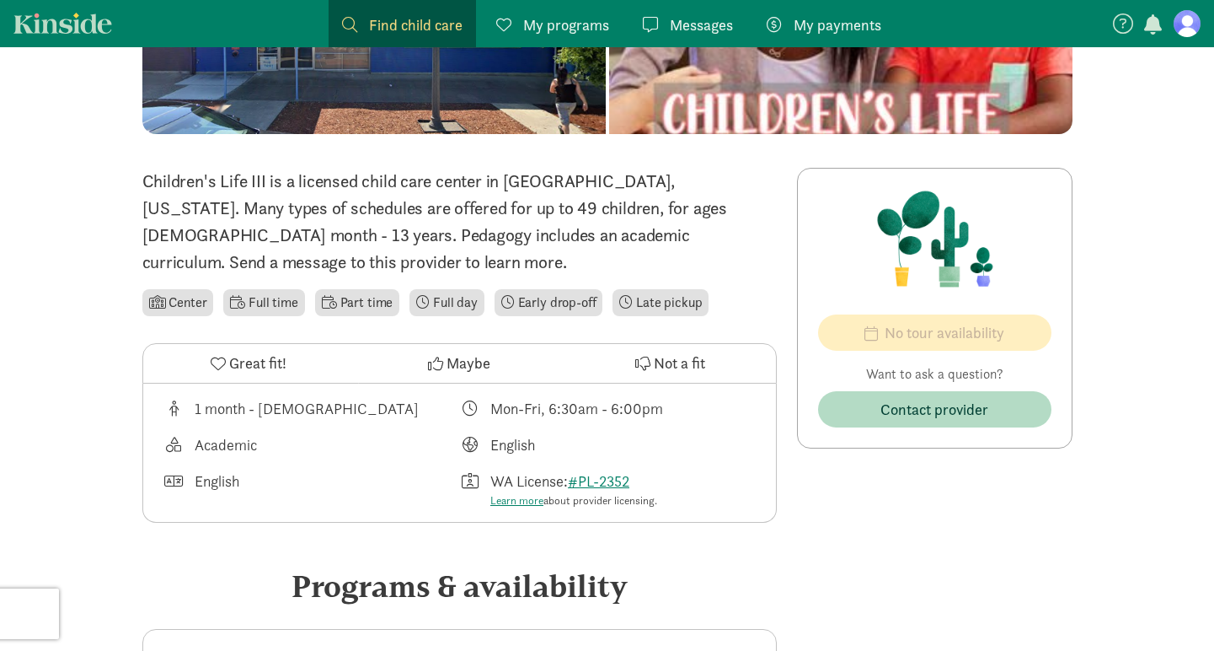
click at [448, 351] on span "Maybe" at bounding box center [469, 362] width 44 height 23
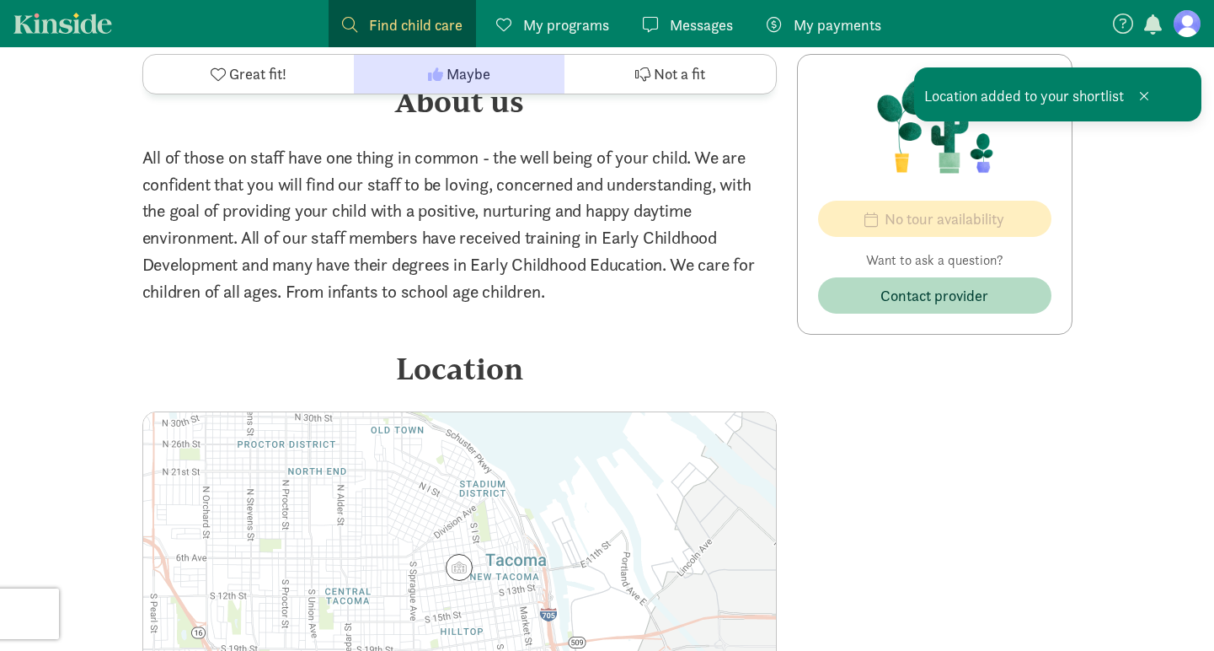
scroll to position [1636, 0]
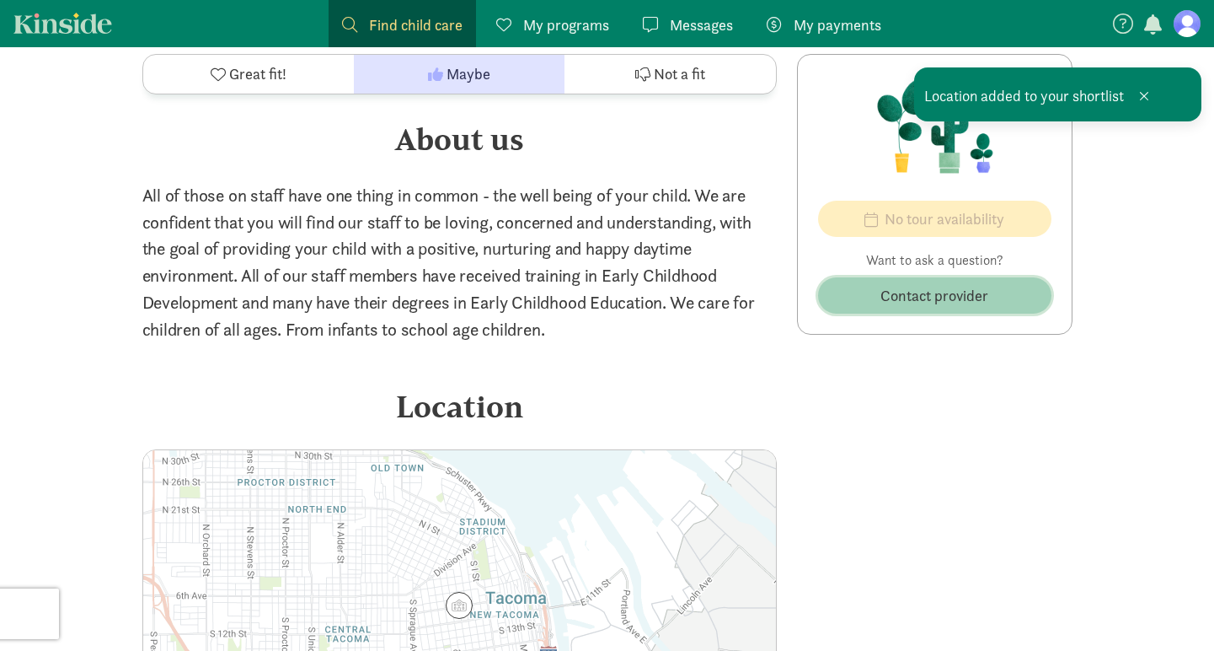
click at [919, 291] on span "Contact provider" at bounding box center [935, 295] width 108 height 23
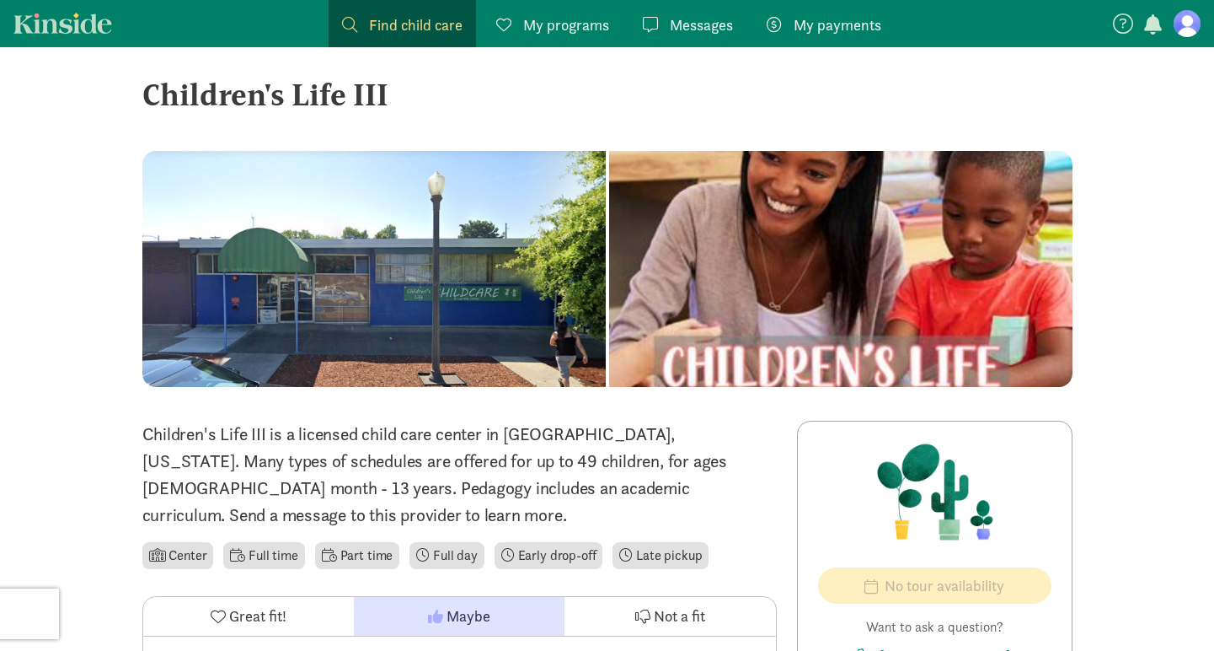
scroll to position [0, 0]
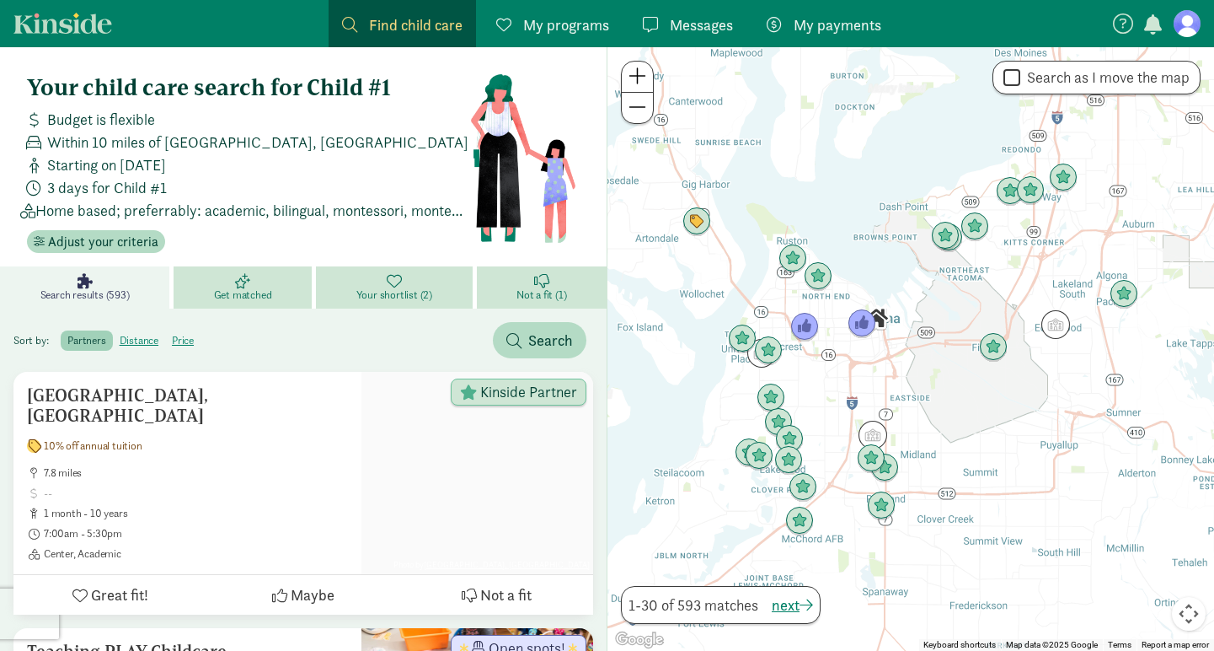
click at [635, 74] on span at bounding box center [638, 76] width 18 height 20
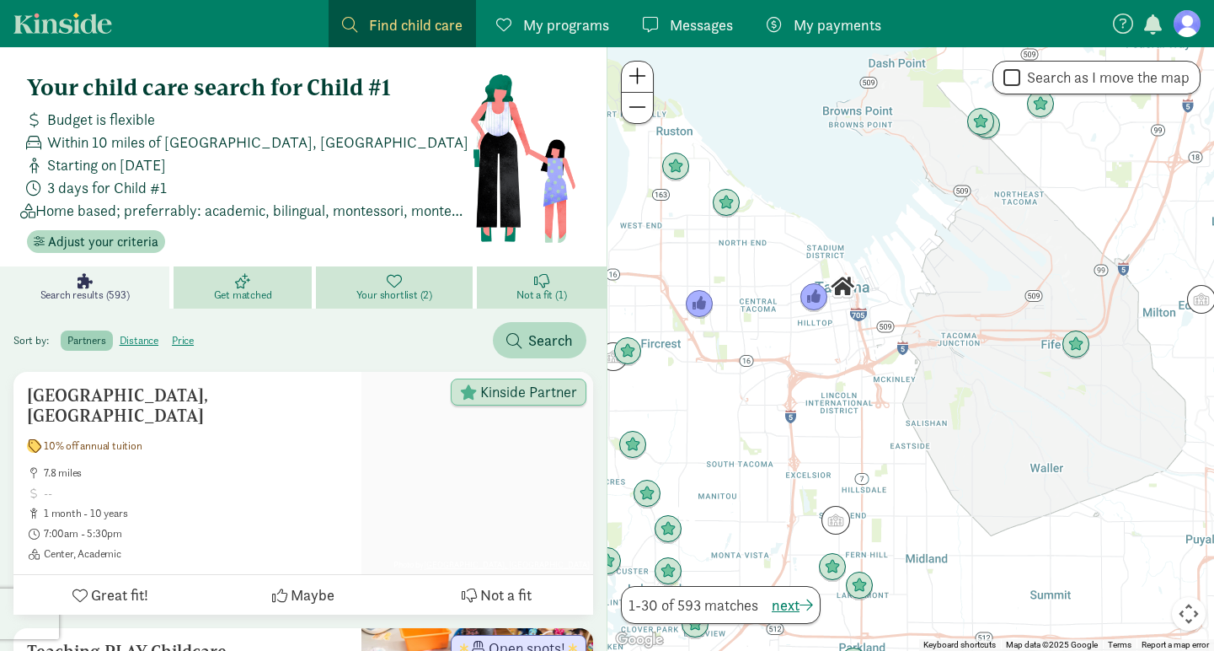
click at [635, 74] on span at bounding box center [638, 76] width 18 height 20
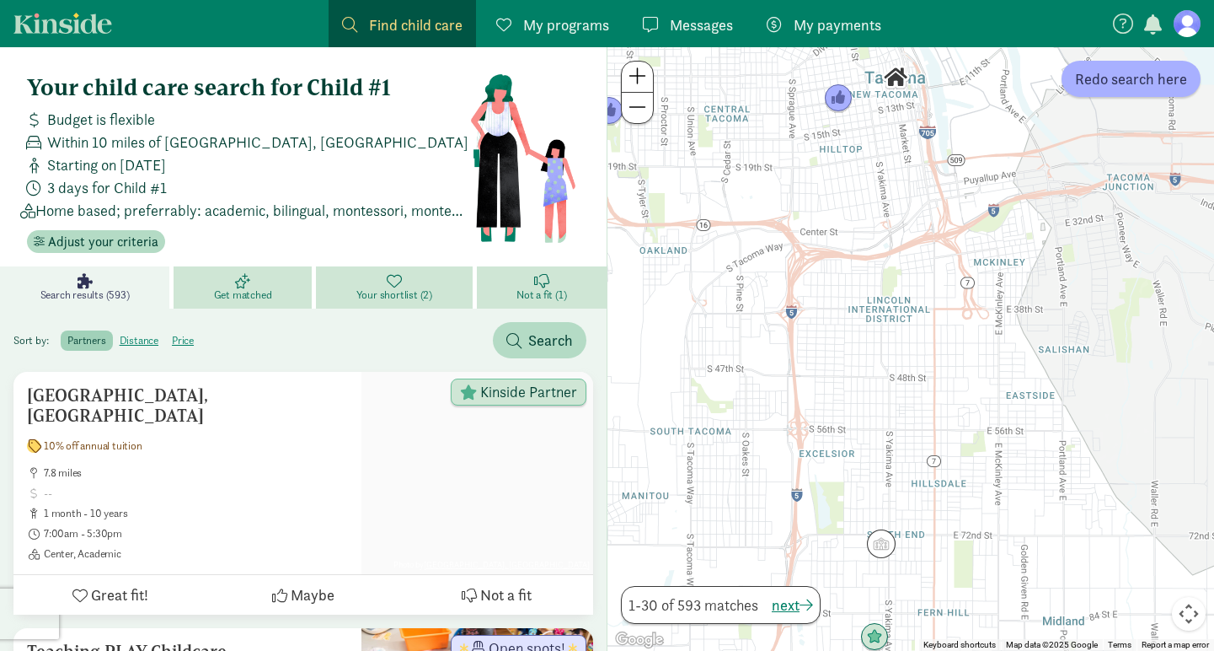
drag, startPoint x: 824, startPoint y: 493, endPoint x: 947, endPoint y: 335, distance: 199.9
click at [947, 335] on div at bounding box center [911, 348] width 607 height 603
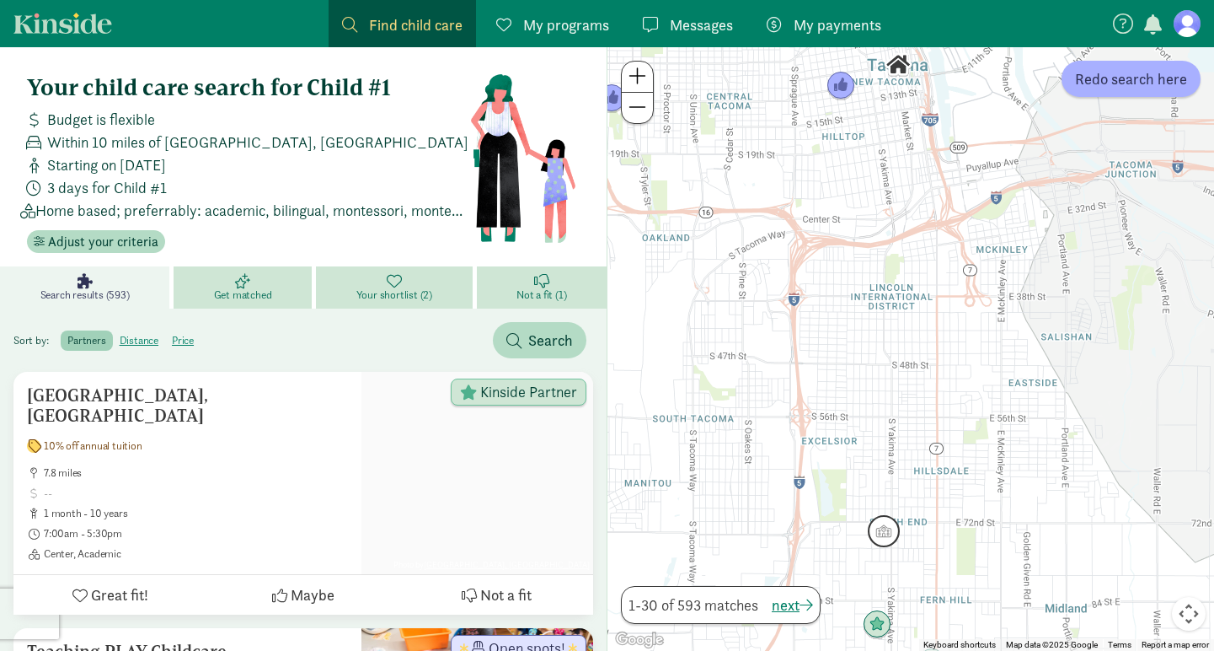
click at [876, 534] on img "Click to see details" at bounding box center [884, 531] width 32 height 32
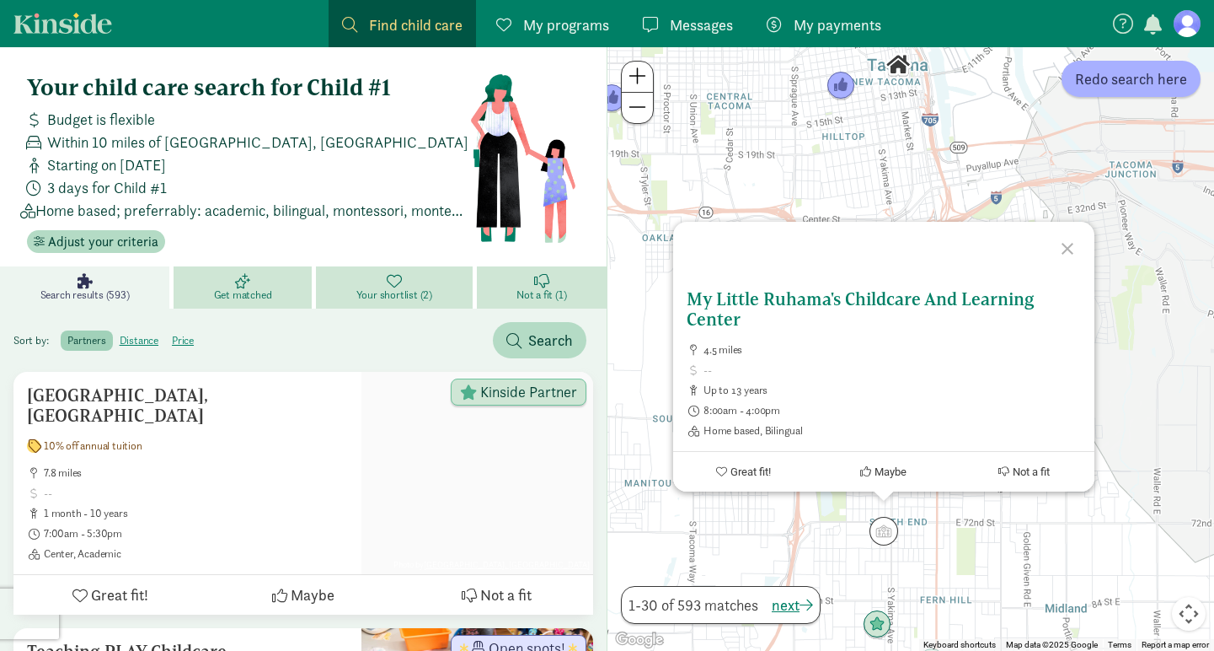
click at [735, 308] on h5 "My Little Ruhama's Childcare And Learning Center" at bounding box center [884, 309] width 394 height 40
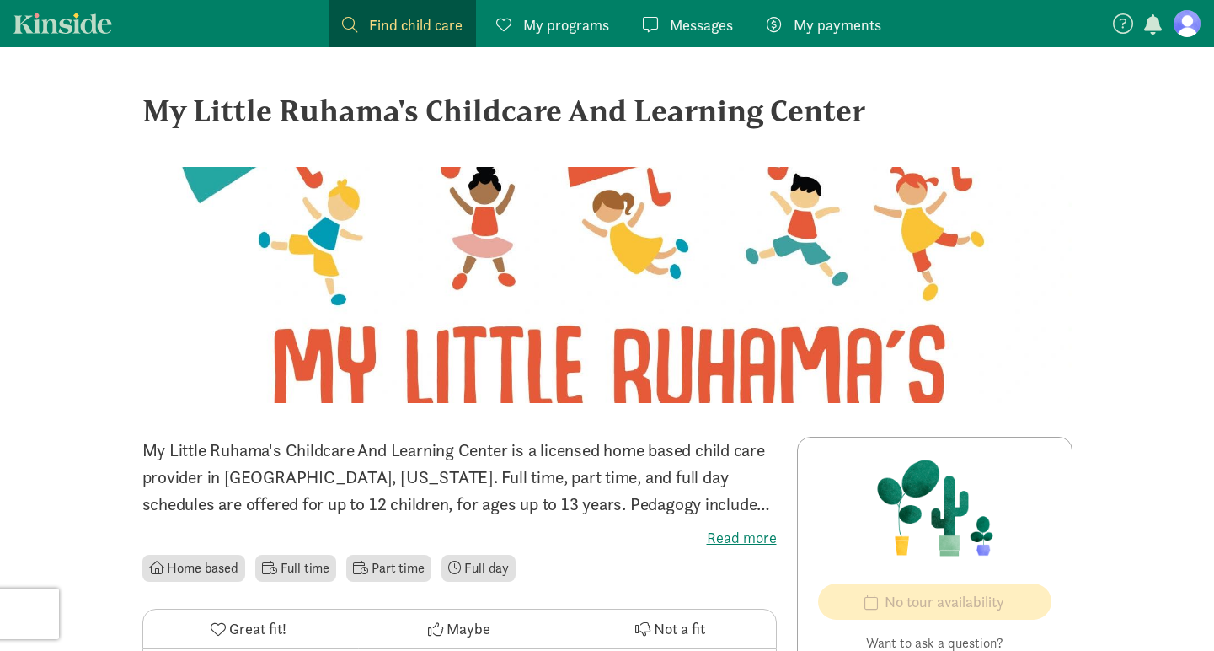
click at [725, 540] on label "Read more" at bounding box center [459, 537] width 635 height 20
click at [0, 0] on input "Read more" at bounding box center [0, 0] width 0 height 0
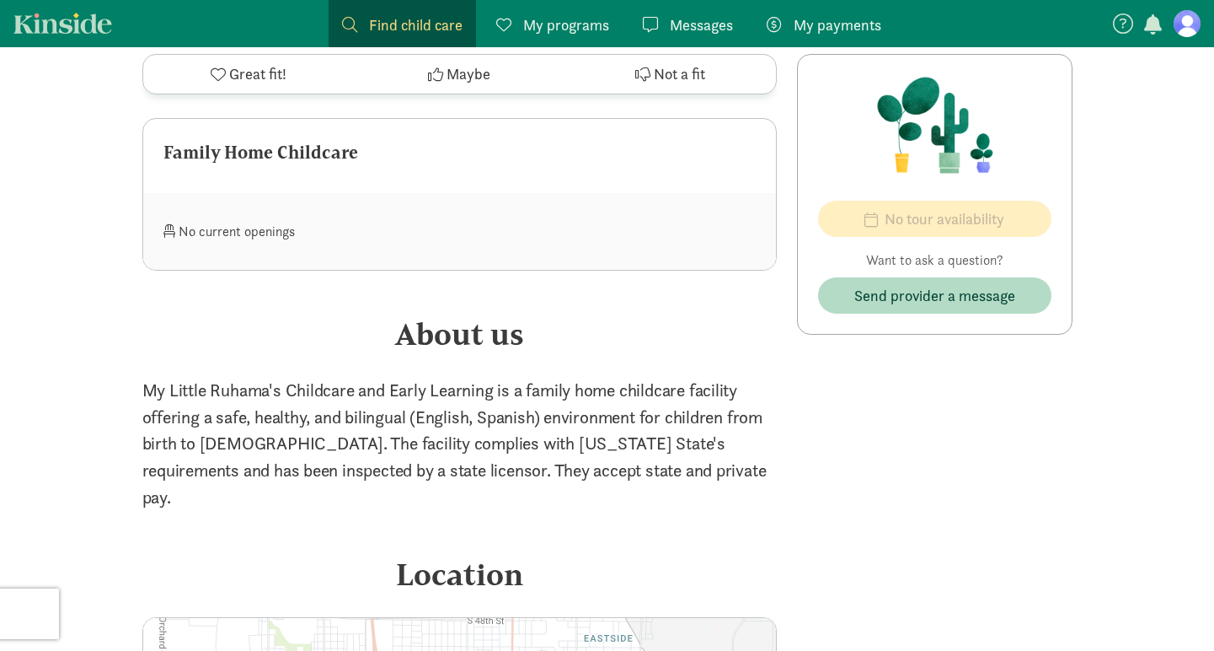
scroll to position [800, 0]
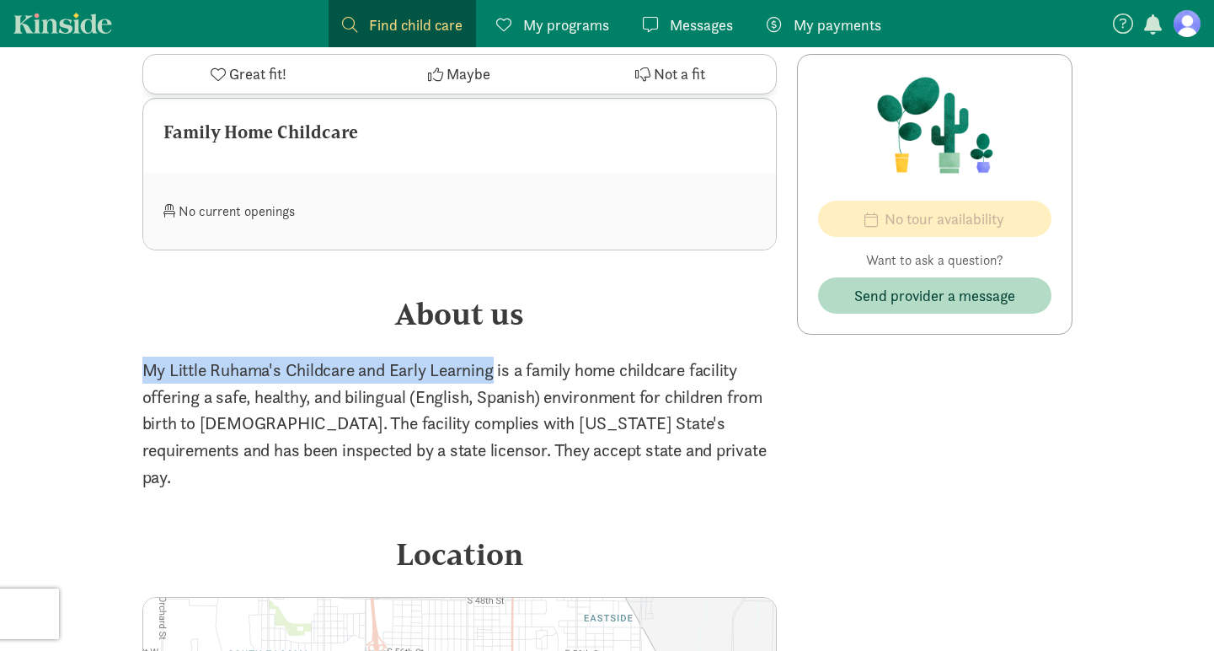
drag, startPoint x: 138, startPoint y: 363, endPoint x: 491, endPoint y: 360, distance: 353.1
click at [491, 360] on div "‹ › × My Little Ruhama's Childcare And Learning Center ‹ › × My Little Ruhama's…" at bounding box center [607, 127] width 957 height 1758
copy p "My Little Ruhama's Childcare and Early Learning"
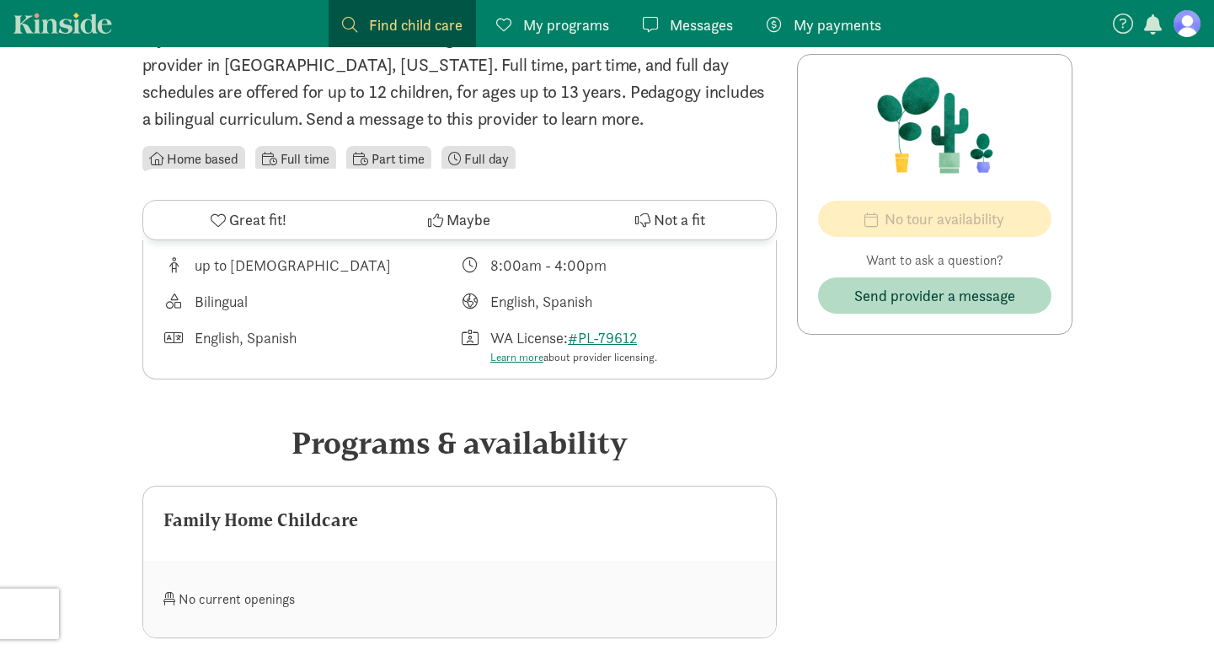
scroll to position [147, 0]
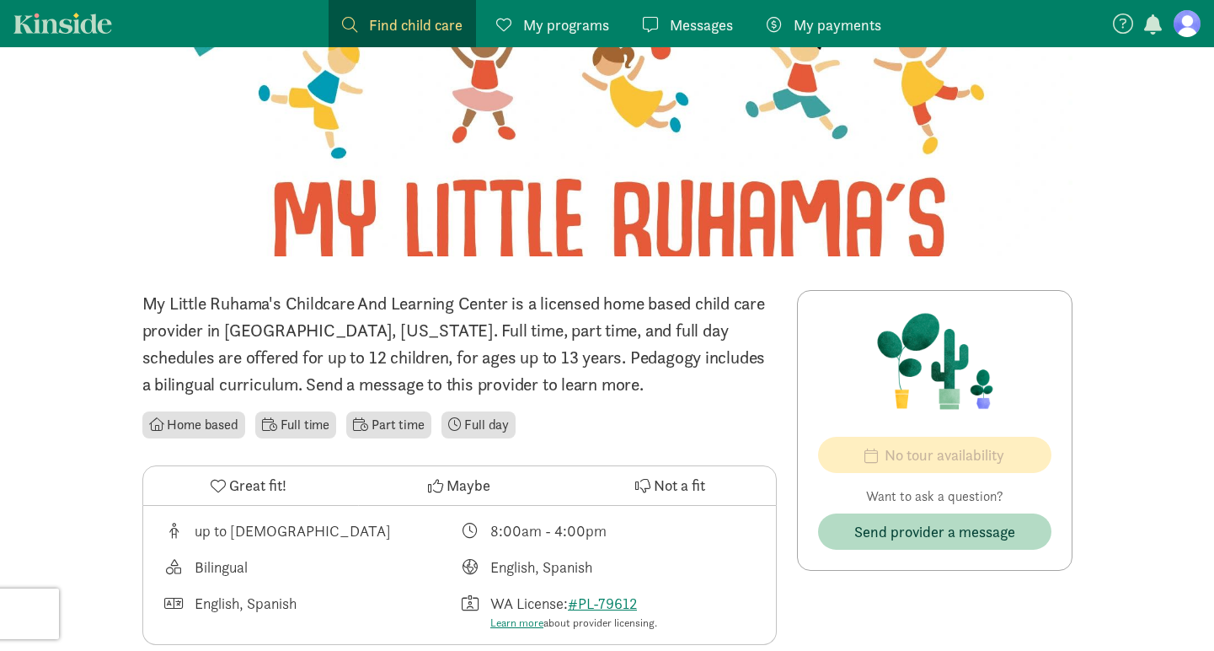
click at [447, 483] on span "Maybe" at bounding box center [469, 485] width 44 height 23
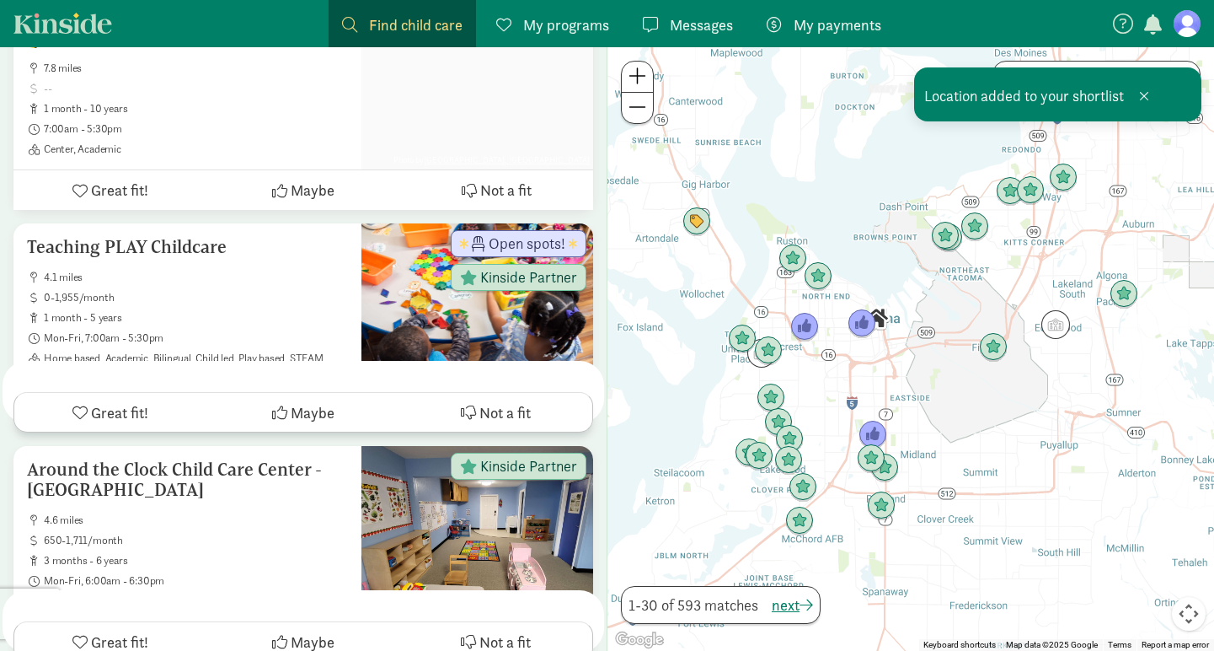
scroll to position [464, 0]
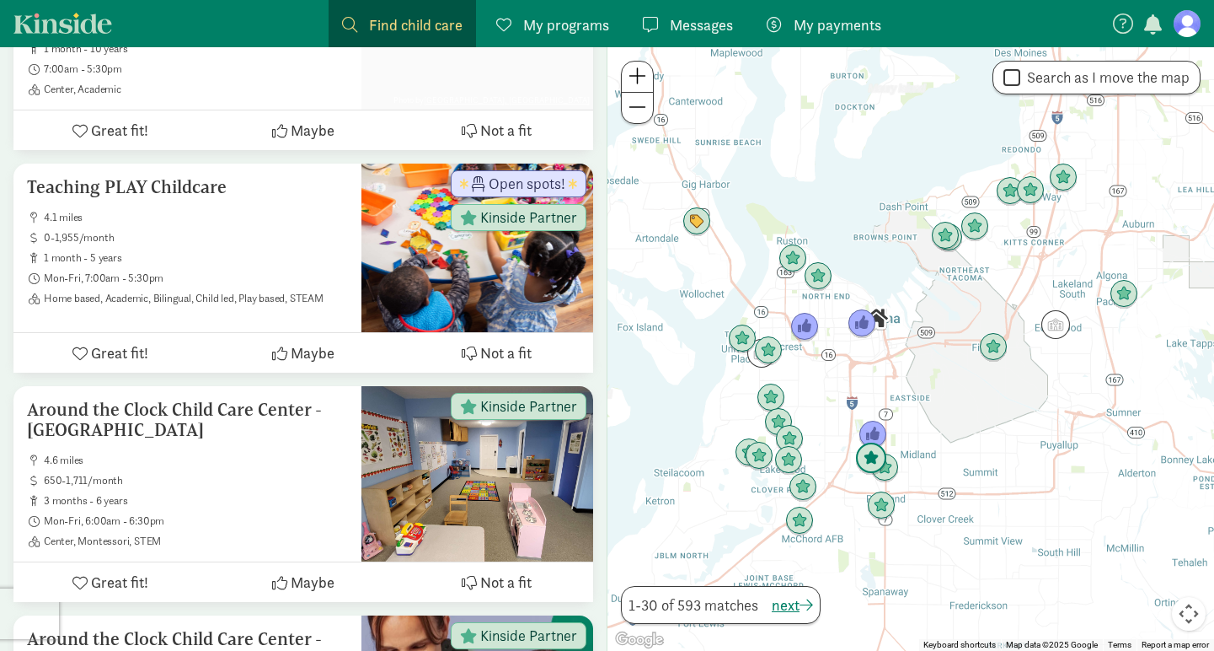
click at [863, 464] on img "Click to see details" at bounding box center [871, 458] width 32 height 32
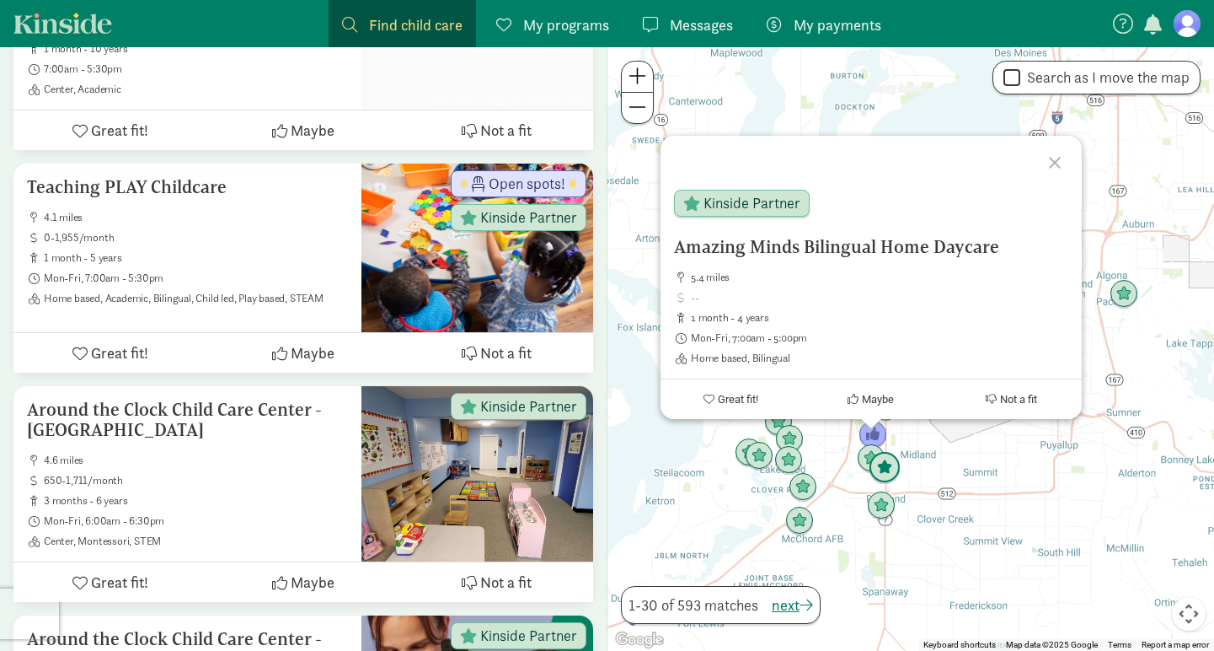
click at [891, 470] on img "Click to see details" at bounding box center [885, 468] width 32 height 32
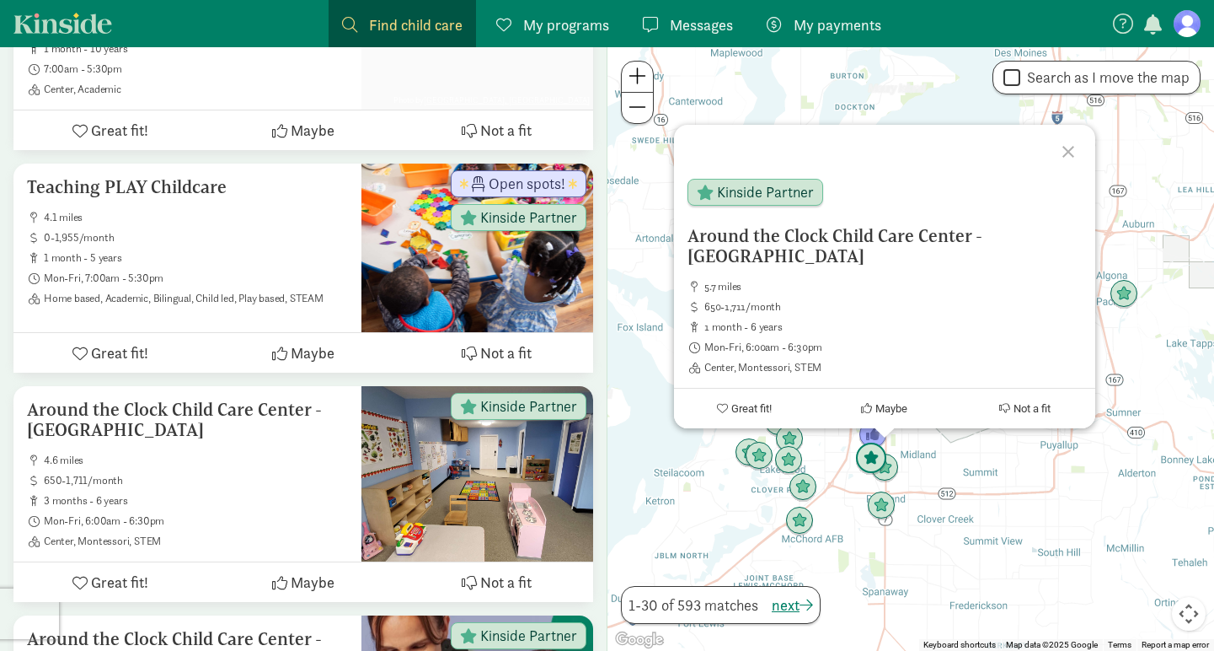
click at [864, 457] on img "Click to see details" at bounding box center [871, 458] width 32 height 32
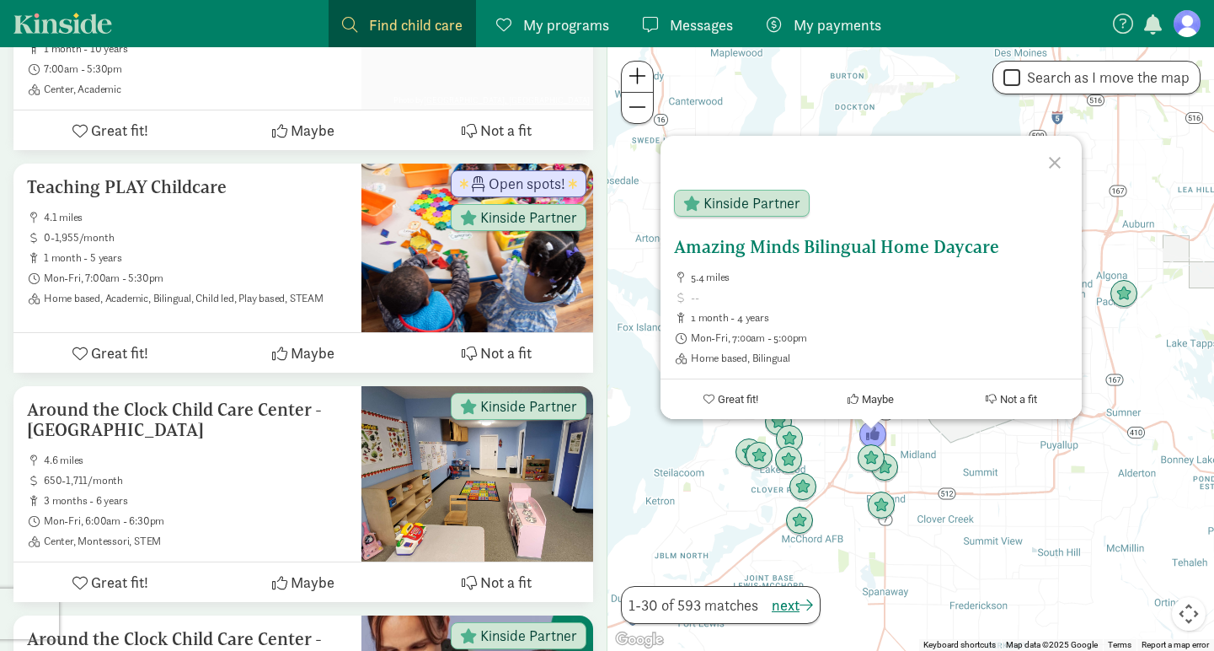
click at [876, 244] on h5 "Amazing Minds Bilingual Home Daycare" at bounding box center [871, 247] width 394 height 20
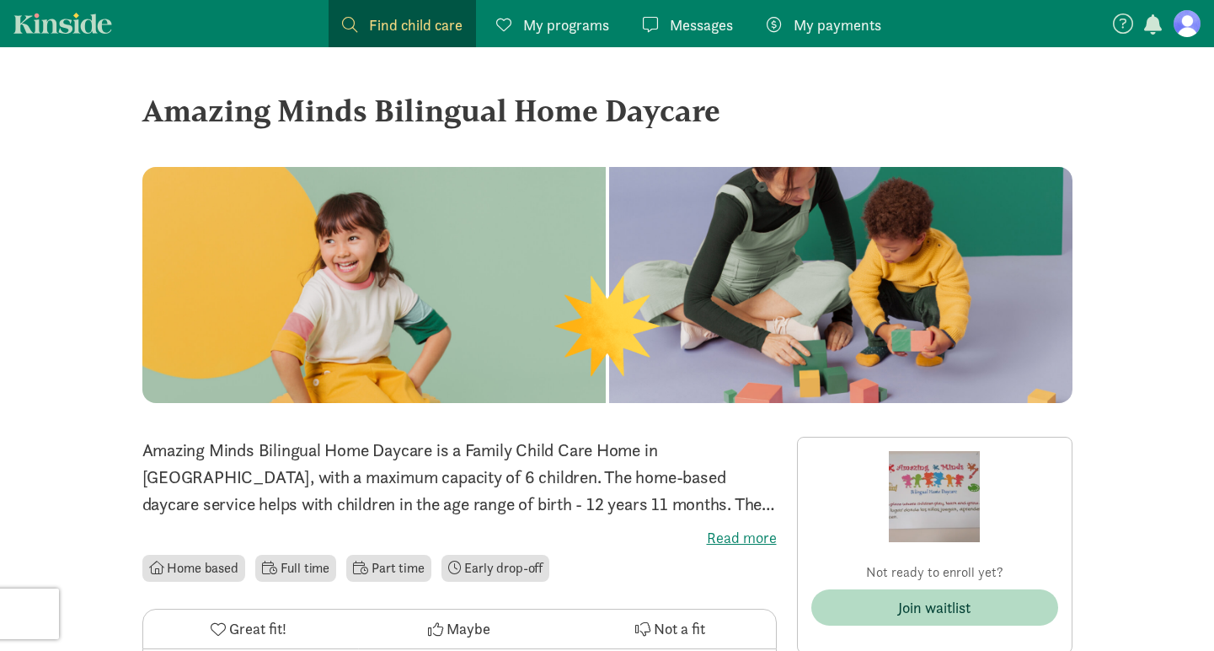
click at [723, 527] on label "Read more" at bounding box center [459, 537] width 635 height 20
click at [0, 0] on input "Read more" at bounding box center [0, 0] width 0 height 0
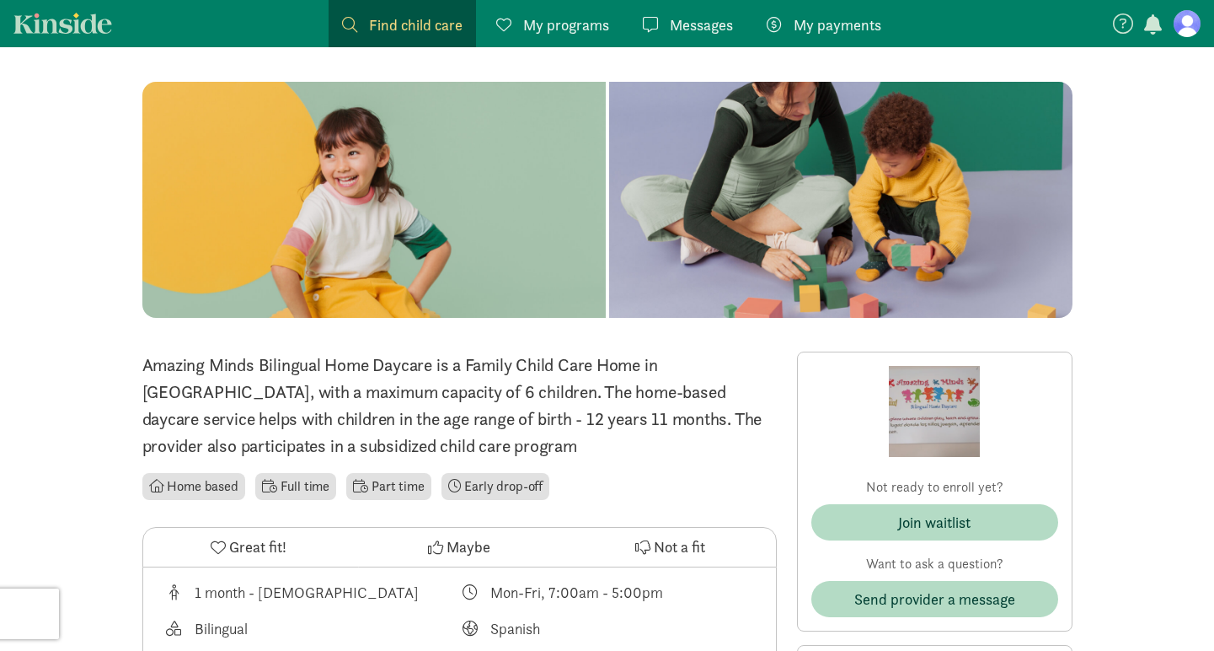
scroll to position [15, 0]
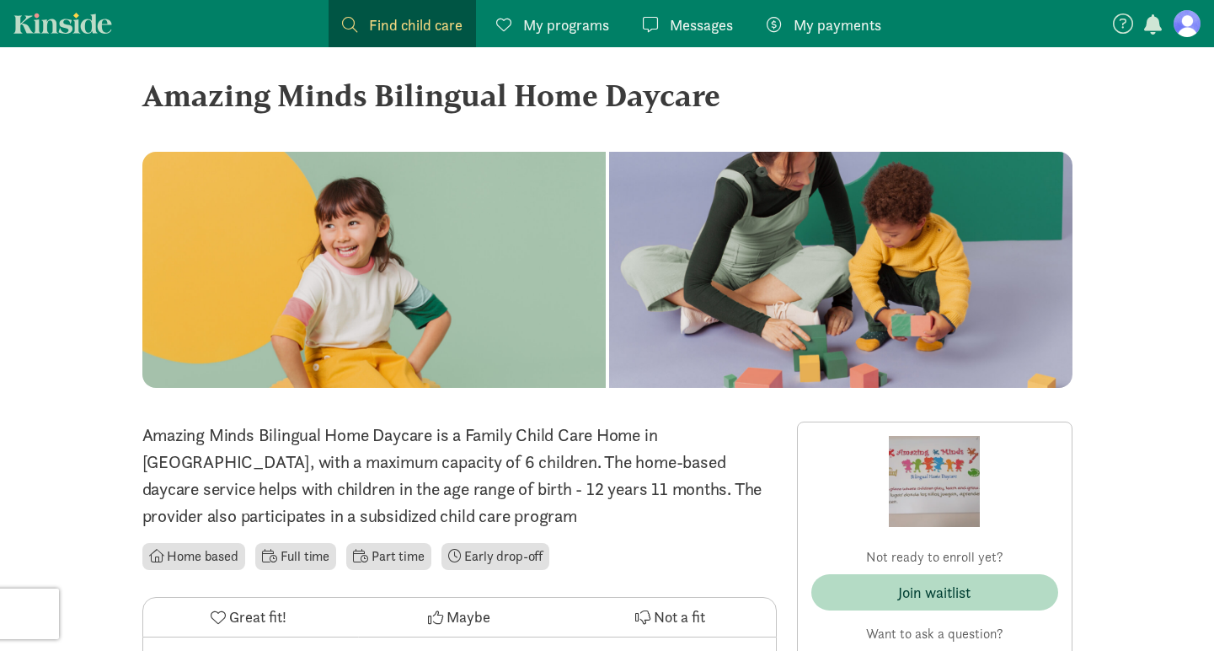
drag, startPoint x: 174, startPoint y: 98, endPoint x: 764, endPoint y: 114, distance: 590.9
click at [764, 114] on div "Amazing Minds Bilingual Home Daycare" at bounding box center [607, 95] width 930 height 46
copy div "Amazing Minds Bilingual Home Daycare"
click at [439, 618] on icon at bounding box center [435, 616] width 15 height 15
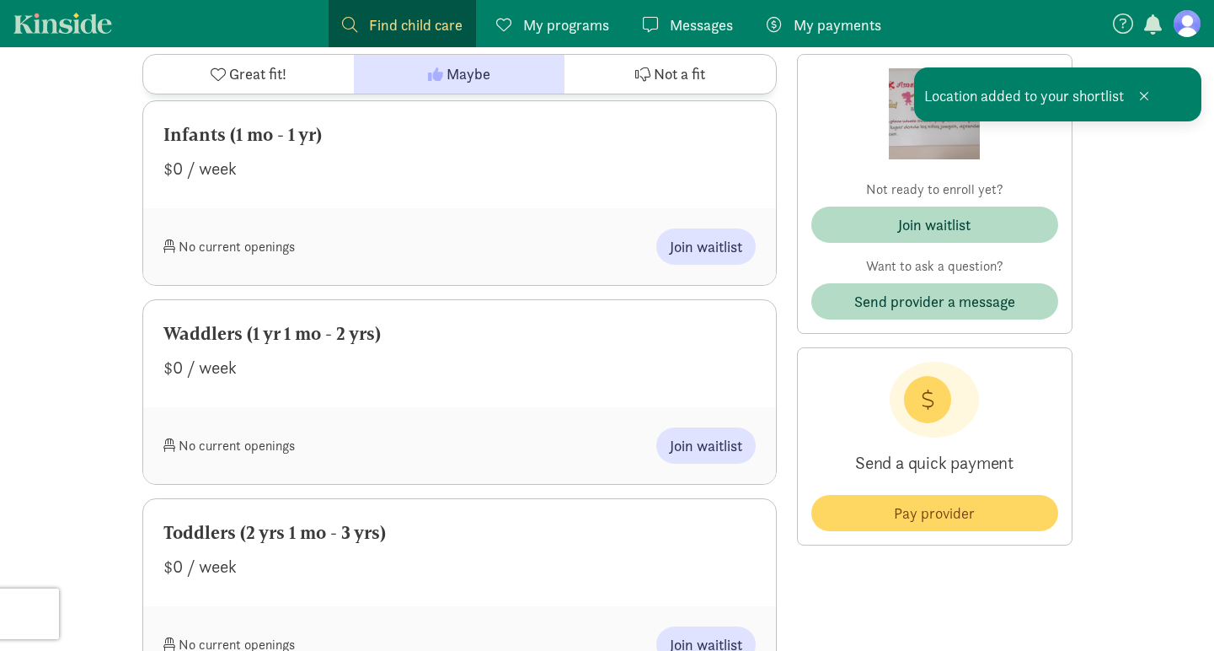
scroll to position [494, 0]
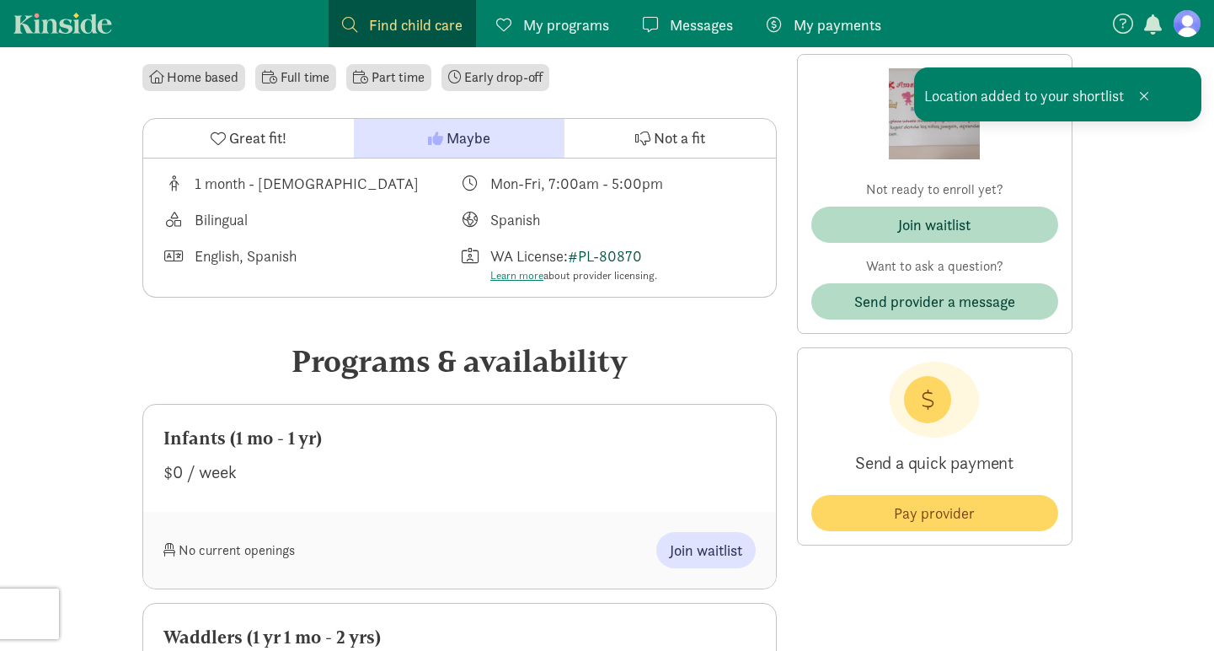
click at [628, 249] on link "#PL-80870" at bounding box center [605, 255] width 74 height 19
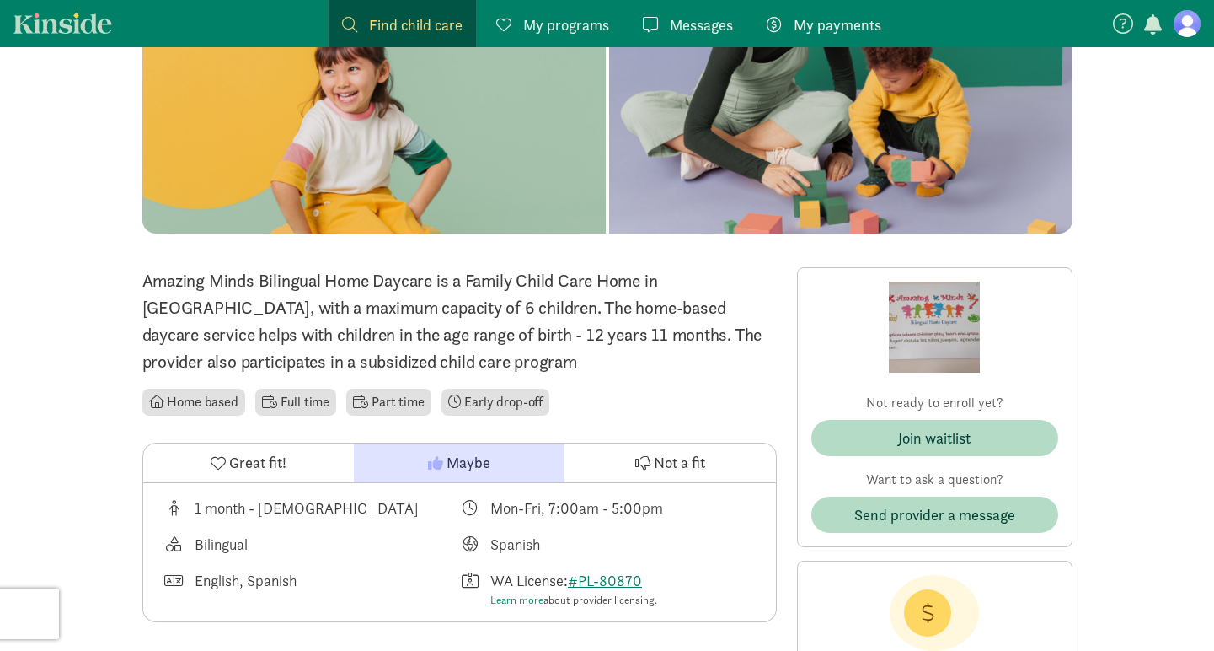
scroll to position [168, 0]
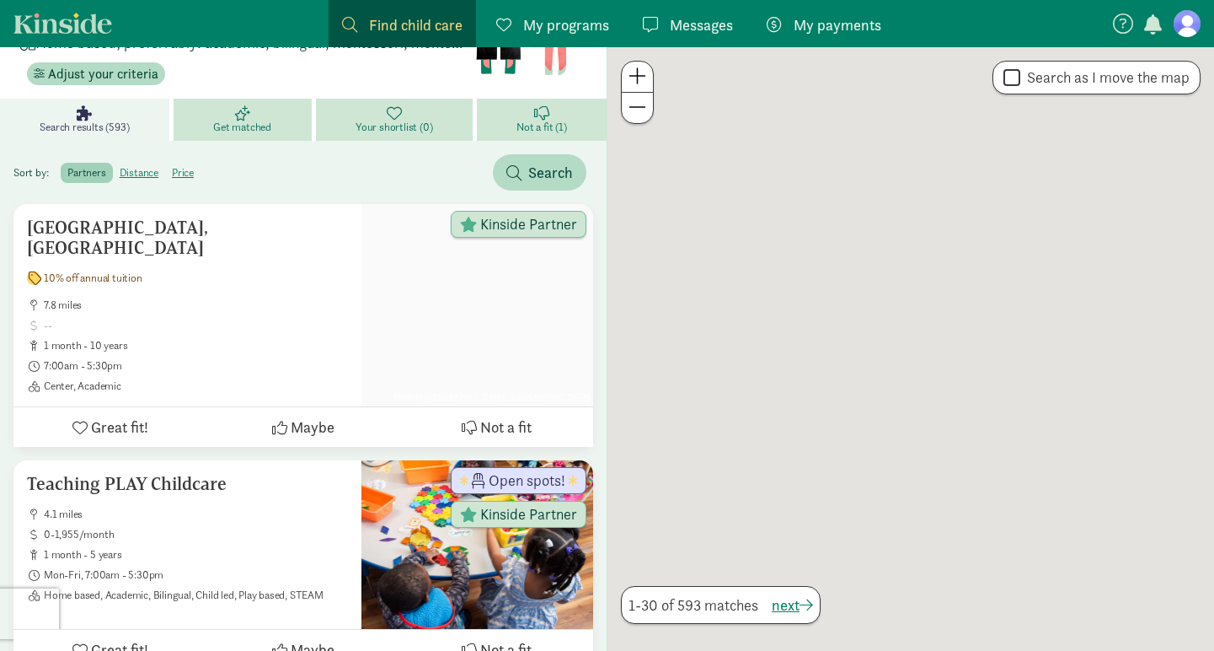
scroll to position [464, 0]
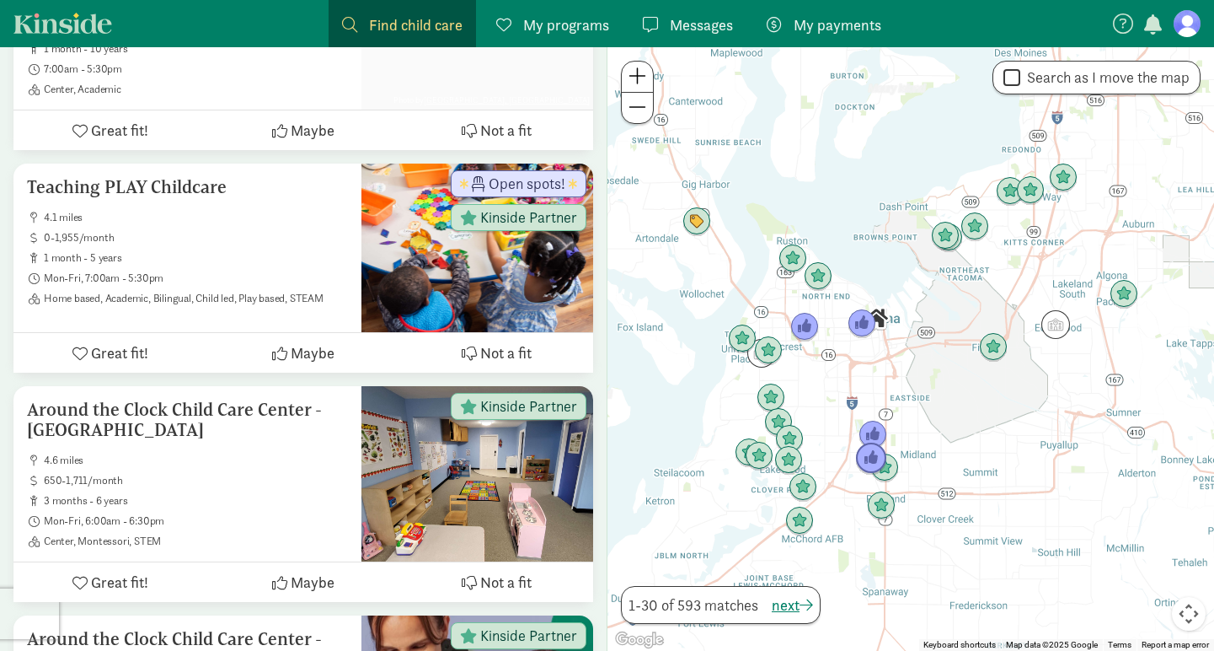
click at [862, 467] on img "Click to see details" at bounding box center [871, 458] width 32 height 32
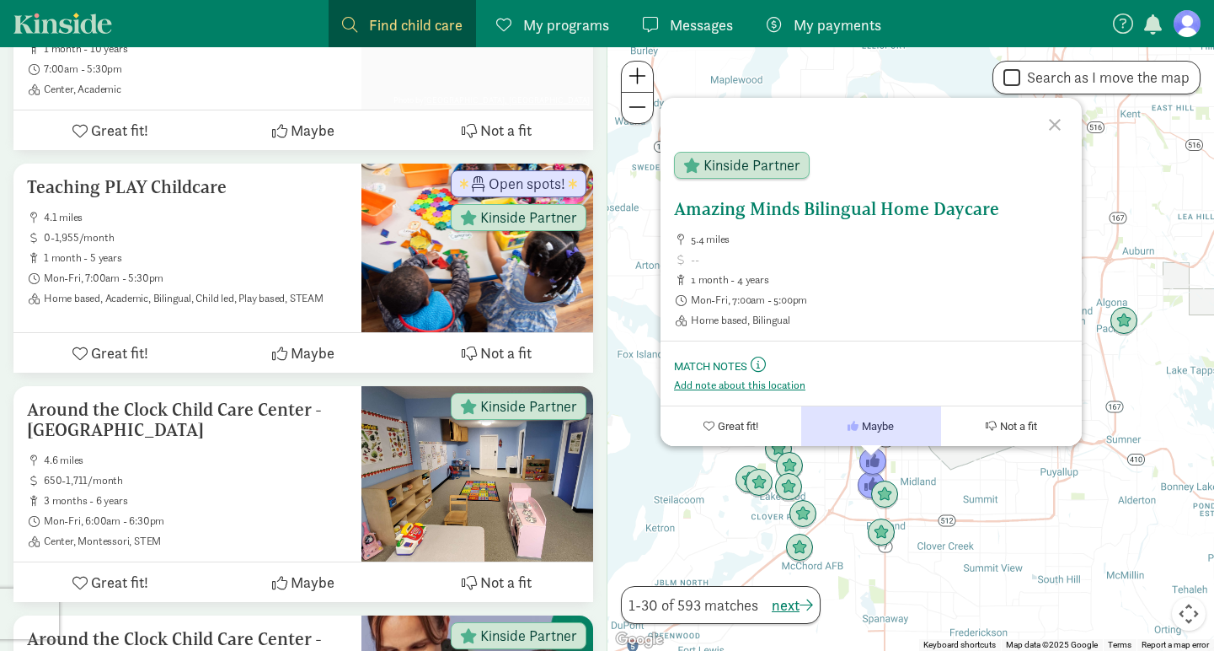
drag, startPoint x: 672, startPoint y: 204, endPoint x: 1007, endPoint y: 203, distance: 335.4
click at [1007, 203] on div "Amazing Minds Bilingual Home Daycare 5.4 miles 1 month - 4 years Mon-Fri, 7:00a…" at bounding box center [871, 263] width 421 height 128
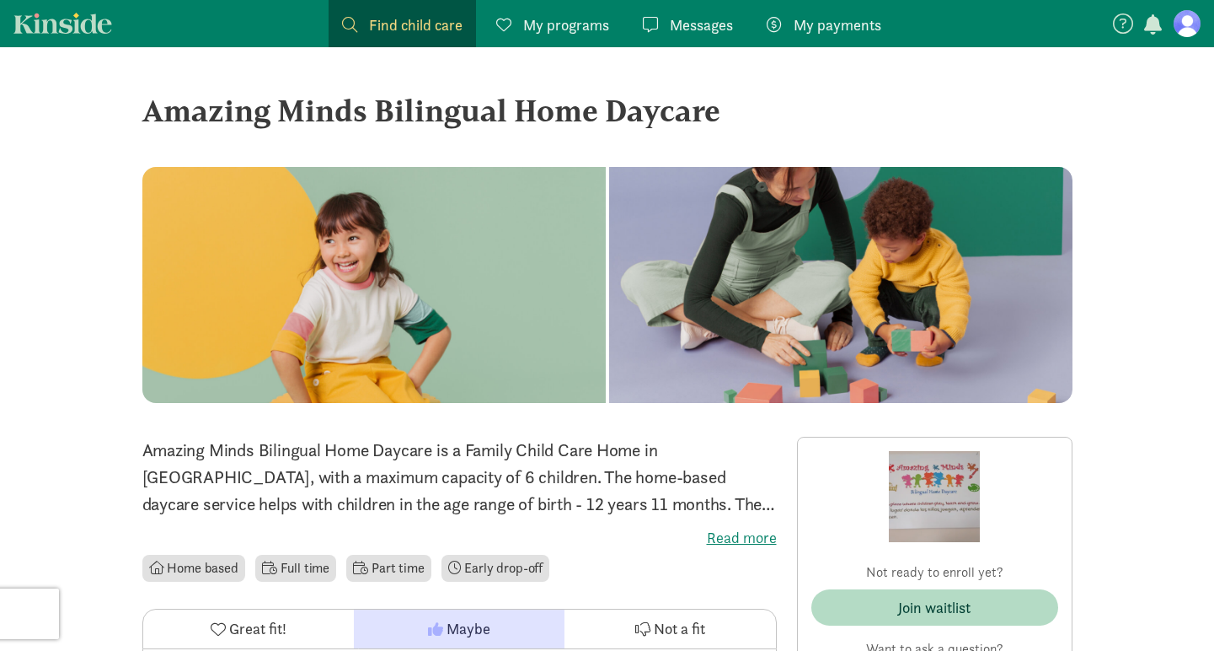
scroll to position [348, 0]
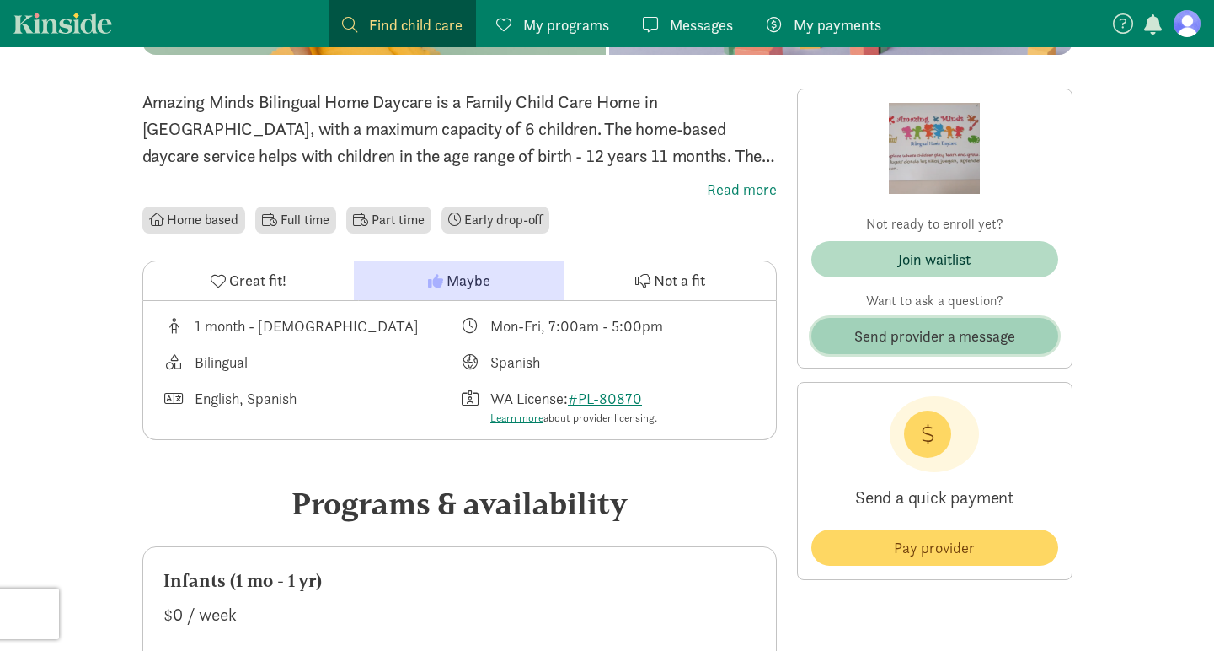
click at [927, 340] on span "Send provider a message" at bounding box center [934, 335] width 161 height 23
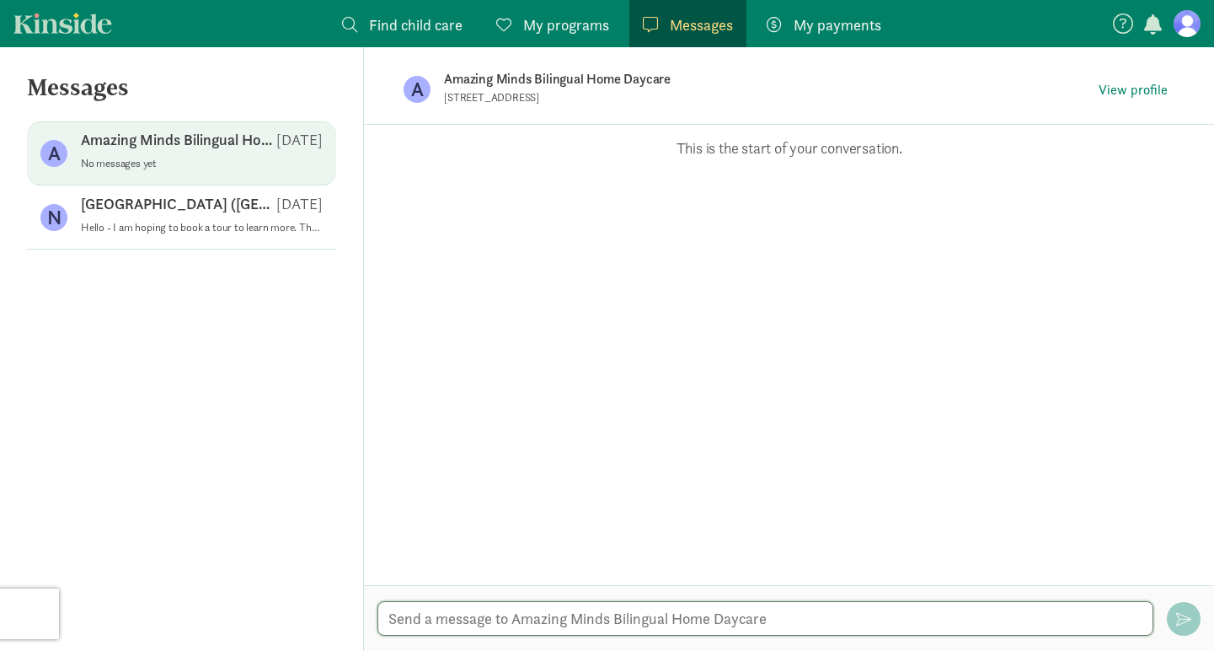
click at [420, 618] on textarea at bounding box center [766, 618] width 776 height 35
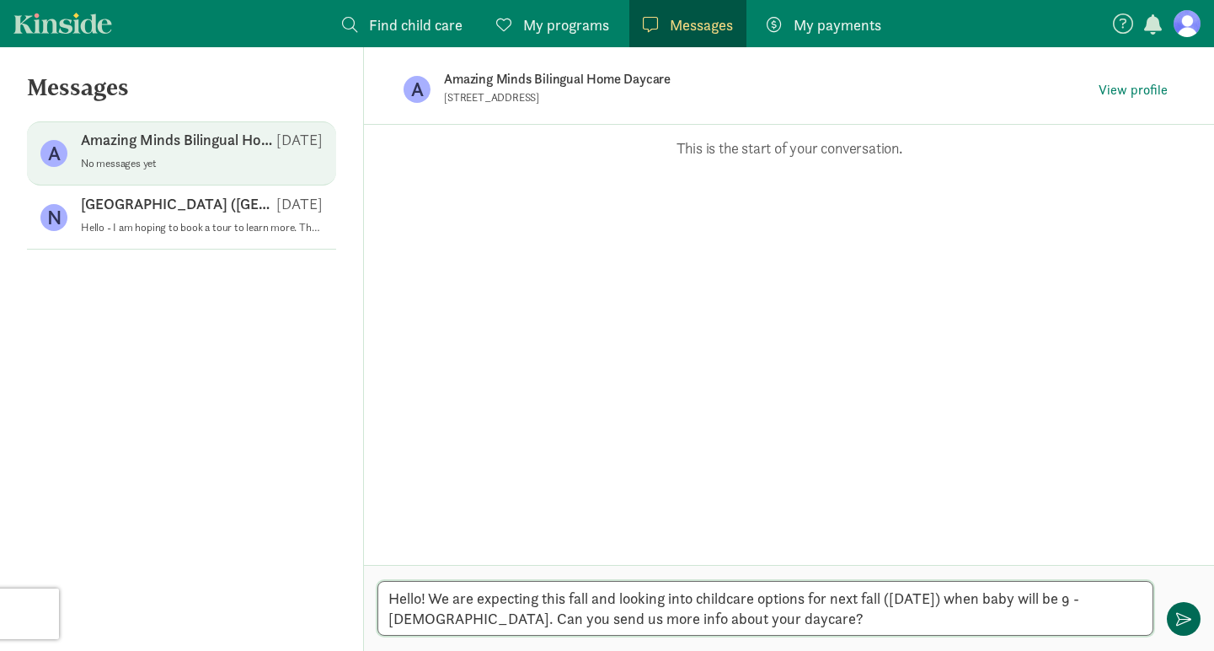
type textarea "Hello! We are expecting this fall and looking into childcare options for next f…"
click at [1185, 620] on span "button" at bounding box center [1183, 618] width 15 height 15
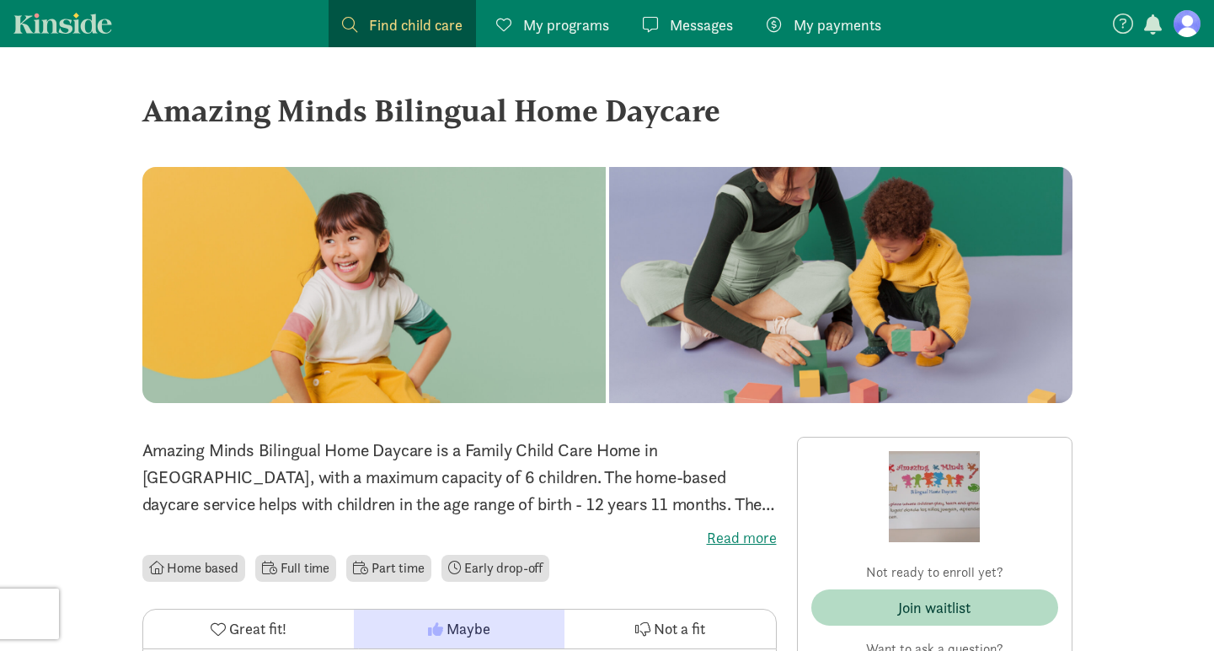
drag, startPoint x: 138, startPoint y: 115, endPoint x: 714, endPoint y: 142, distance: 576.2
copy div "Amazing Minds Bilingual Home Daycare"
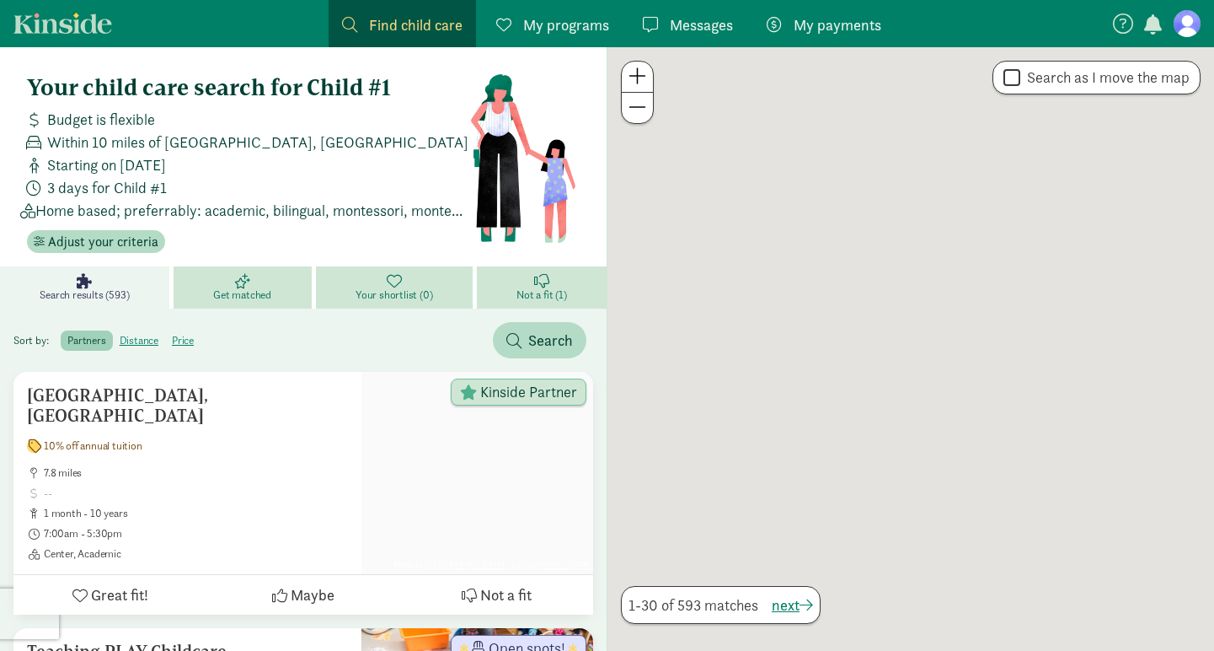
scroll to position [464, 0]
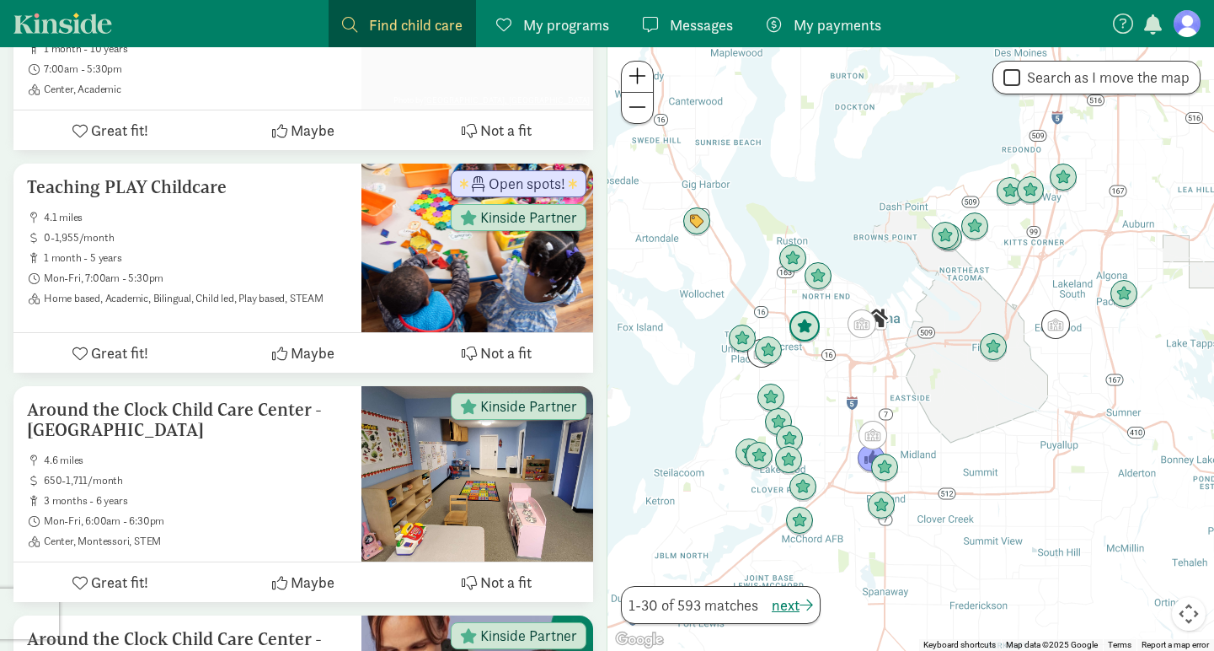
click at [801, 320] on img "Click to see details" at bounding box center [805, 327] width 32 height 32
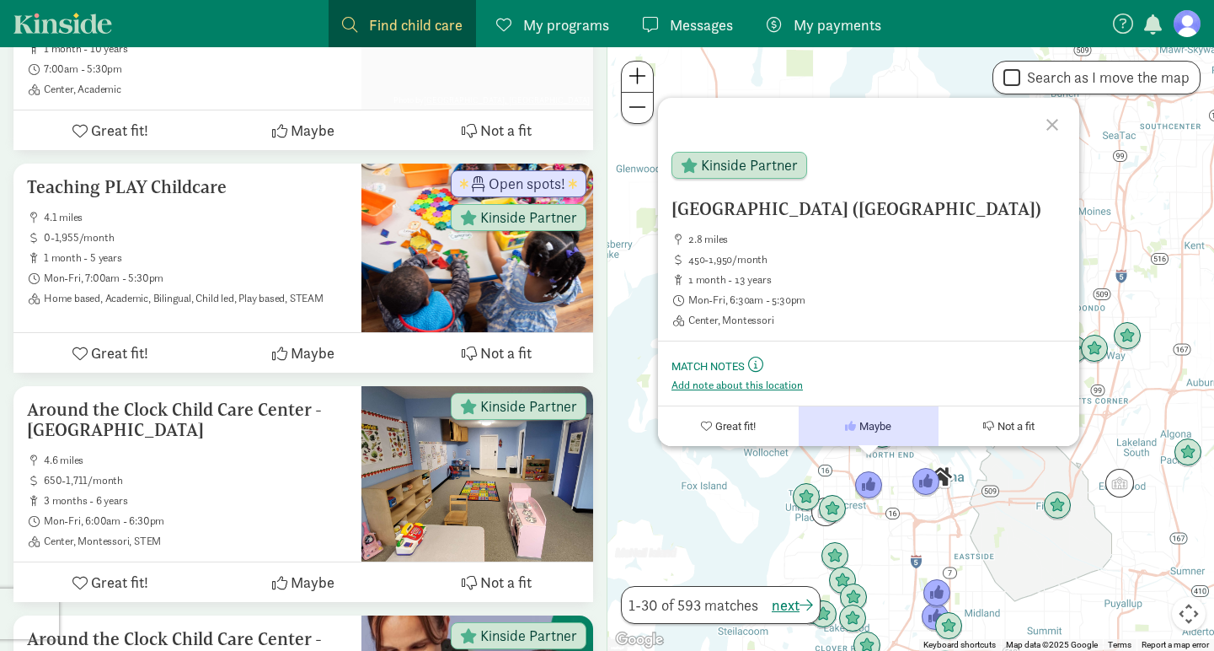
click at [901, 499] on div "[GEOGRAPHIC_DATA] ([GEOGRAPHIC_DATA]) 2.8 miles 450-1,950/month 1 month - 13 ye…" at bounding box center [911, 348] width 607 height 603
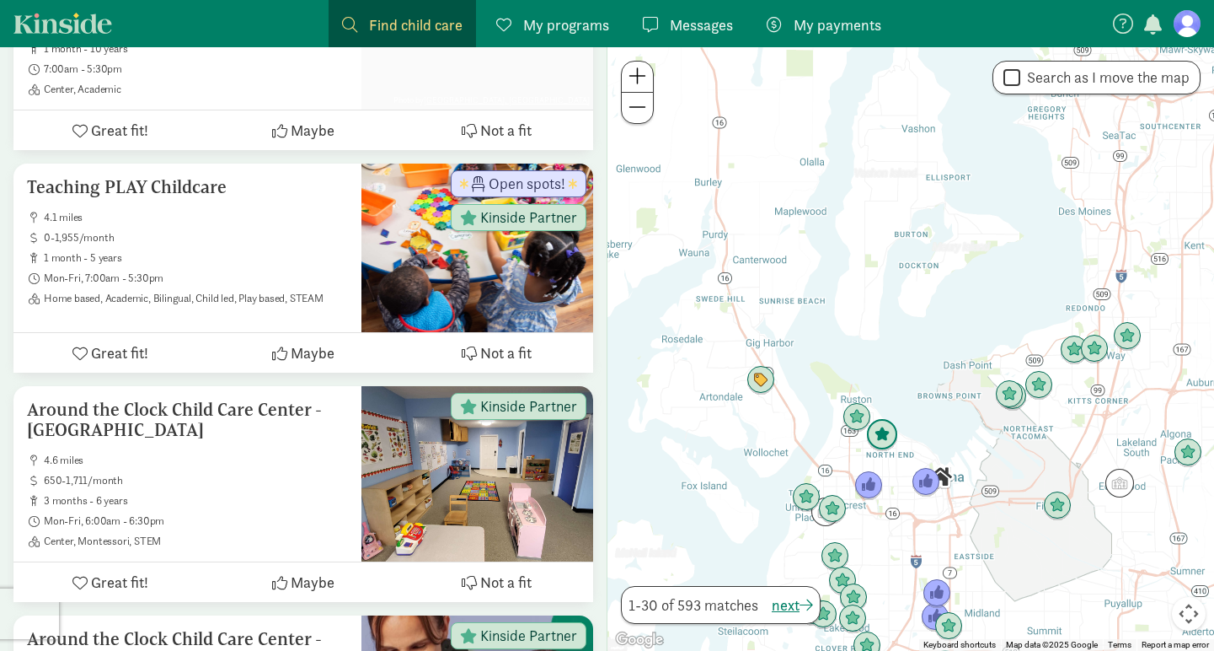
click at [879, 435] on img "Click to see details" at bounding box center [882, 435] width 32 height 32
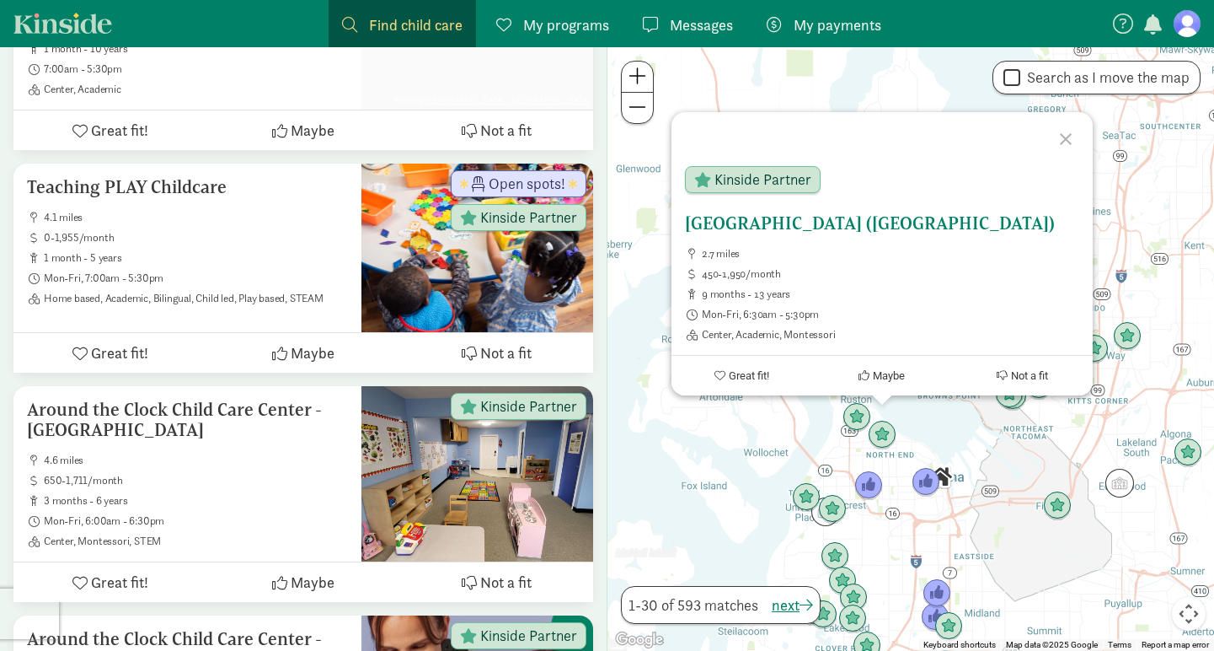
click at [891, 384] on button "Maybe" at bounding box center [882, 376] width 141 height 40
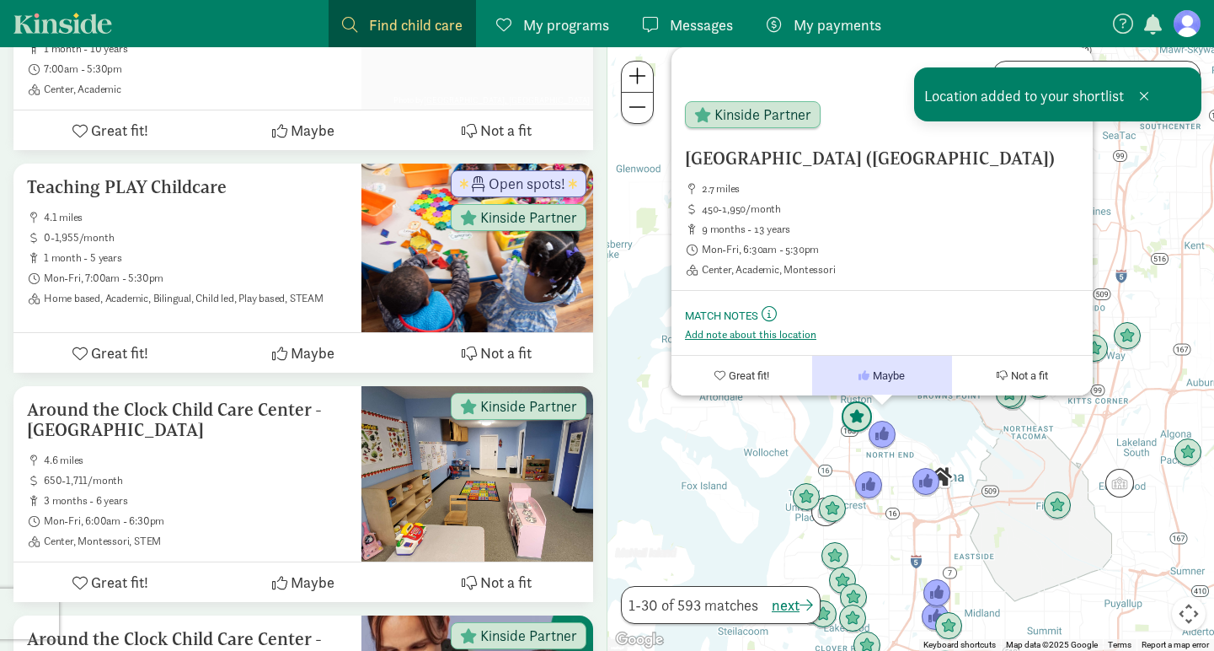
click at [852, 418] on img "Click to see details" at bounding box center [857, 417] width 32 height 32
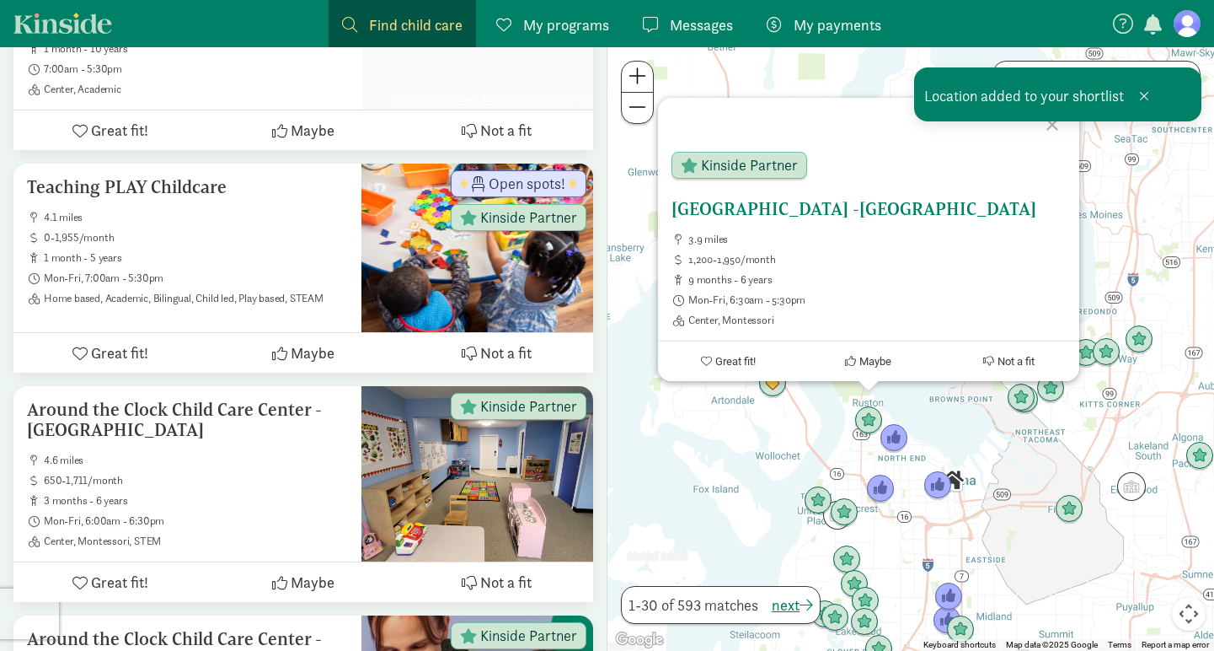
click at [871, 365] on span "Maybe" at bounding box center [876, 361] width 32 height 13
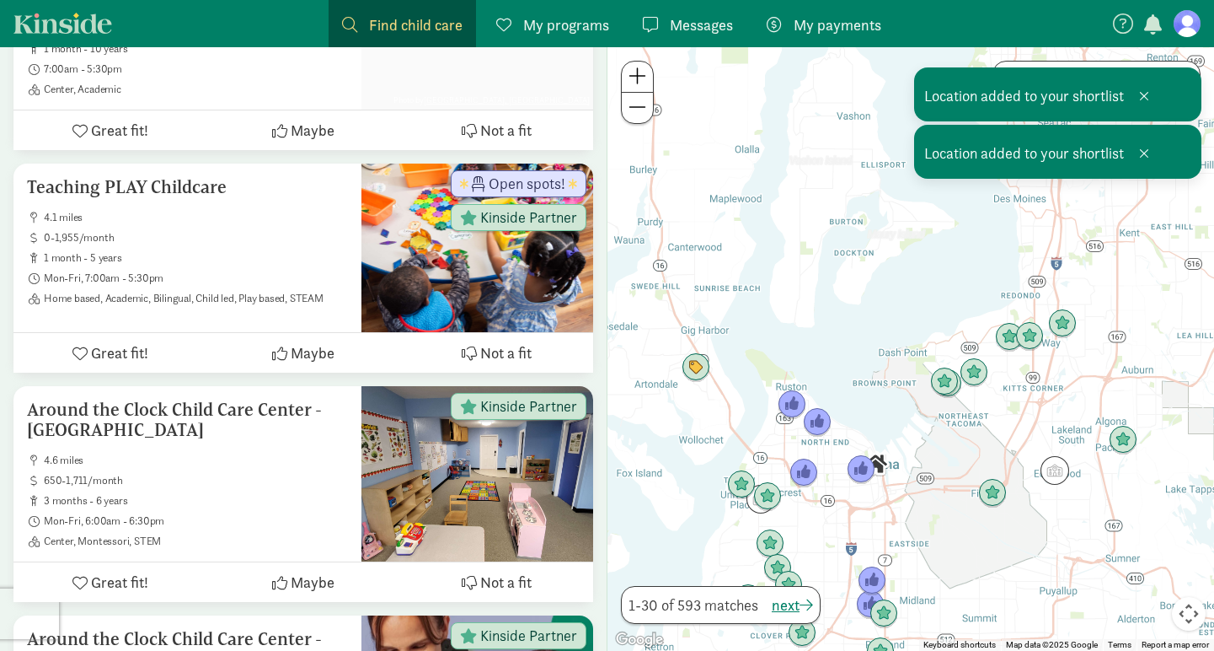
drag, startPoint x: 914, startPoint y: 520, endPoint x: 832, endPoint y: 501, distance: 84.8
click at [832, 501] on div "To navigate, press the arrow keys." at bounding box center [911, 348] width 607 height 603
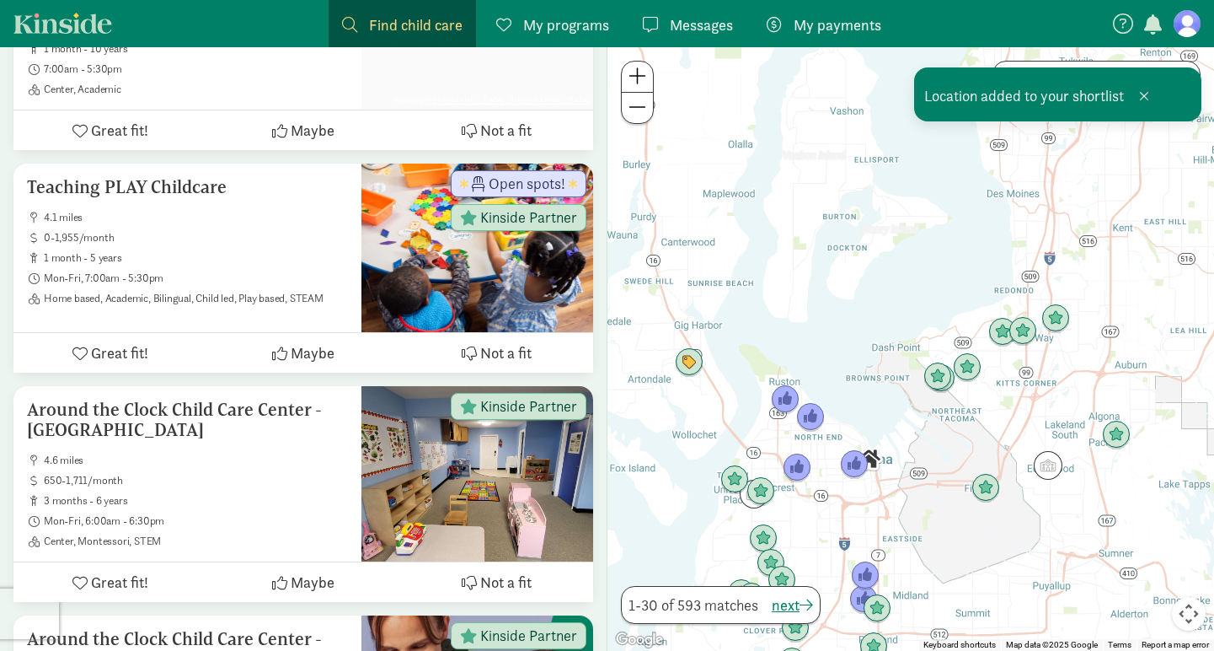
click at [632, 85] on span at bounding box center [638, 76] width 18 height 20
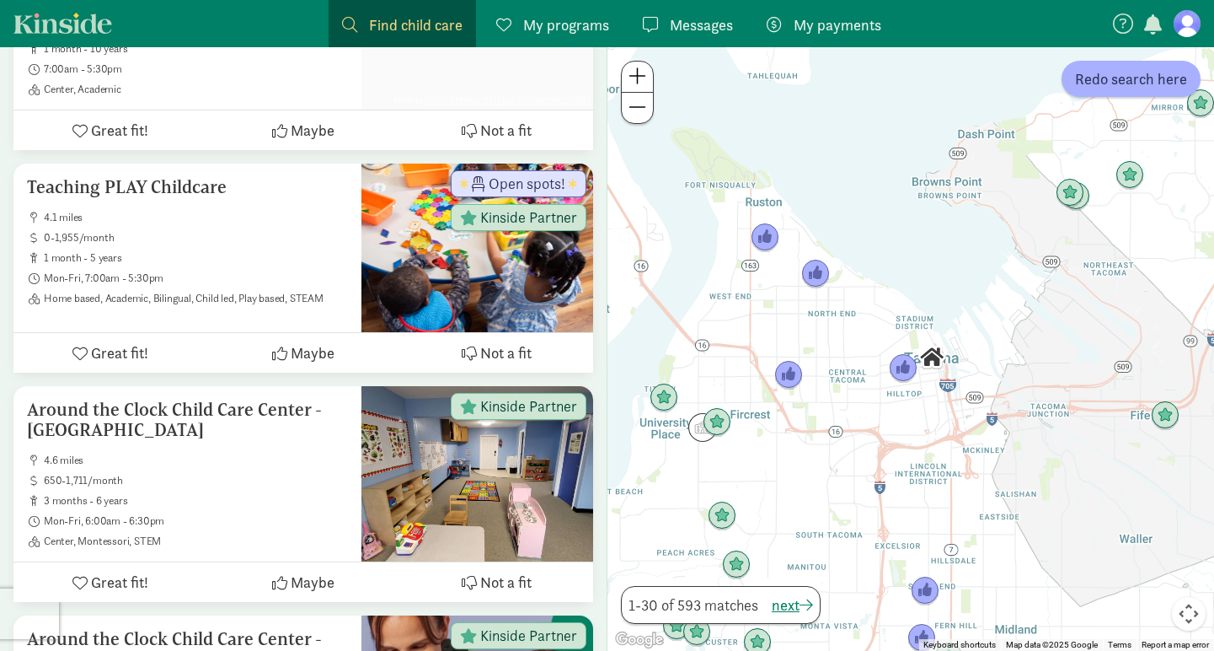
drag, startPoint x: 760, startPoint y: 403, endPoint x: 865, endPoint y: 188, distance: 238.9
click at [865, 188] on div at bounding box center [911, 348] width 607 height 603
click at [929, 592] on img "Click to see details" at bounding box center [925, 591] width 32 height 32
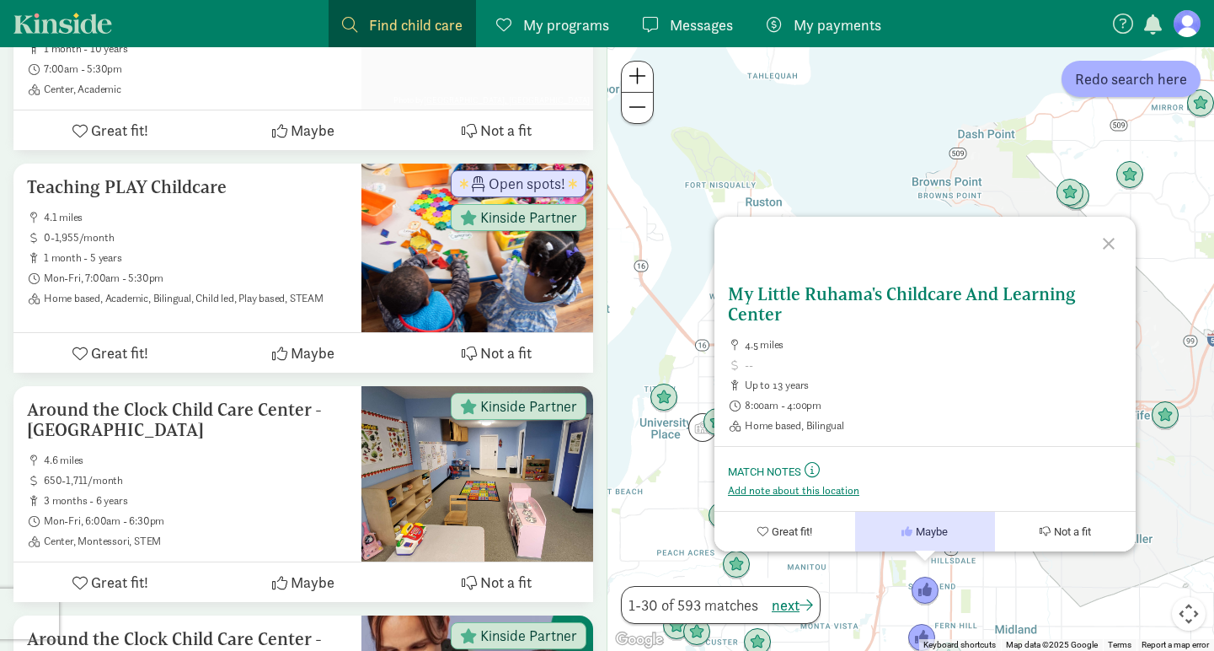
click at [857, 295] on h5 "My Little Ruhama's Childcare And Learning Center" at bounding box center [925, 304] width 394 height 40
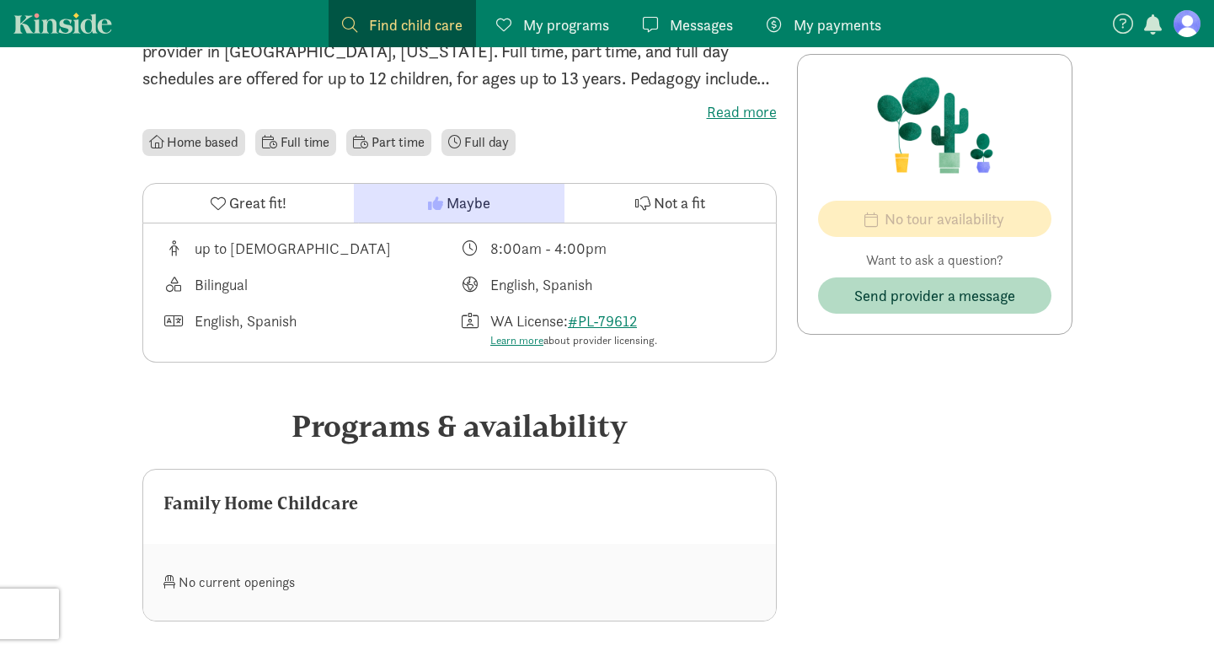
scroll to position [426, 0]
click at [606, 318] on link "#PL-79612" at bounding box center [602, 319] width 69 height 19
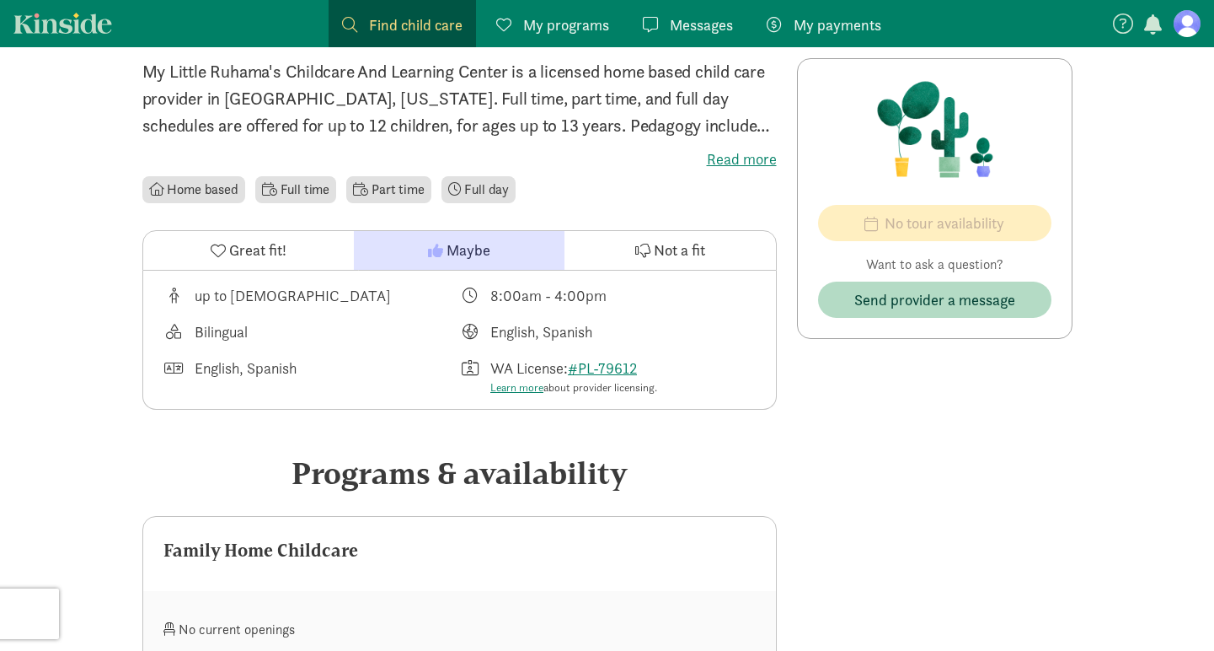
scroll to position [205, 0]
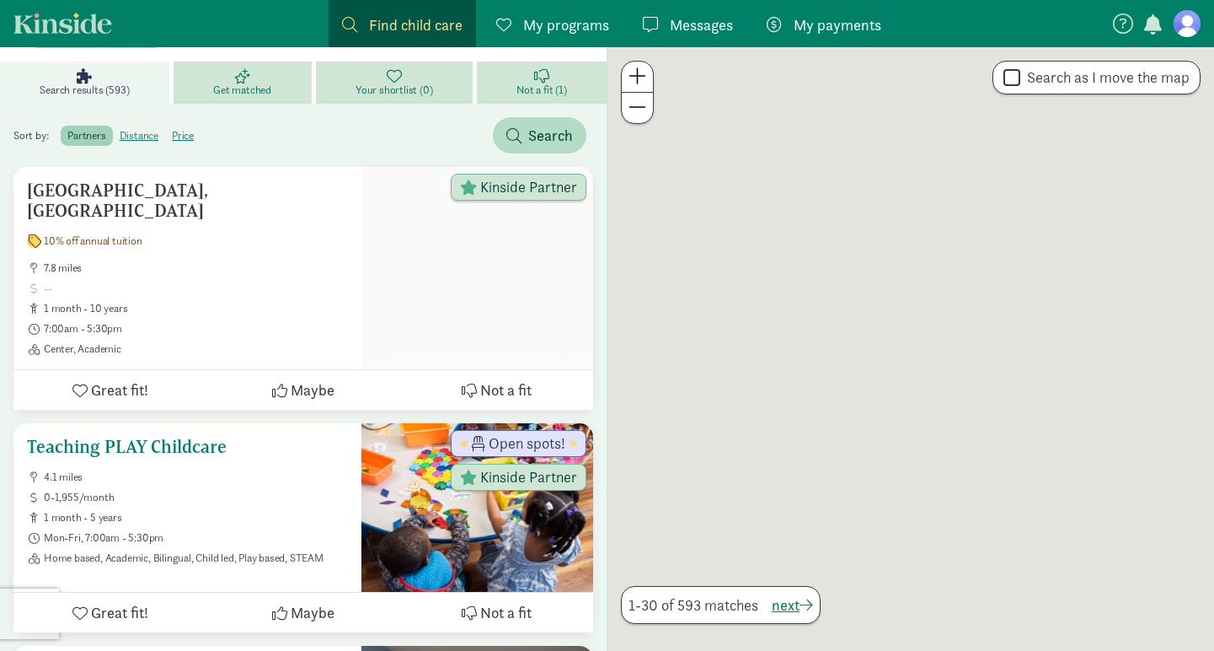
scroll to position [464, 0]
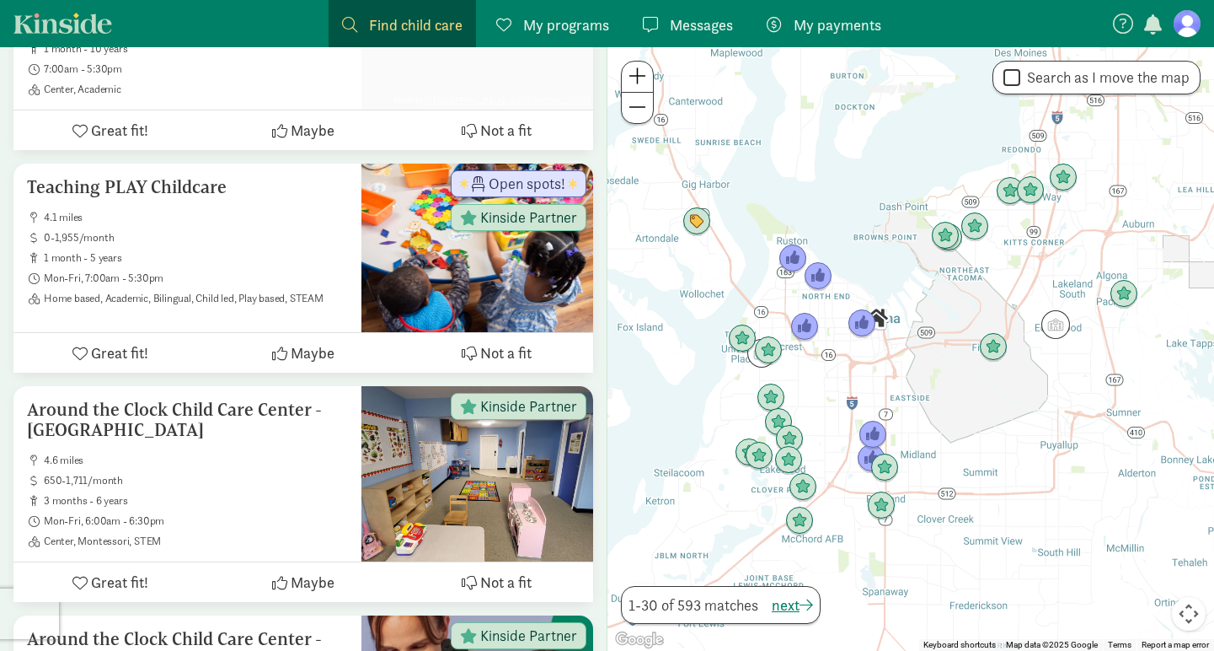
click at [568, 24] on span "My programs" at bounding box center [566, 24] width 86 height 23
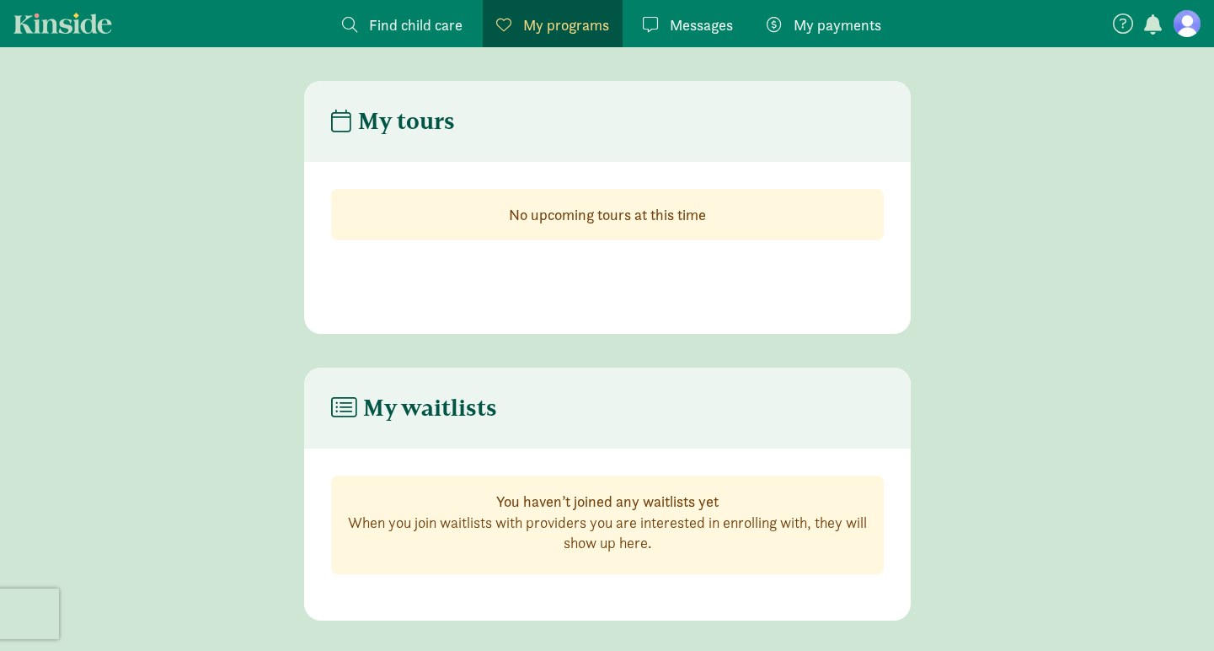
click at [89, 20] on link "Kinside" at bounding box center [62, 23] width 99 height 21
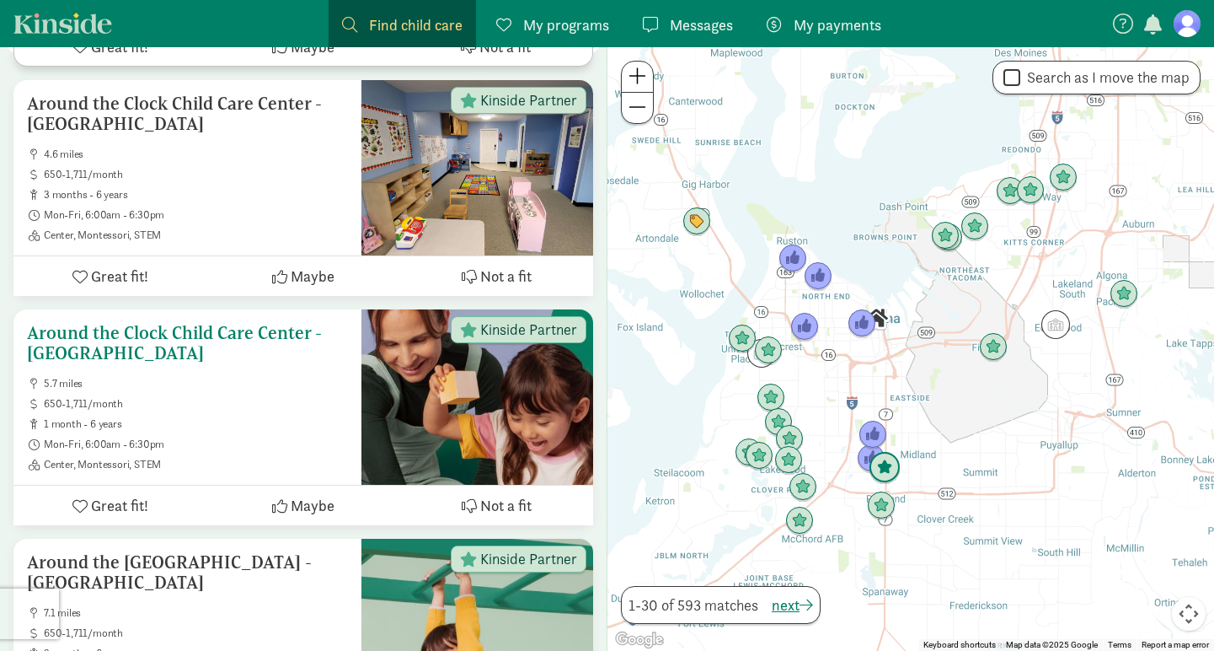
scroll to position [761, 0]
